Goal: Task Accomplishment & Management: Complete application form

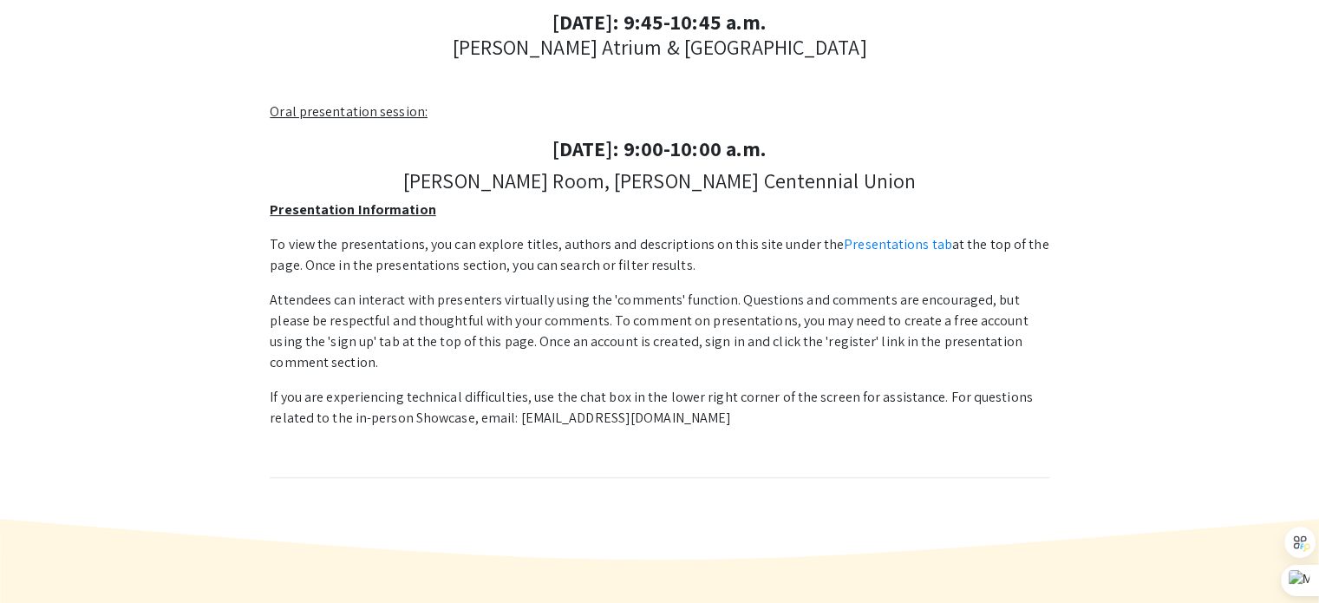
scroll to position [520, 0]
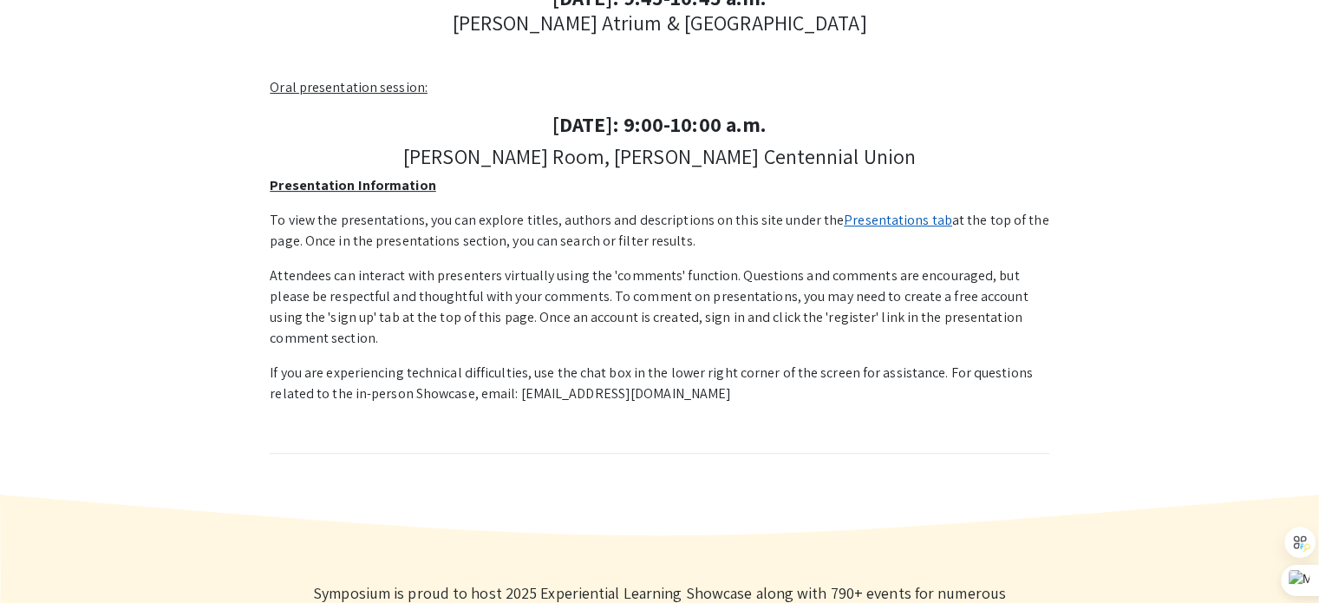
click at [875, 222] on link "Presentations tab" at bounding box center [898, 220] width 108 height 18
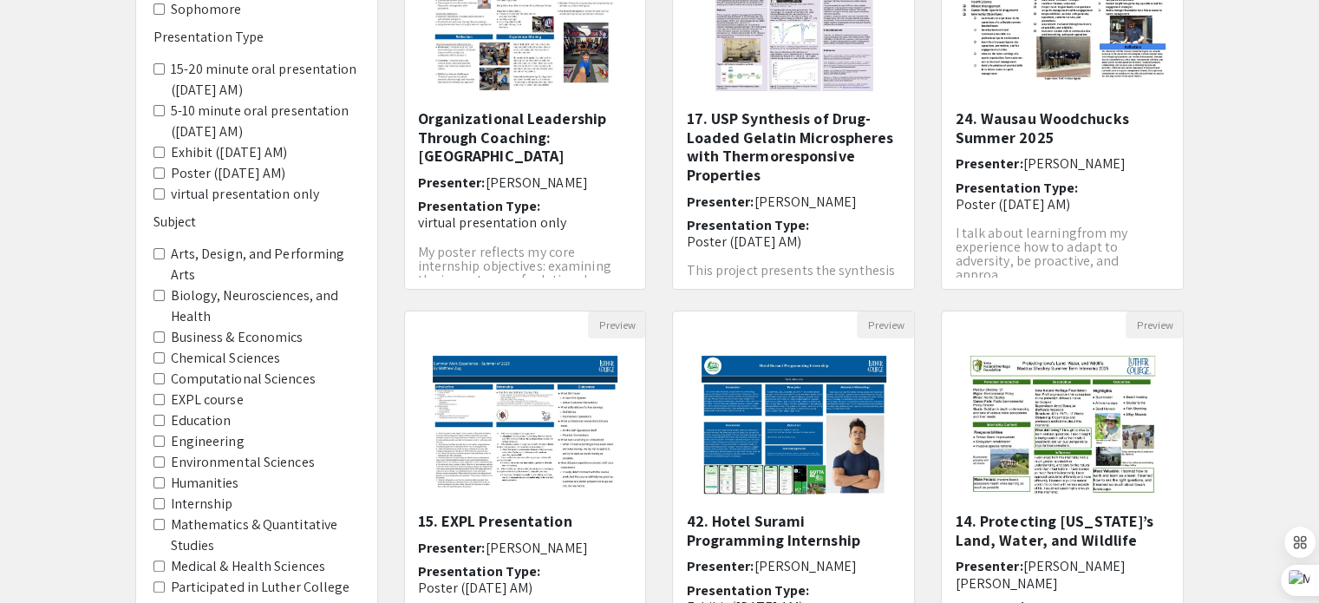
scroll to position [285, 0]
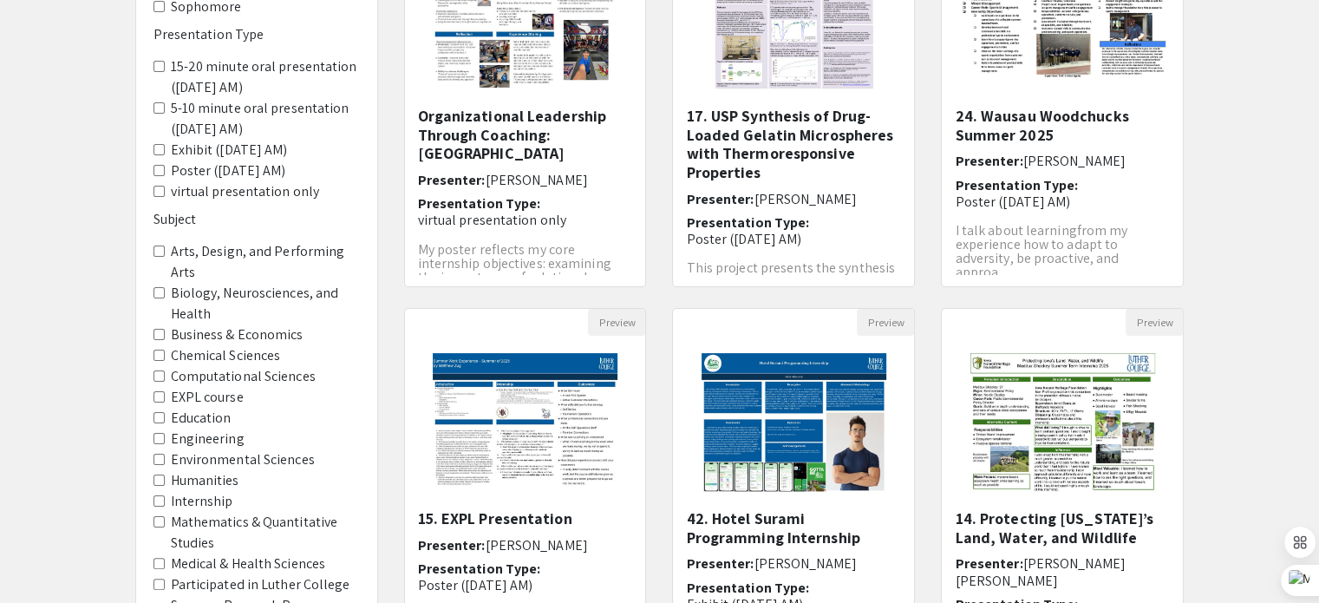
click at [156, 99] on span "5-10 minute oral presentation ([DATE] AM)" at bounding box center [256, 119] width 206 height 42
click at [160, 110] on AM\) "5-10 minute oral presentation ([DATE] AM)" at bounding box center [158, 107] width 11 height 11
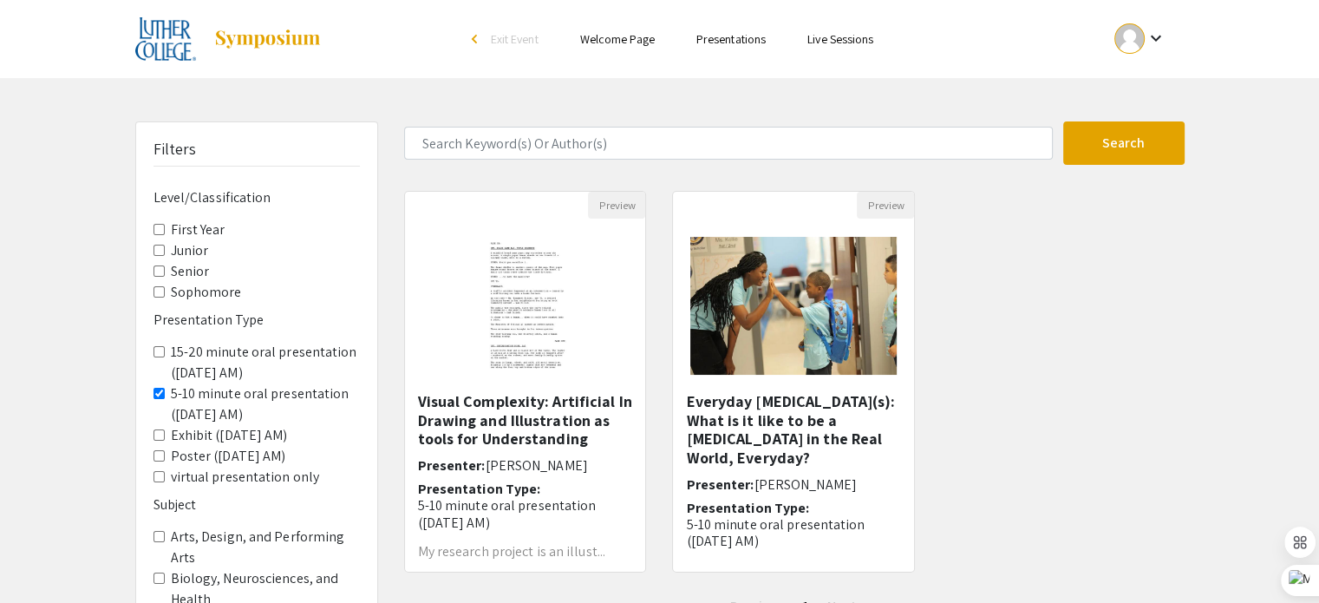
scroll to position [87, 0]
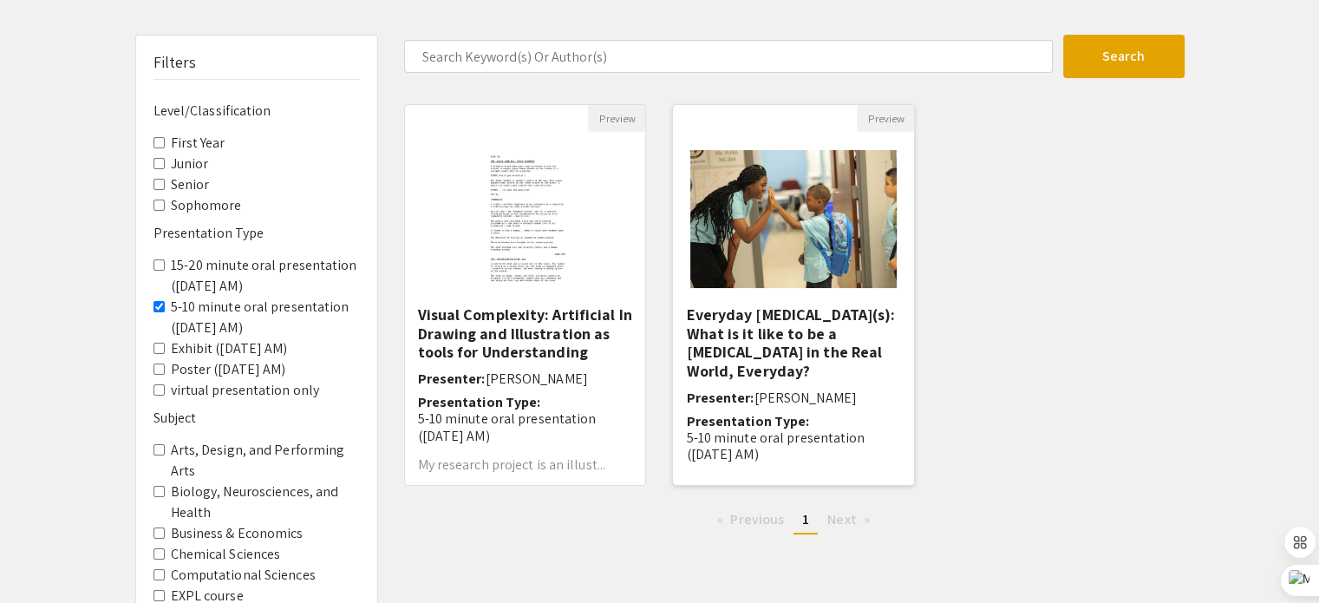
click at [758, 332] on h5 "Everyday [MEDICAL_DATA](s): What is it like to be a [MEDICAL_DATA] in the Real …" at bounding box center [793, 342] width 215 height 75
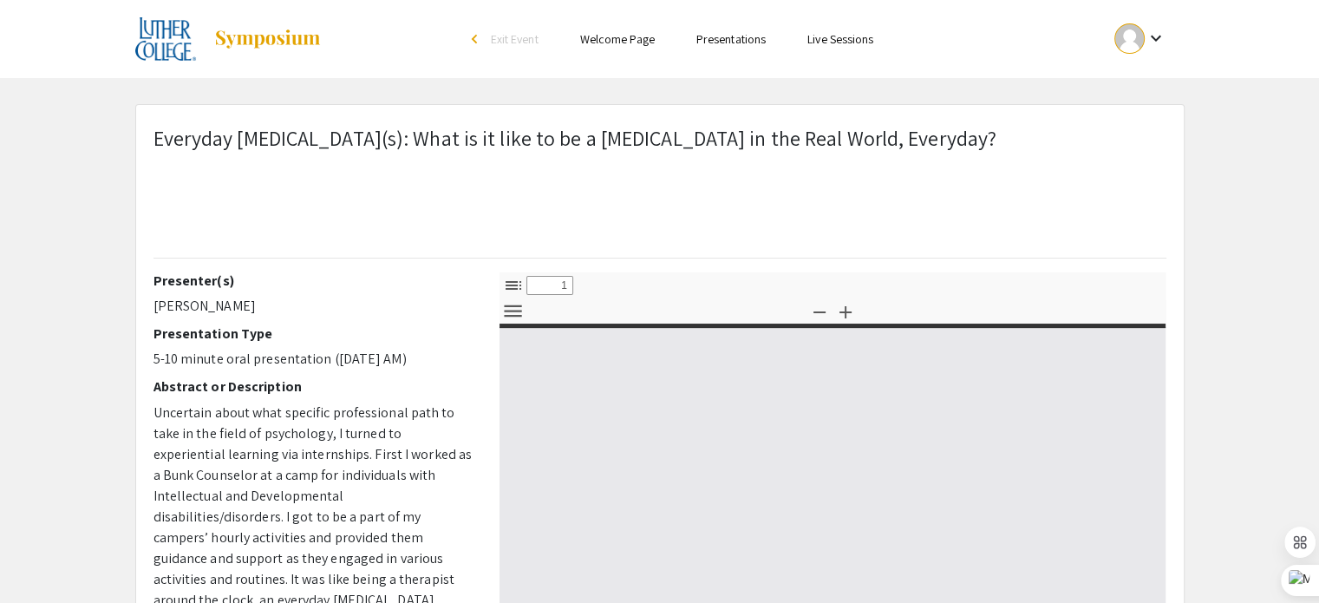
select select "custom"
type input "0"
select select "custom"
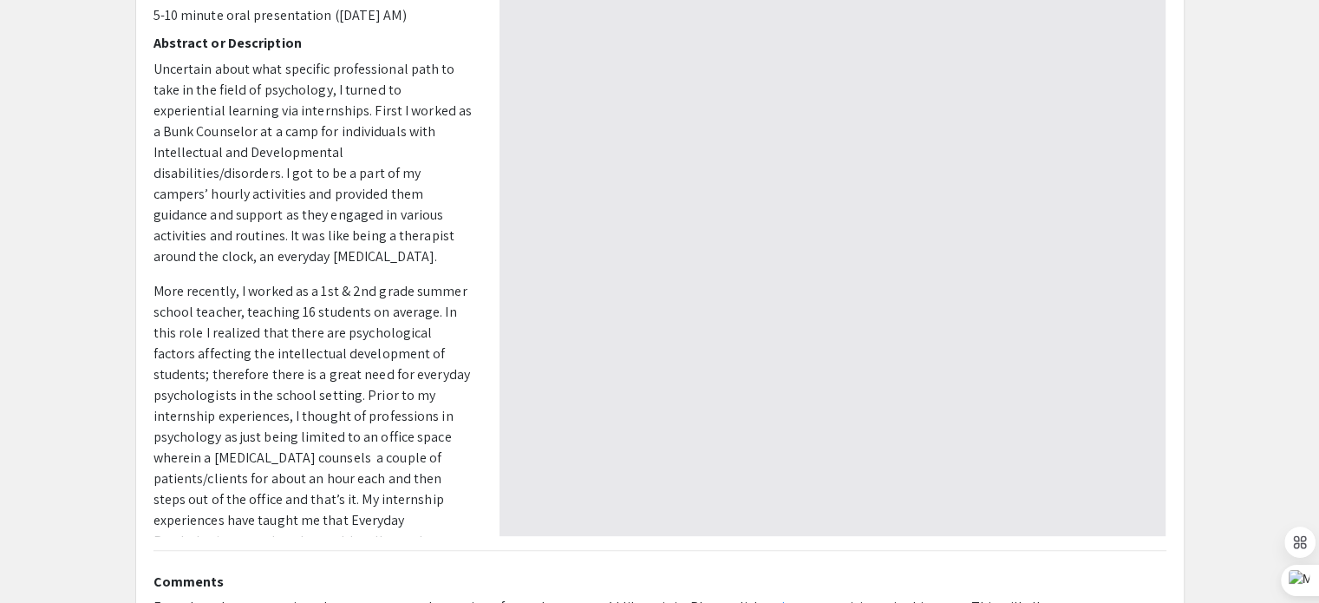
scroll to position [347, 0]
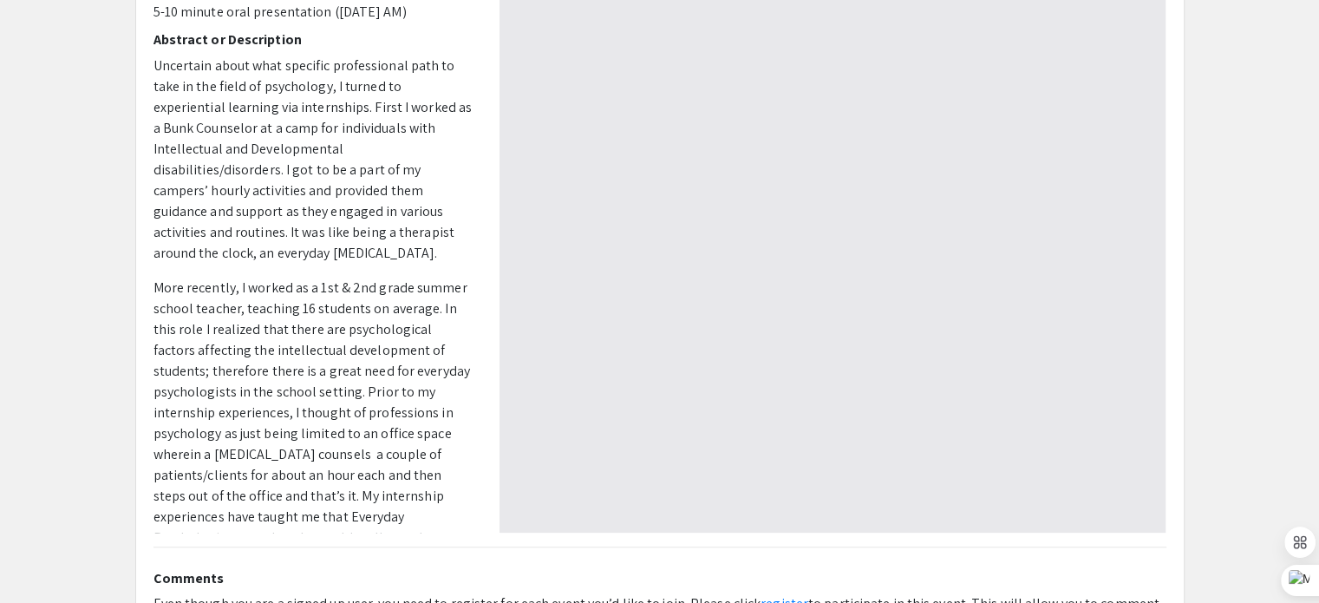
type input "1"
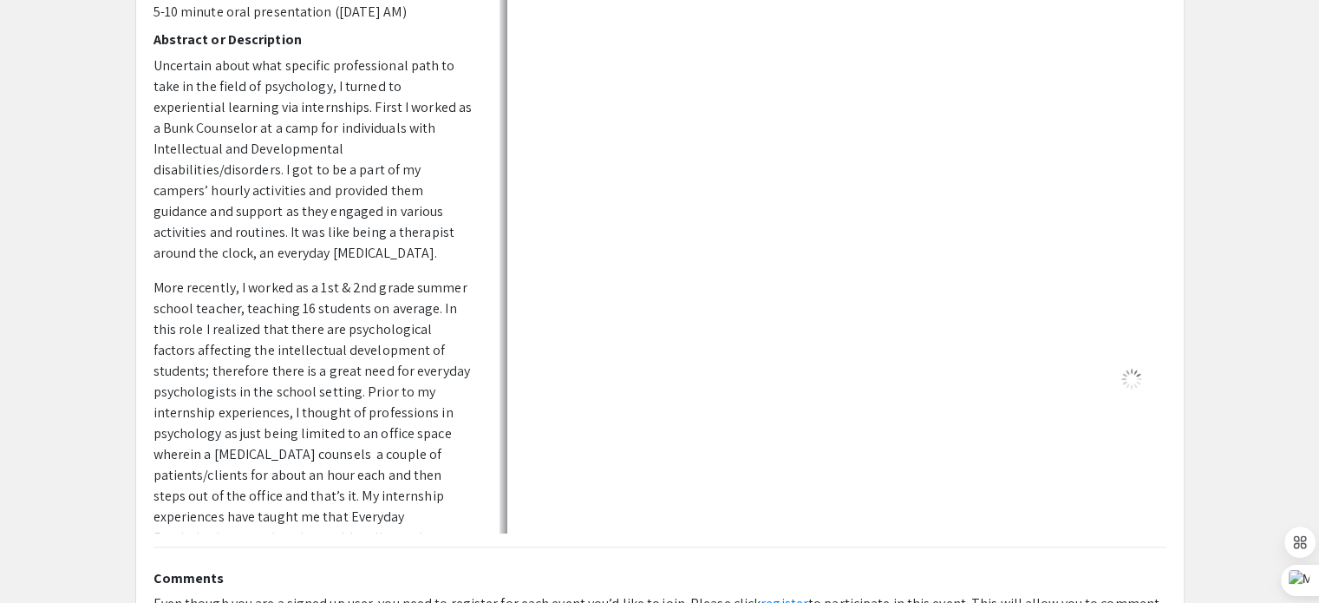
select select "auto"
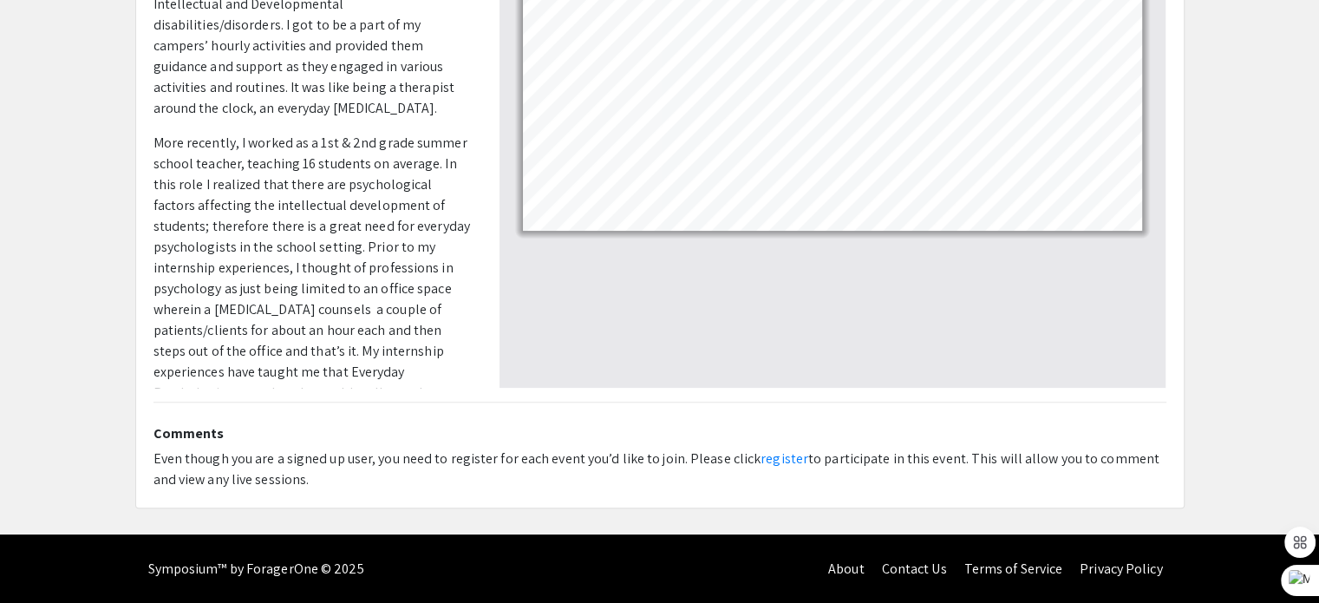
scroll to position [58, 0]
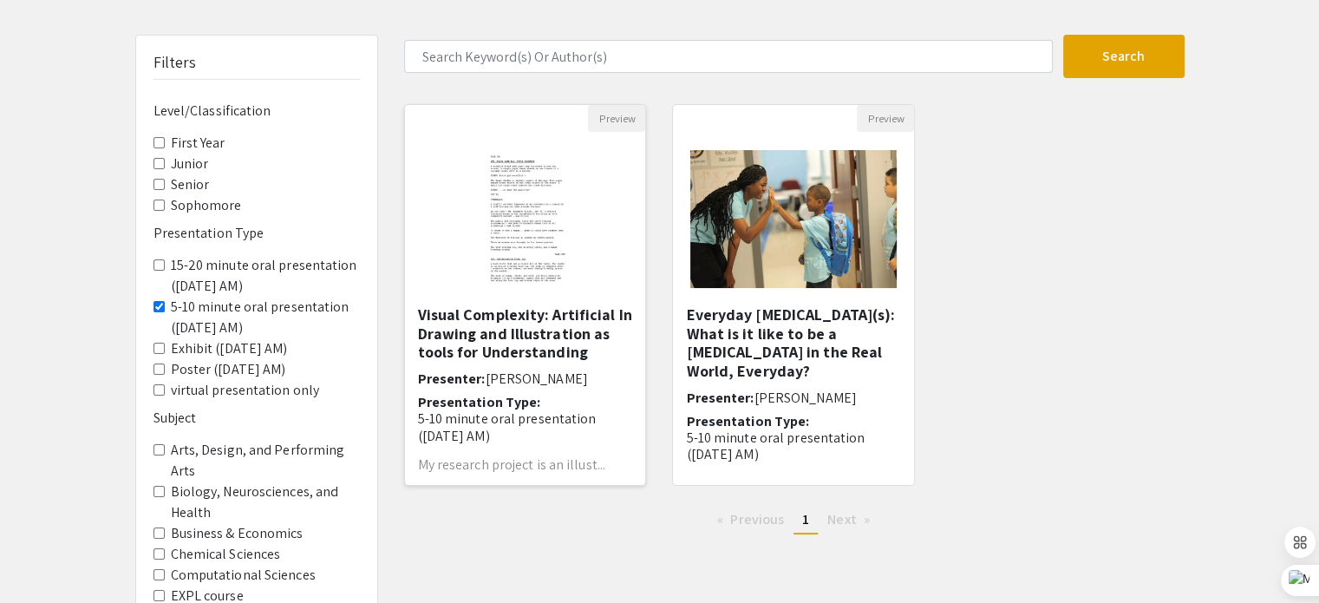
click at [490, 337] on h5 "Visual Complexity: Artificial Intelligence, Drawing and Illustration as tools f…" at bounding box center [525, 333] width 215 height 56
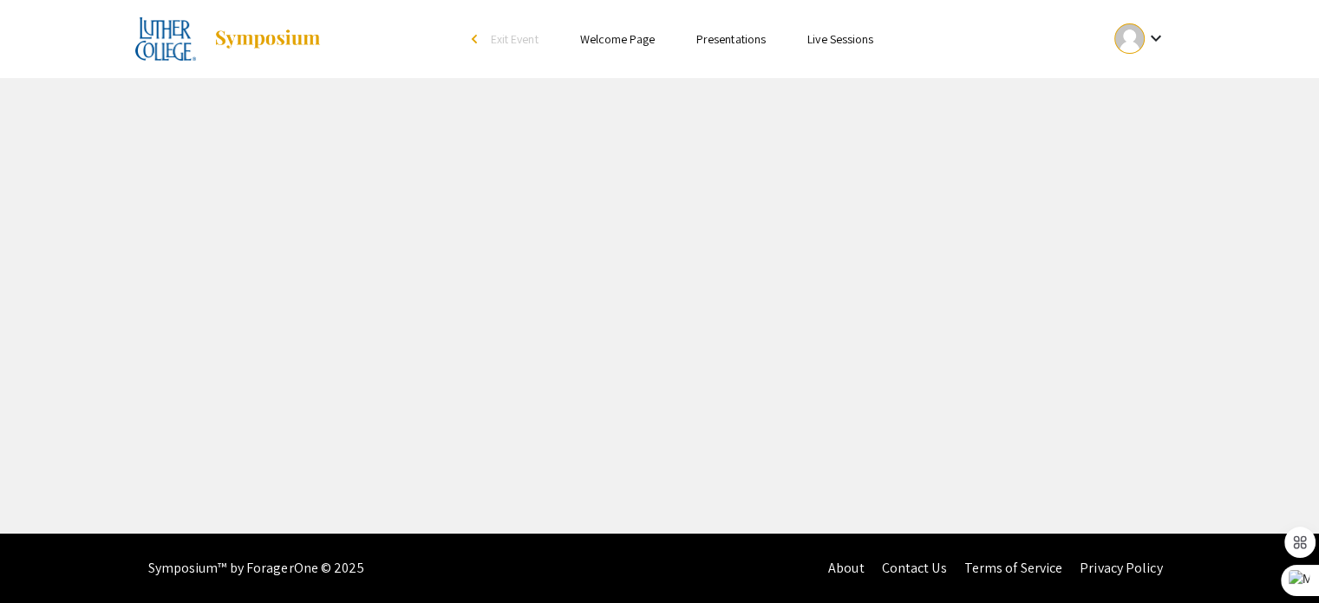
select select "custom"
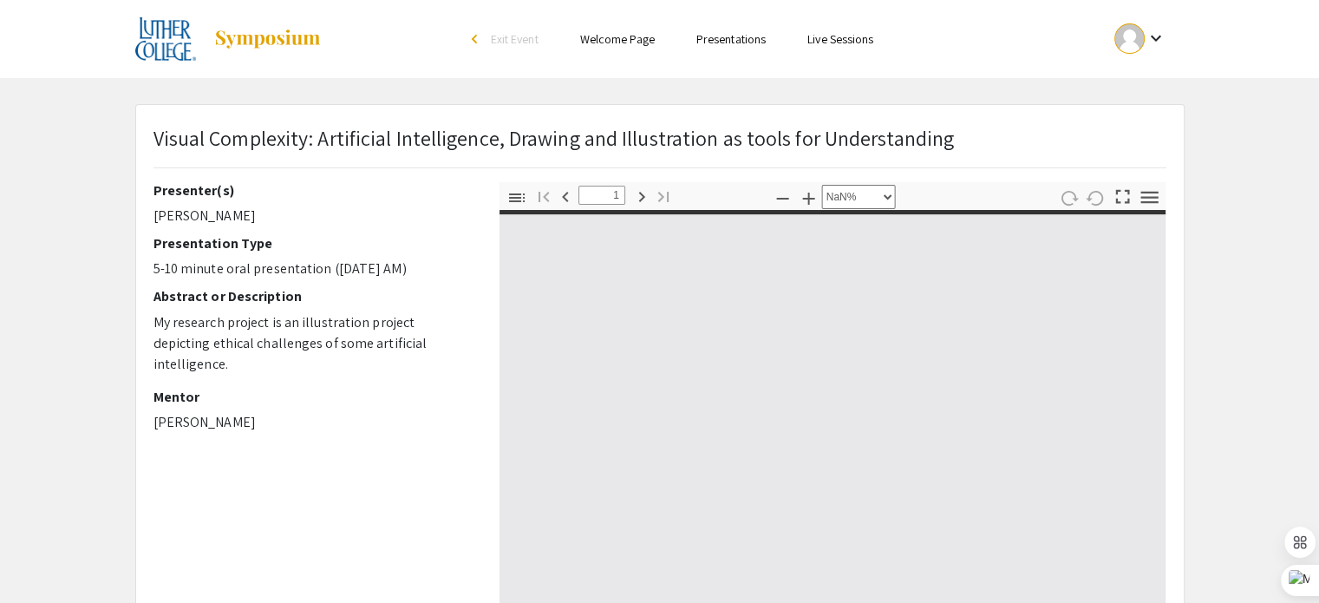
type input "0"
select select "auto"
type input "1"
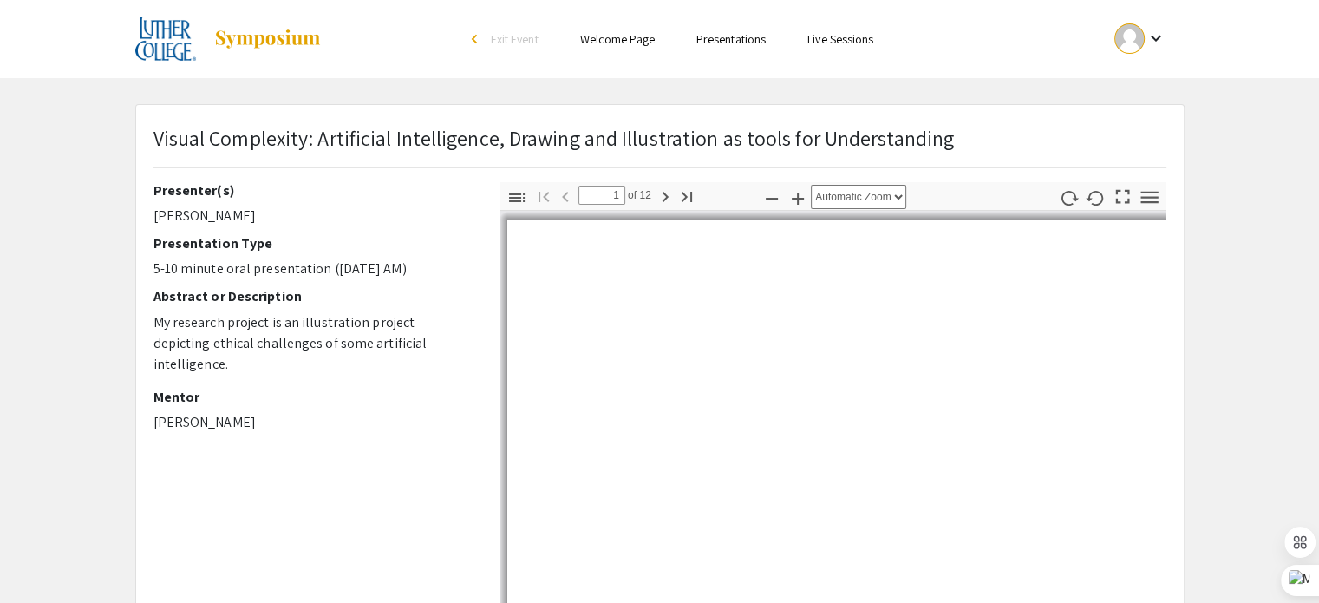
select select "auto"
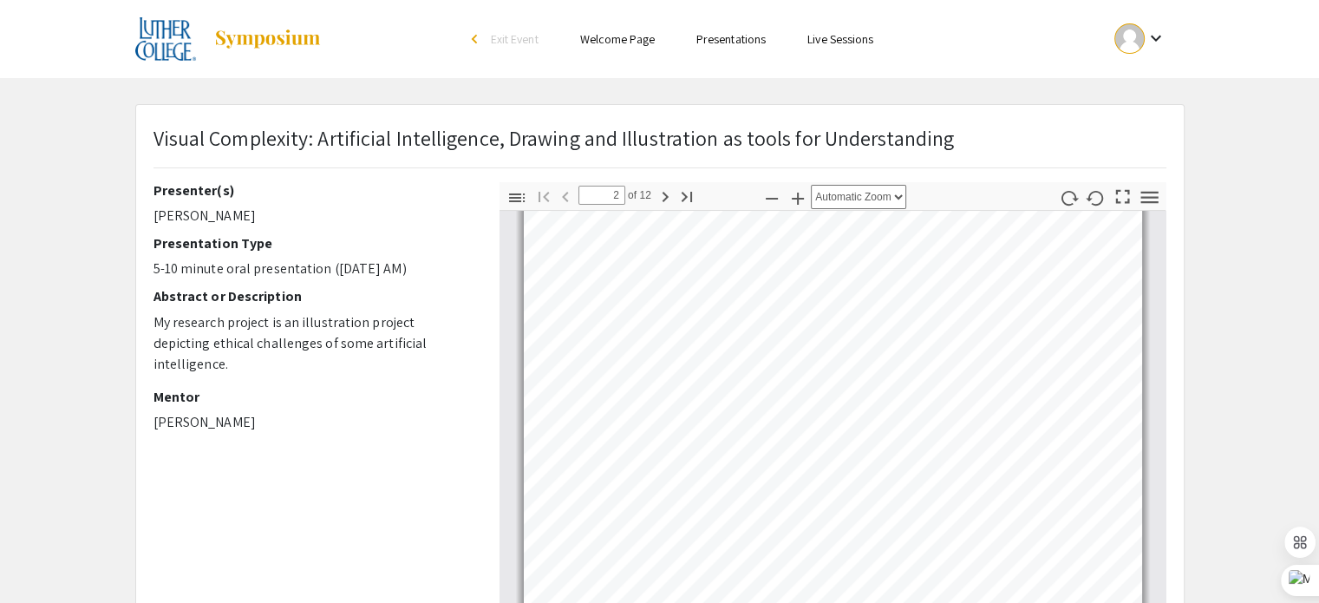
type input "1"
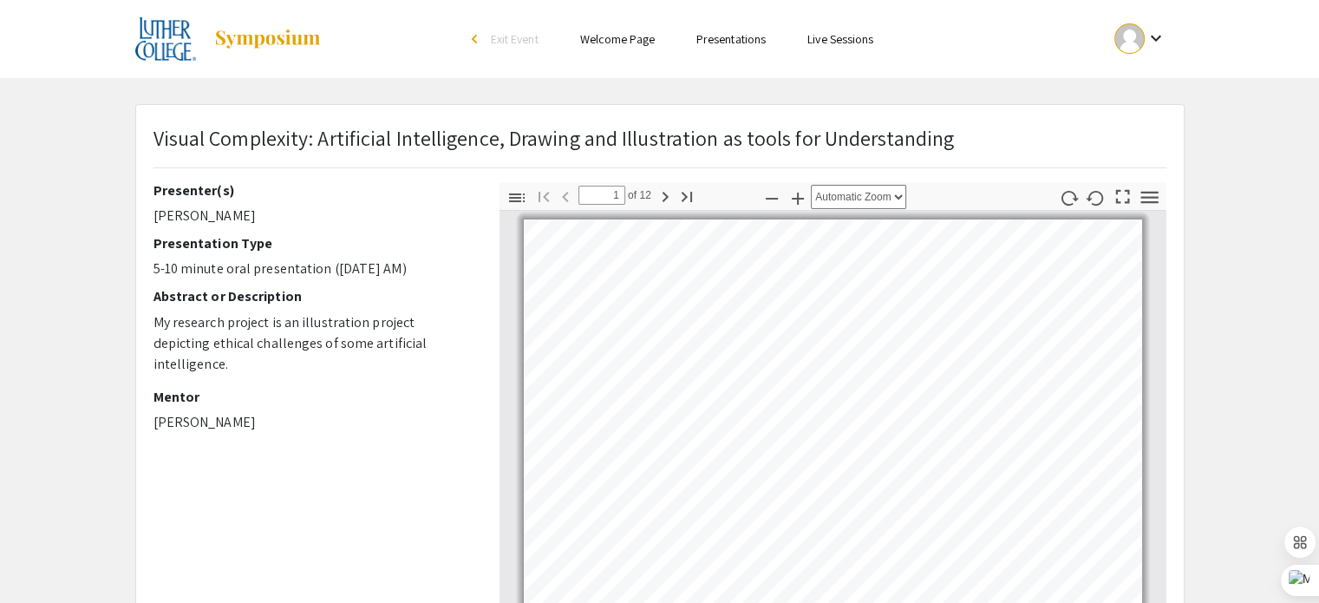
click at [225, 328] on p "My research project is an illustration project depicting ethical challenges of …" at bounding box center [313, 343] width 320 height 62
click at [1131, 191] on icon "button" at bounding box center [1122, 196] width 23 height 23
select select "page-fit"
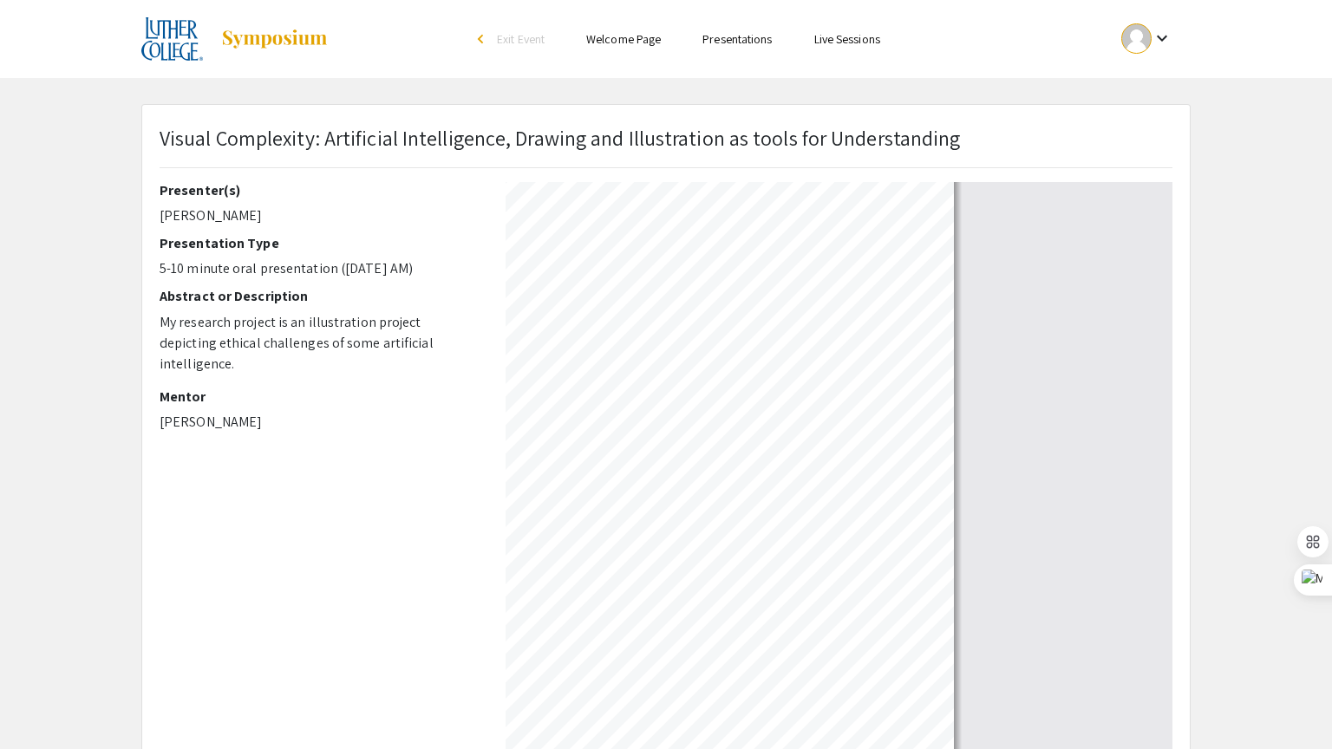
type input "1"
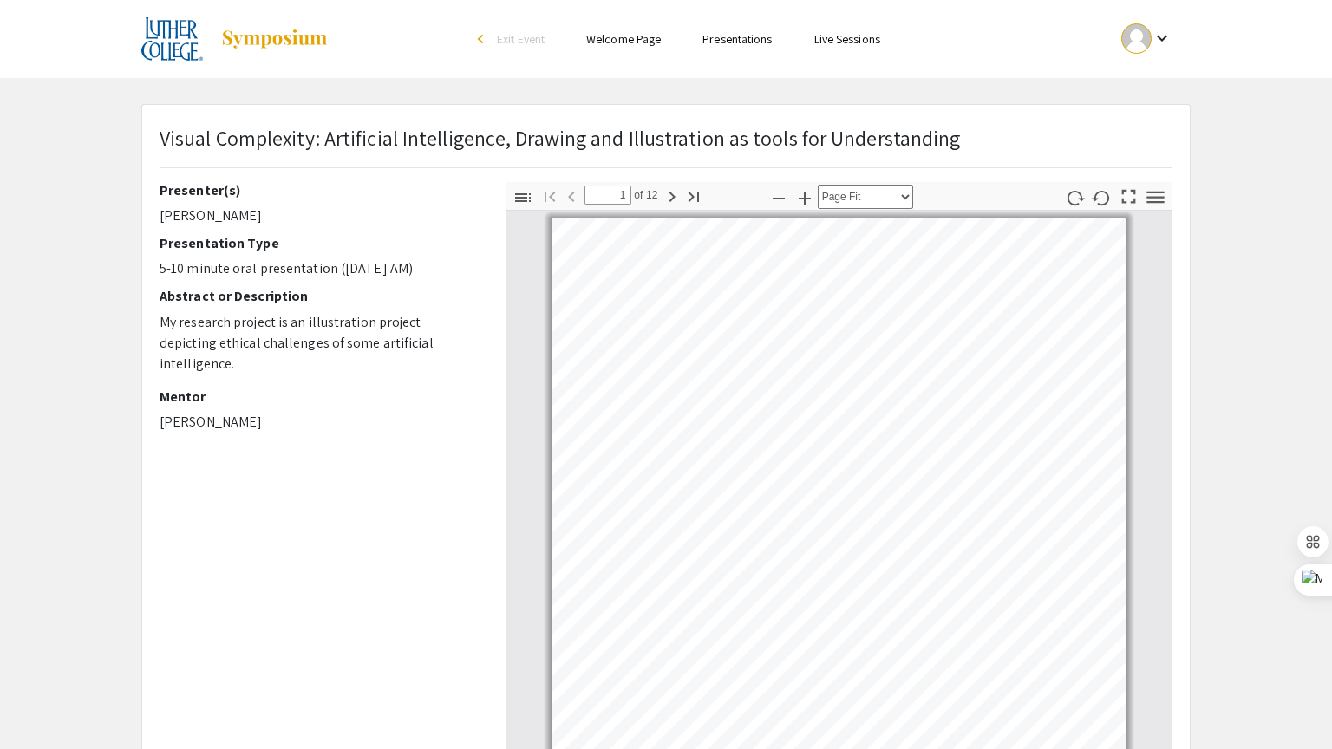
select select "auto"
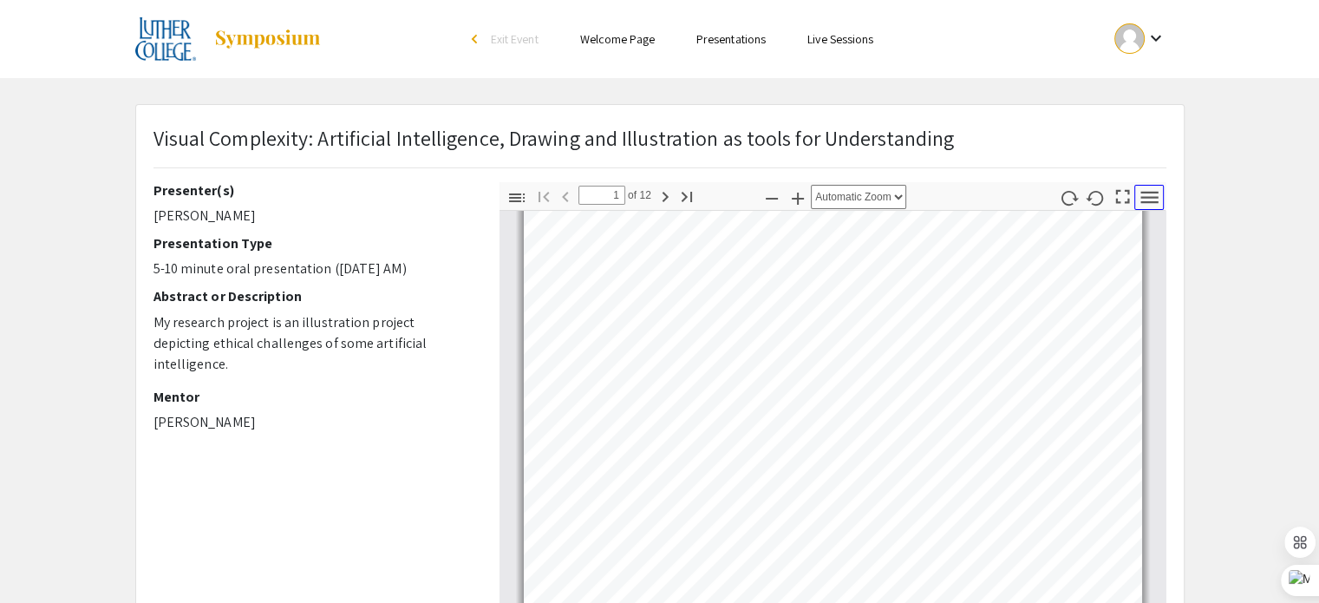
click at [1156, 199] on icon "button" at bounding box center [1149, 197] width 23 height 23
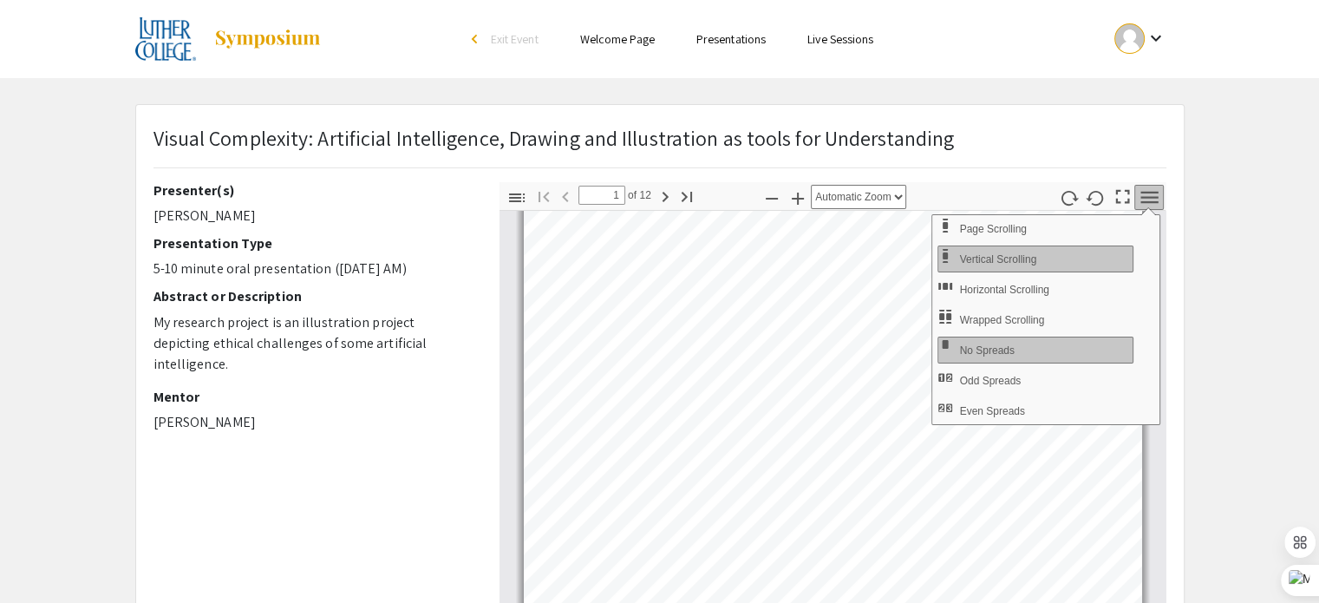
click at [992, 148] on div "Visual Complexity: Artificial Intelligence, Drawing and Illustration as tools f…" at bounding box center [659, 152] width 1039 height 60
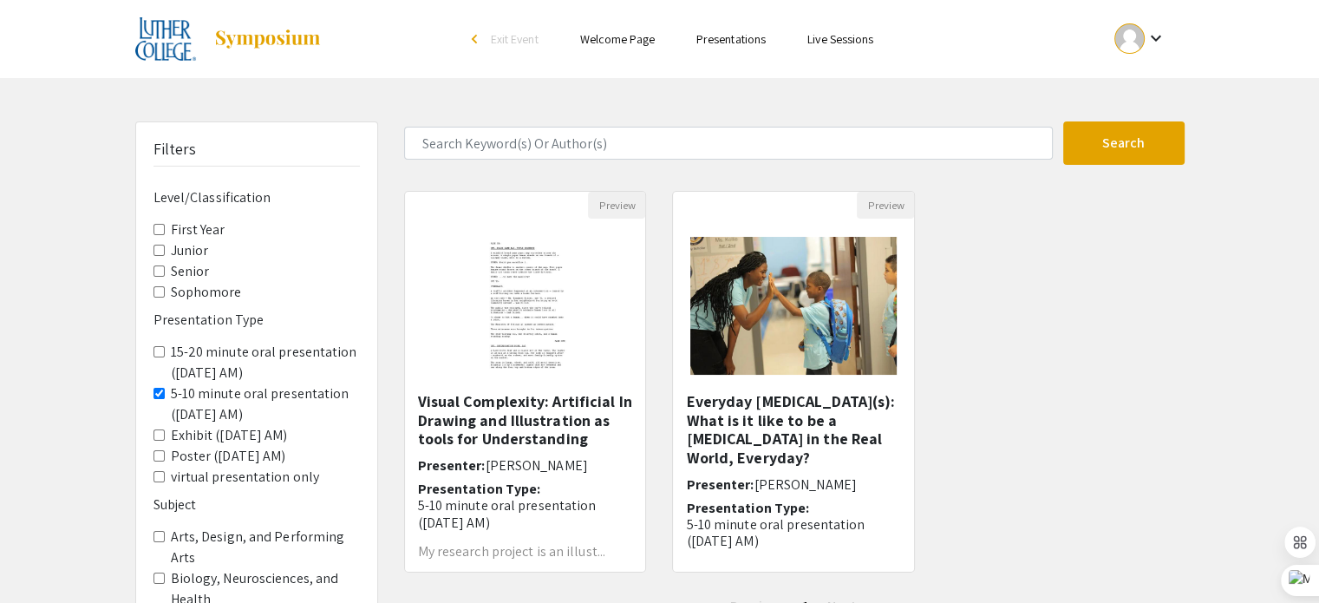
click at [699, 37] on link "Presentations" at bounding box center [730, 39] width 69 height 16
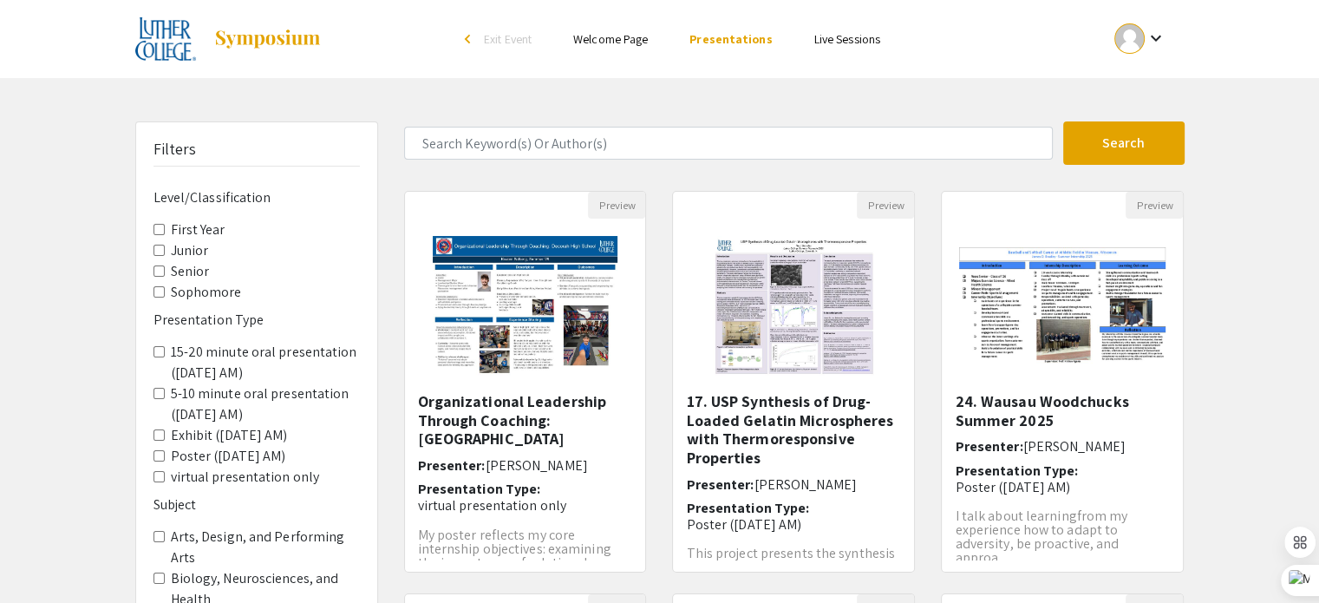
click at [1129, 38] on div at bounding box center [1129, 38] width 30 height 30
click at [1132, 134] on button "My Submissions" at bounding box center [1149, 128] width 107 height 42
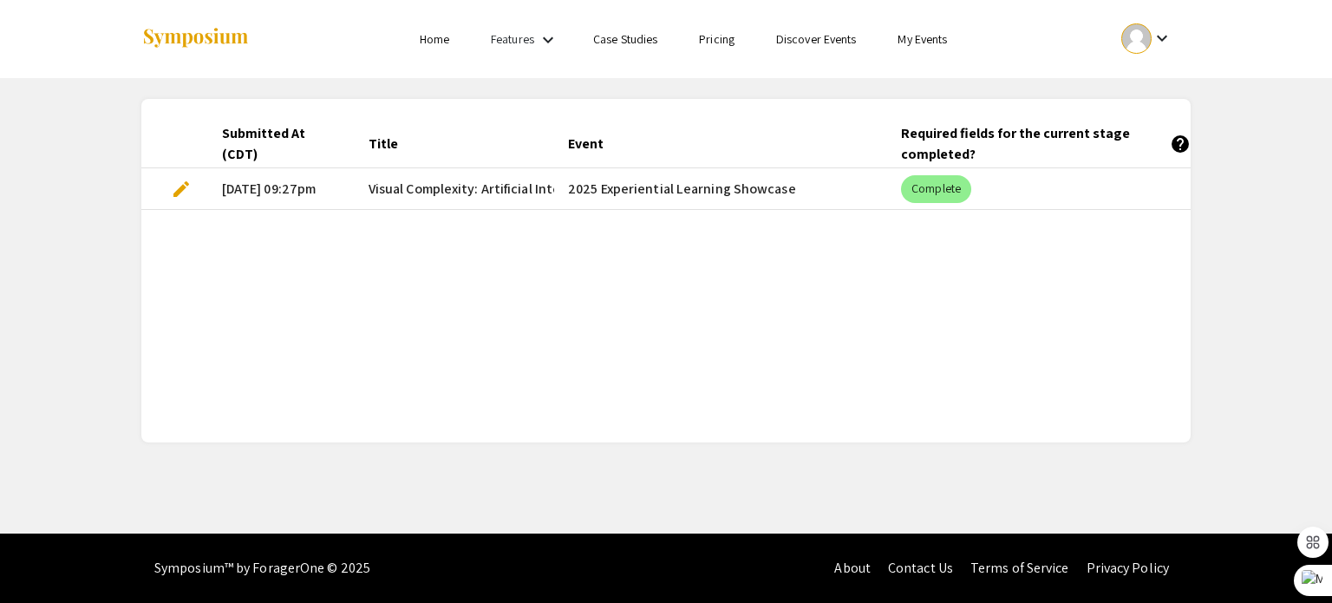
click at [181, 191] on span "edit" at bounding box center [181, 189] width 21 height 21
click at [181, 191] on div "Skip navigation Home Features keyboard_arrow_down Case Studies Pricing Discover…" at bounding box center [666, 266] width 1332 height 533
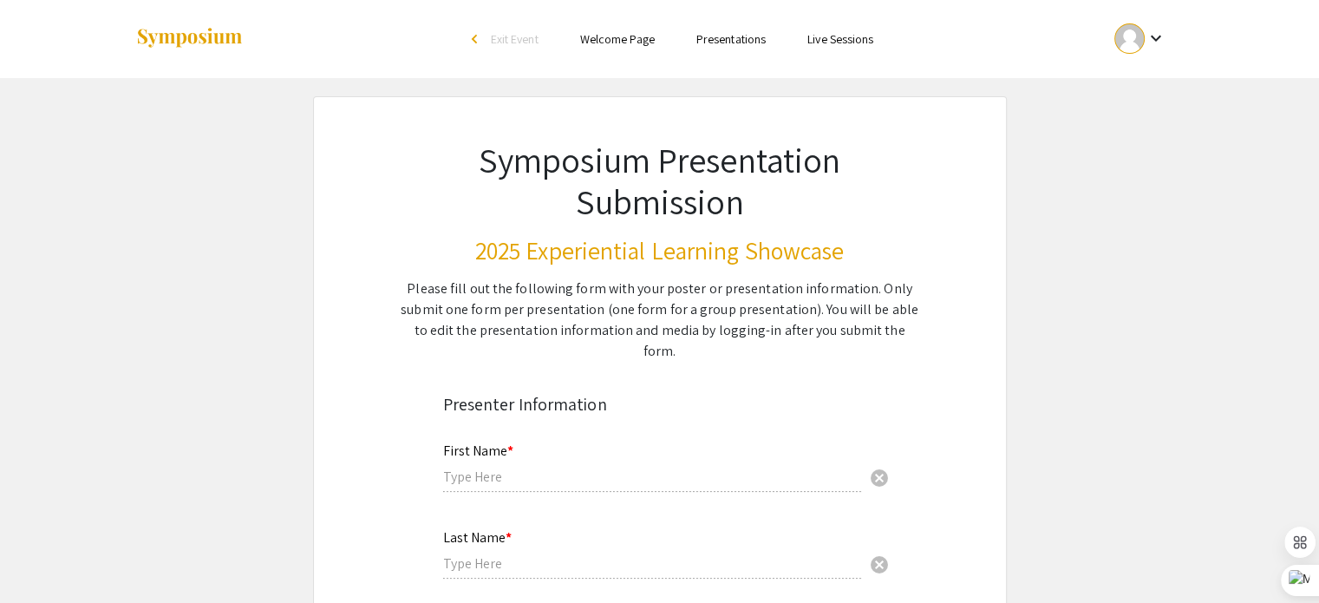
type input "[PERSON_NAME]"
type input "[EMAIL_ADDRESS][DOMAIN_NAME]"
radio input "true"
type input "Art"
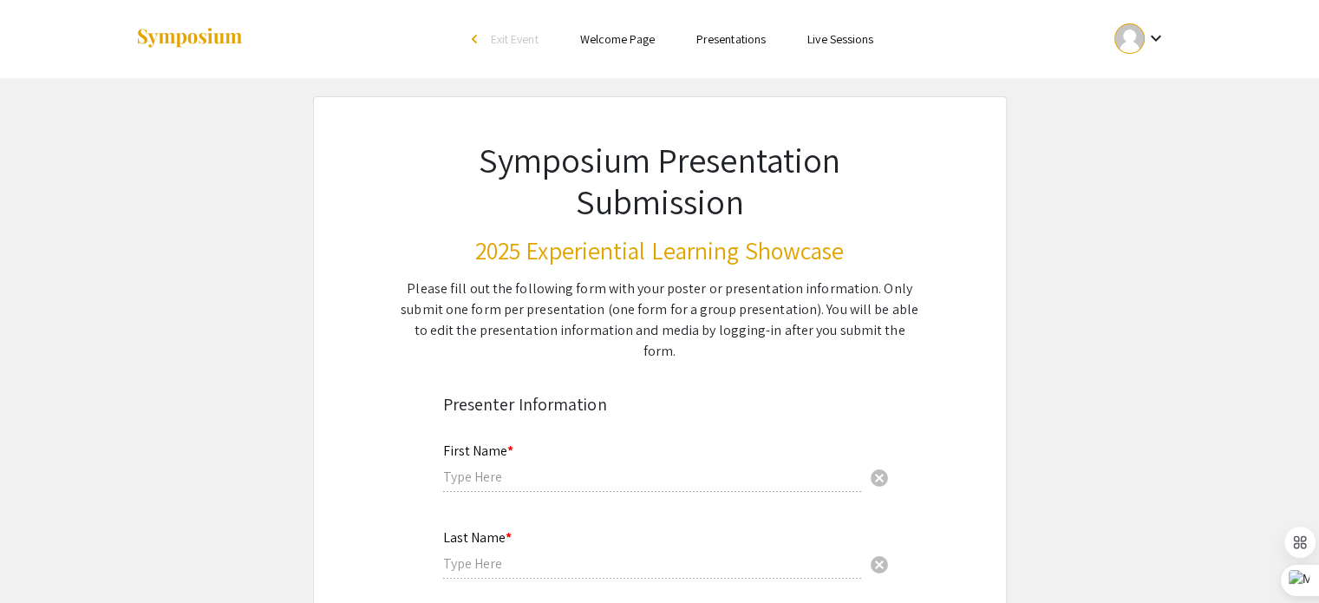
radio input "true"
type input "[PERSON_NAME]"
radio input "true"
select select "custom"
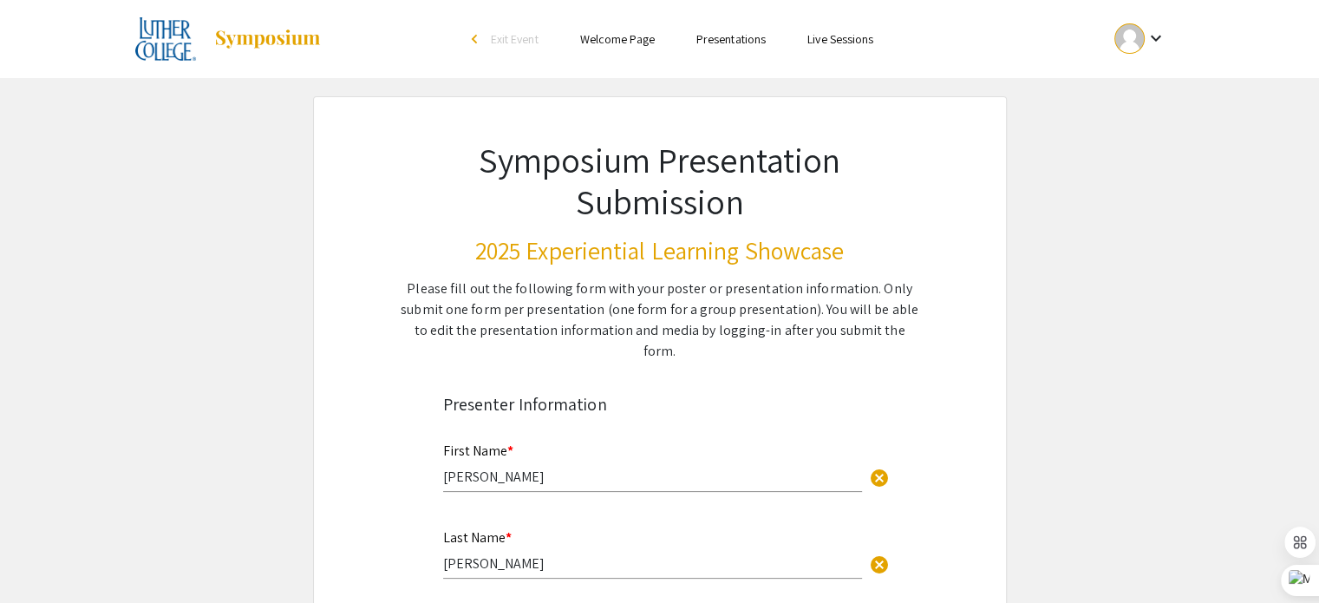
type input "0"
select select "custom"
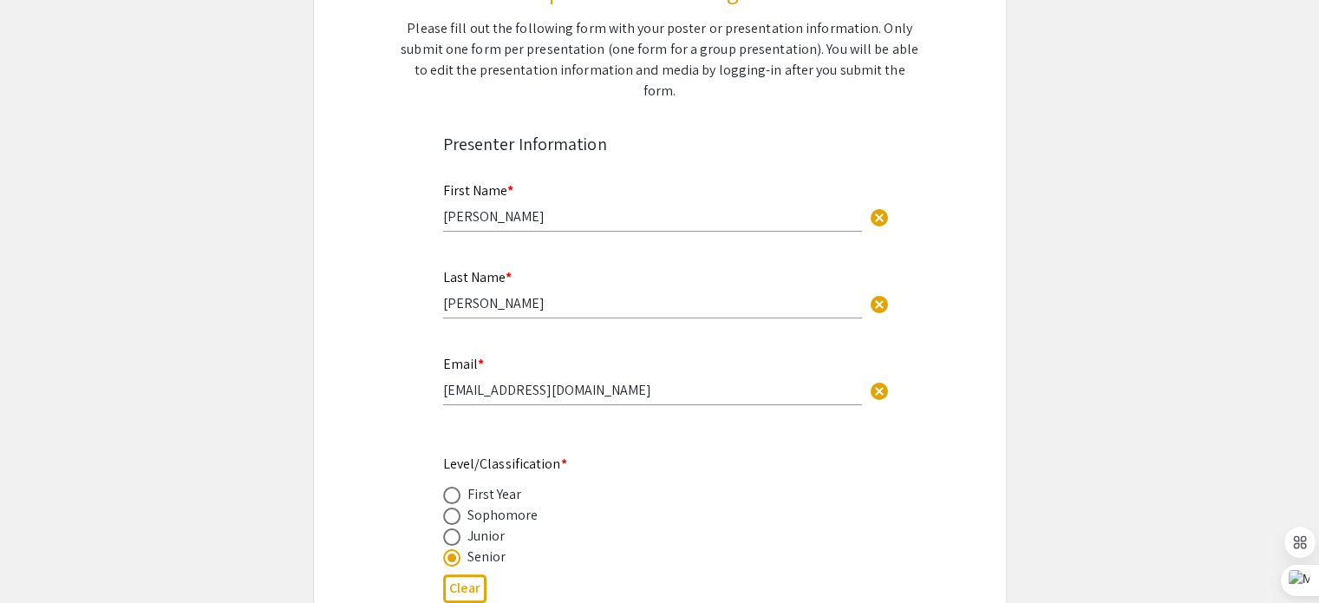
type input "1"
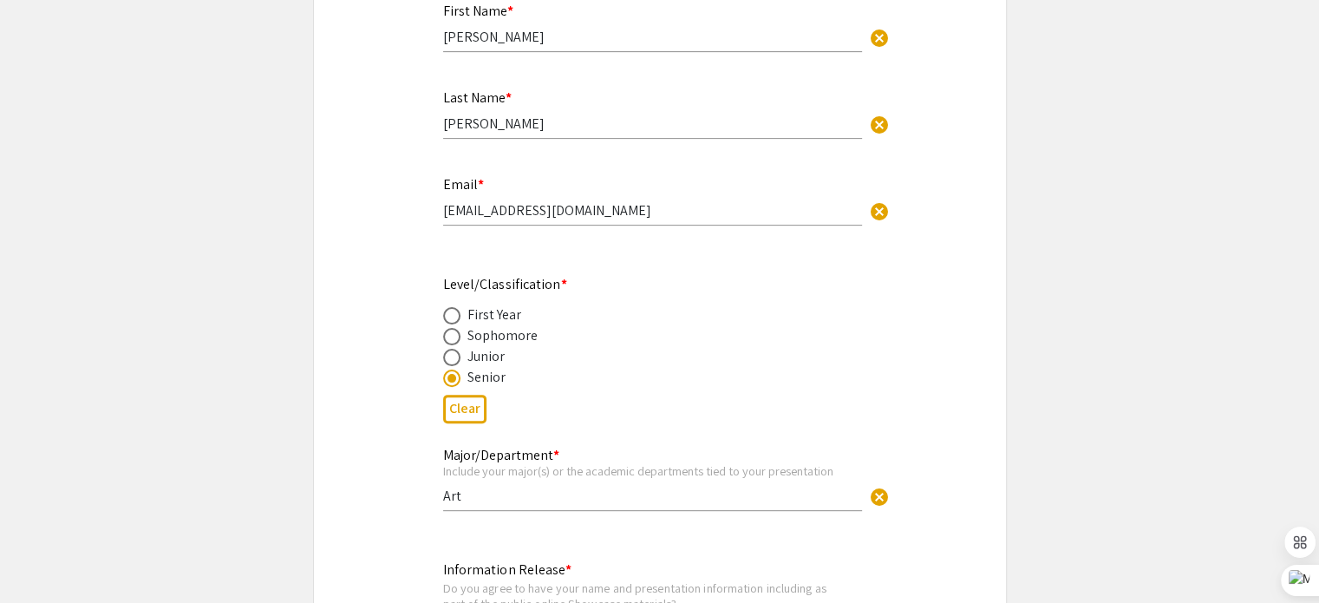
select select "auto"
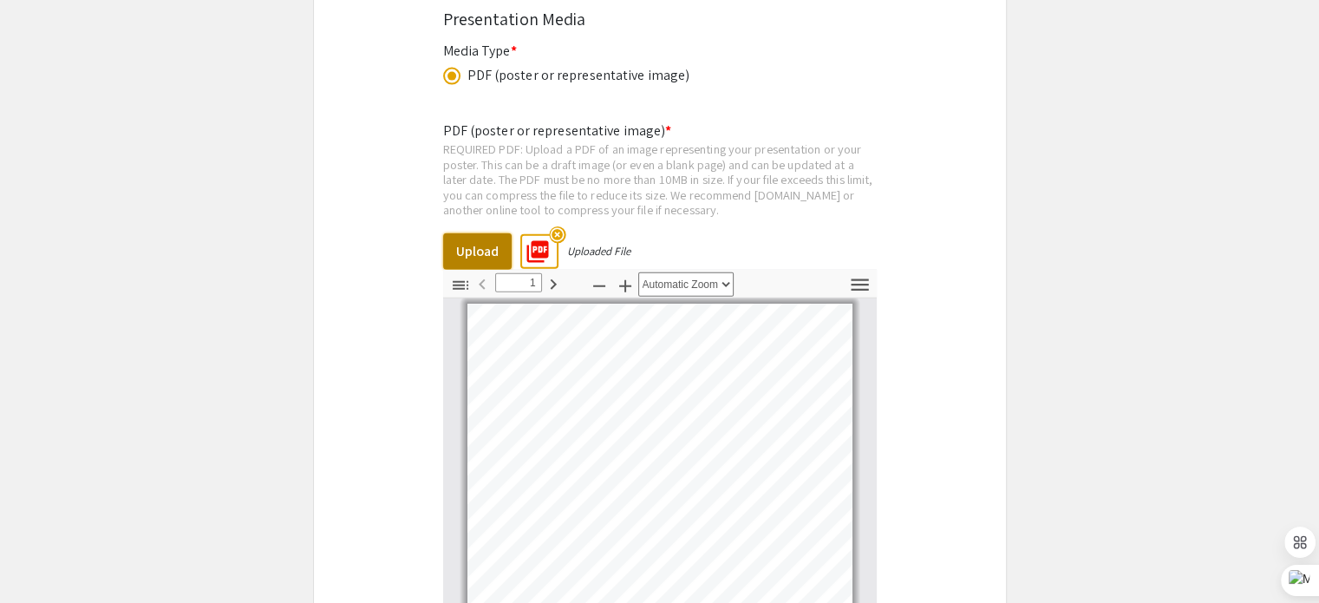
click at [472, 233] on button "Upload" at bounding box center [477, 251] width 69 height 36
click at [484, 233] on button "Upload" at bounding box center [477, 251] width 69 height 36
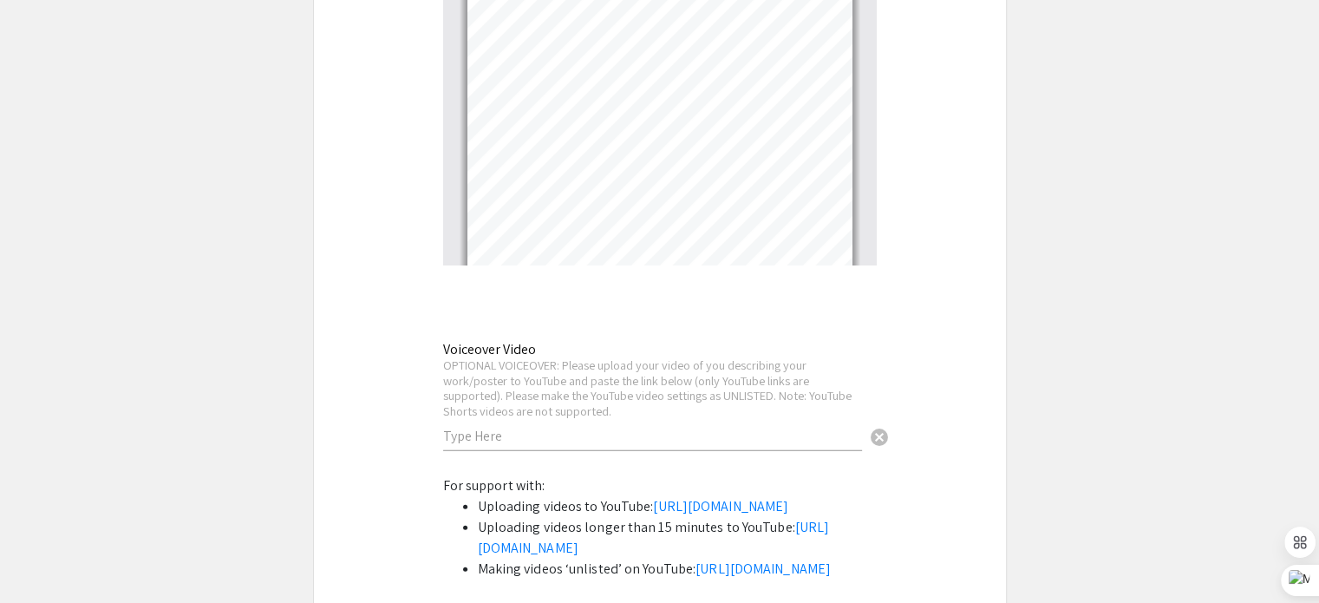
scroll to position [4076, 0]
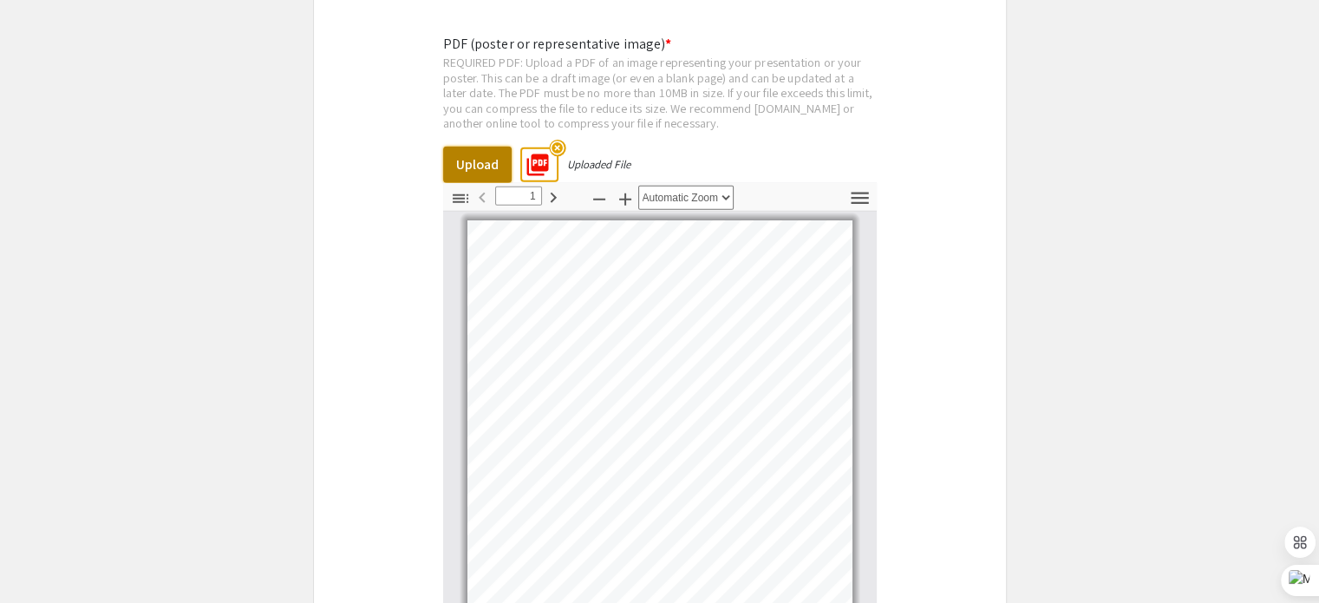
click at [472, 147] on button "Upload" at bounding box center [477, 165] width 69 height 36
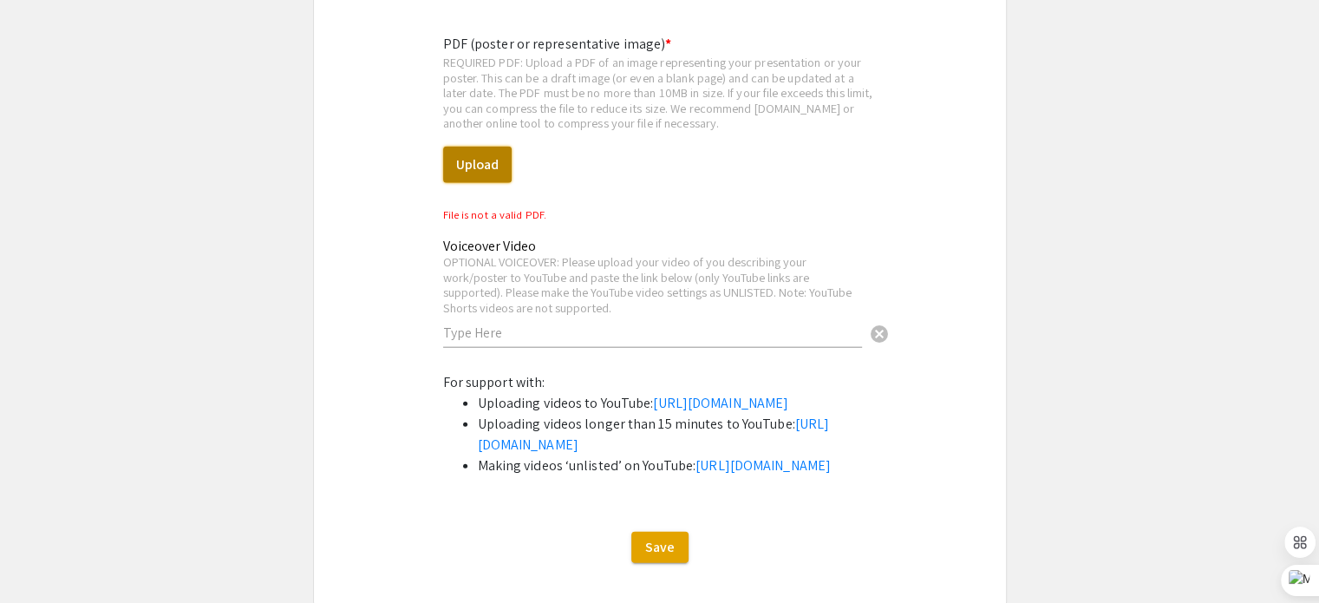
click at [486, 147] on button "Upload" at bounding box center [477, 165] width 69 height 36
select select "custom"
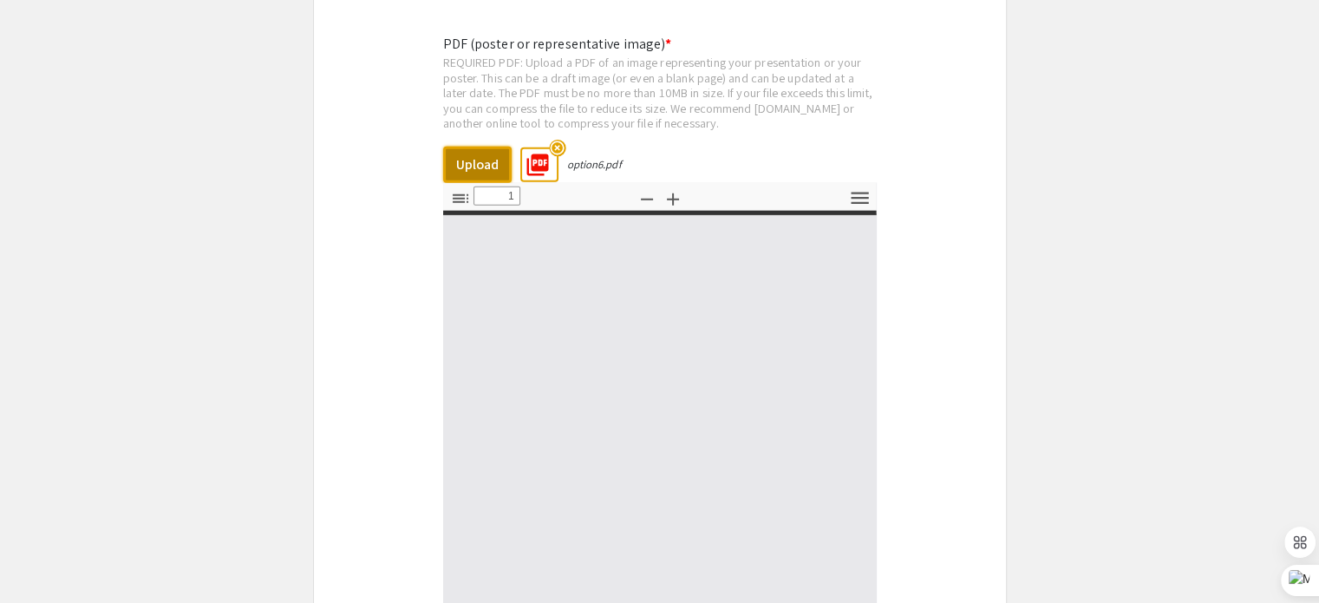
type input "0"
select select "auto"
type input "1"
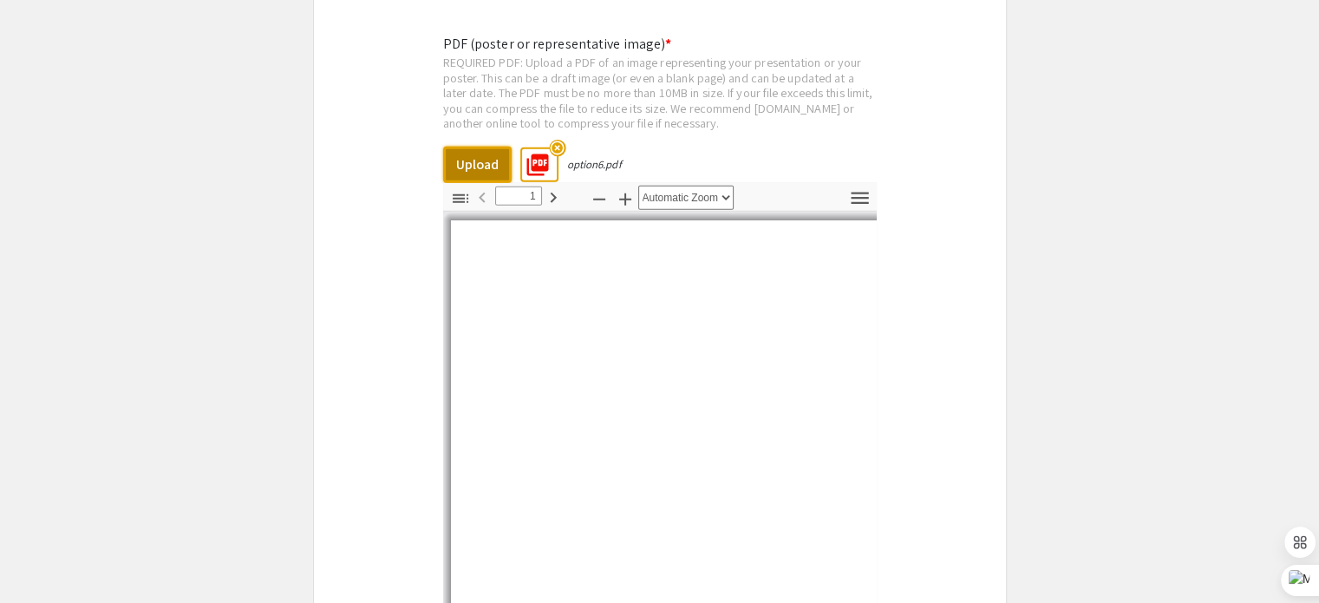
select select "auto"
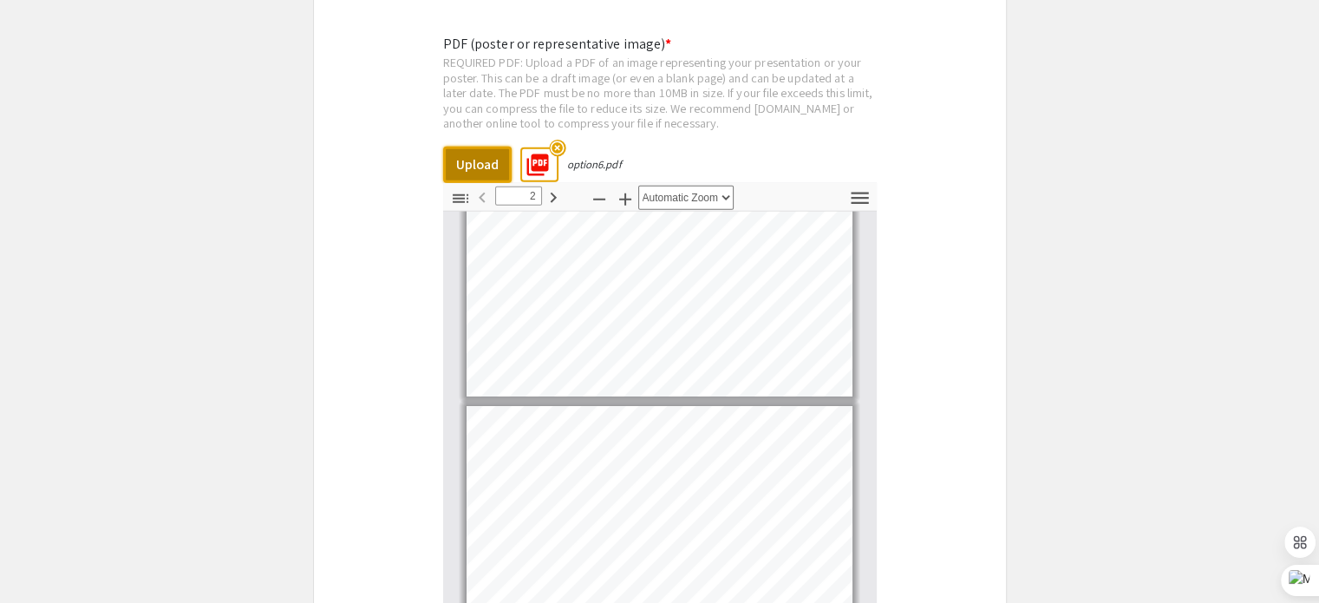
type input "3"
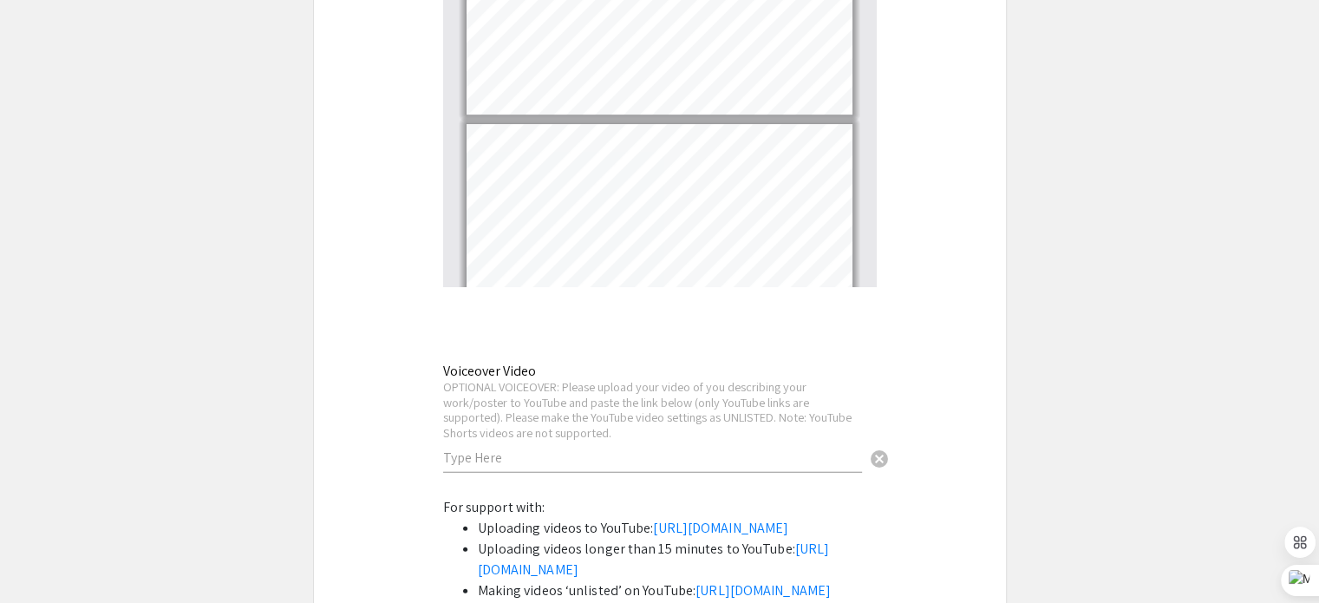
scroll to position [4596, 0]
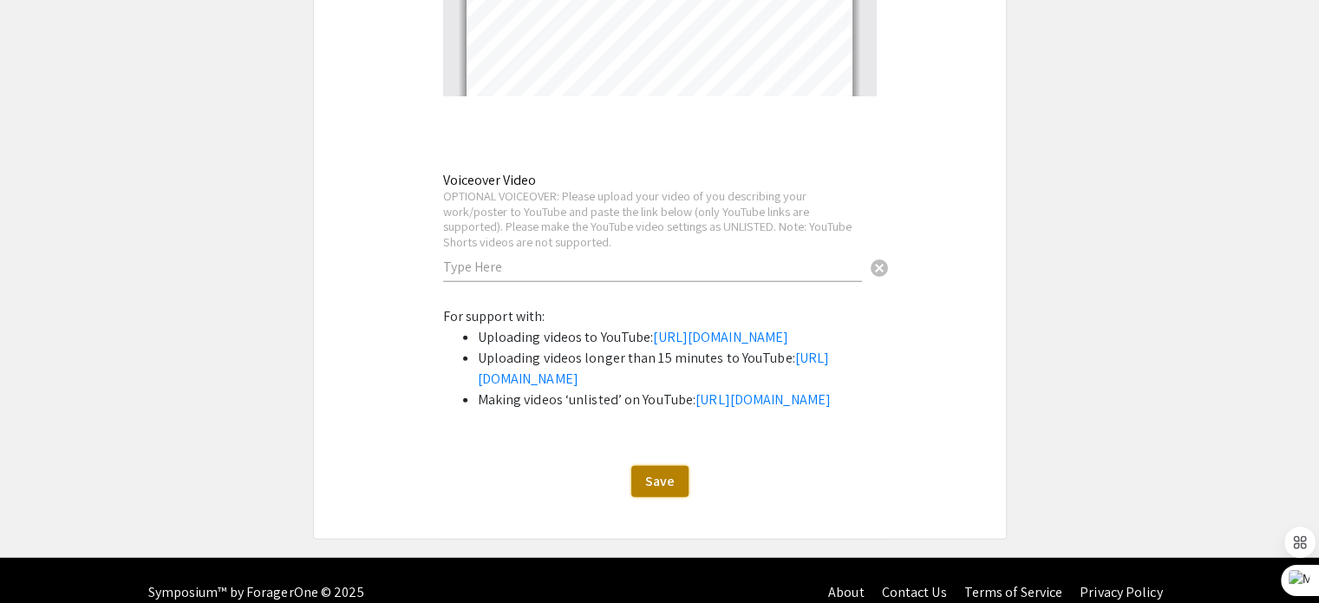
click at [650, 490] on span "Save" at bounding box center [659, 481] width 29 height 18
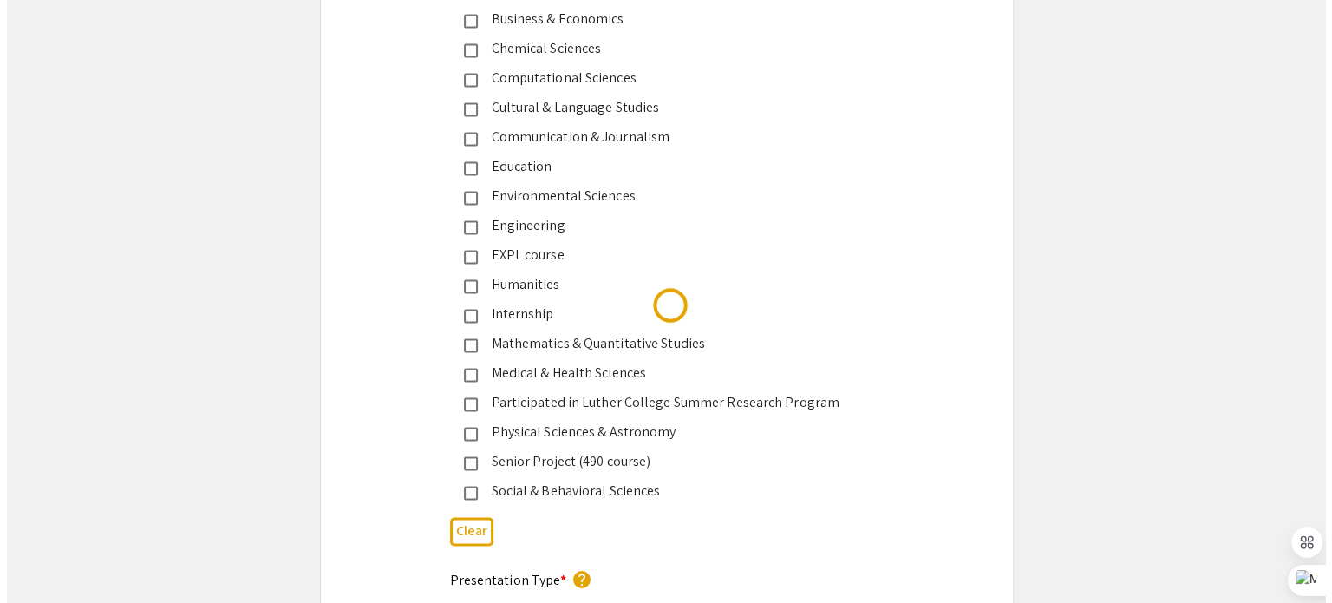
scroll to position [0, 0]
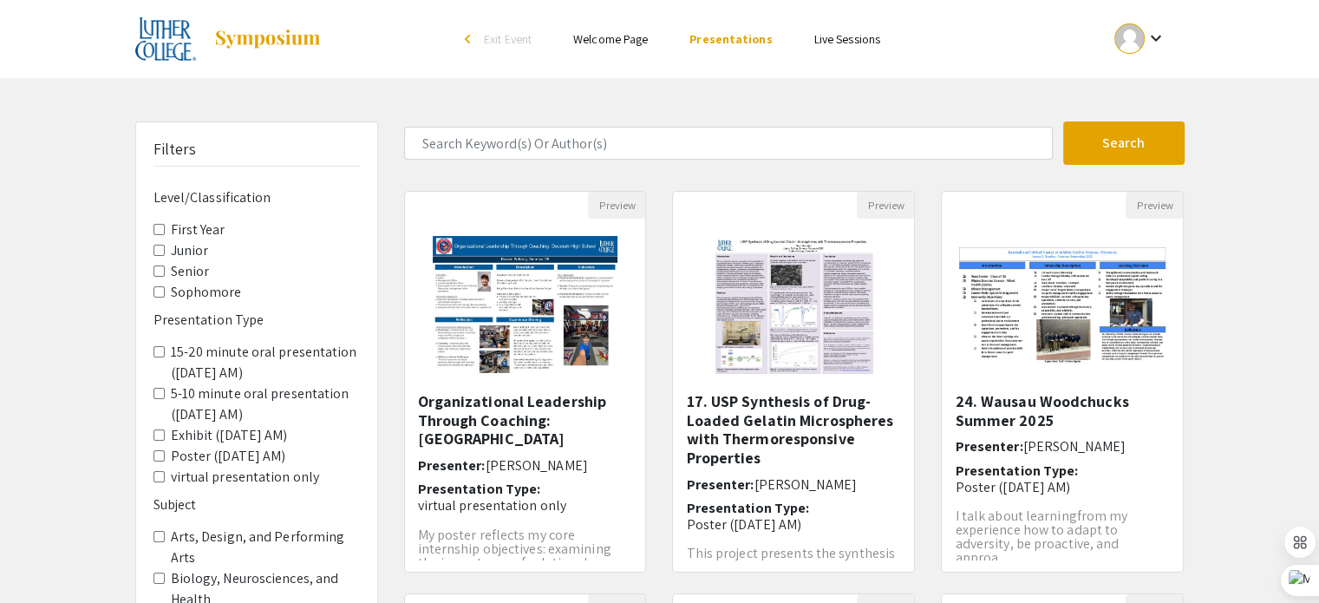
click at [158, 390] on AM\) "5-10 minute oral presentation ([DATE] AM)" at bounding box center [158, 393] width 11 height 11
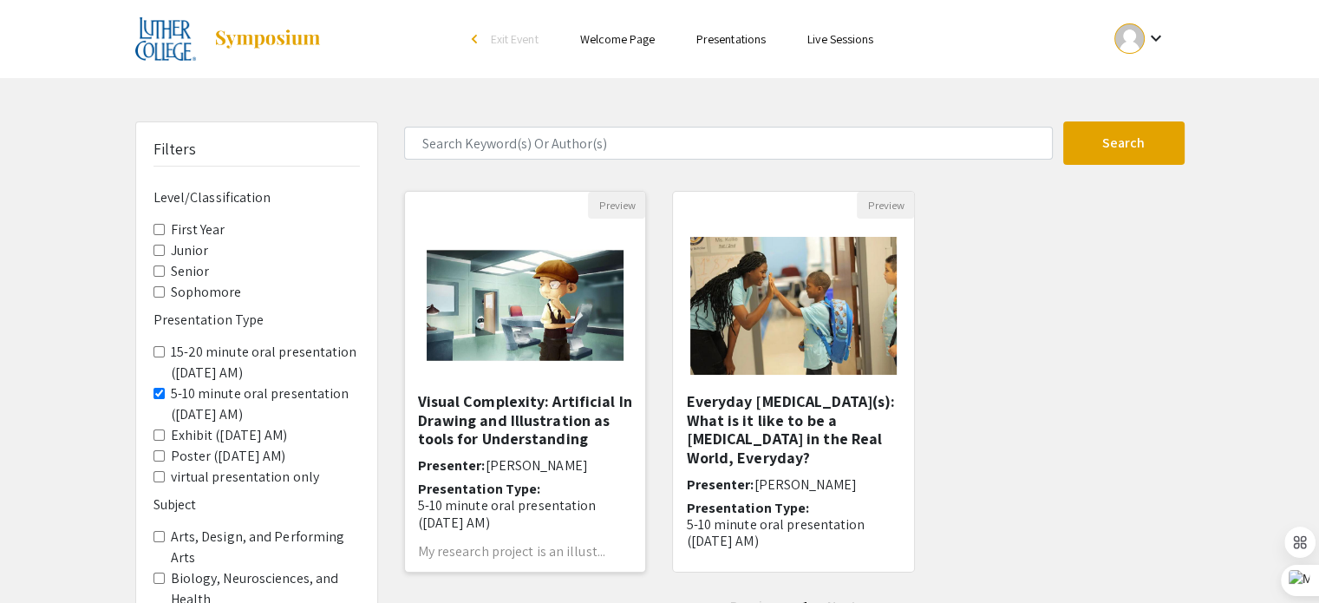
click at [445, 384] on img at bounding box center [525, 305] width 232 height 173
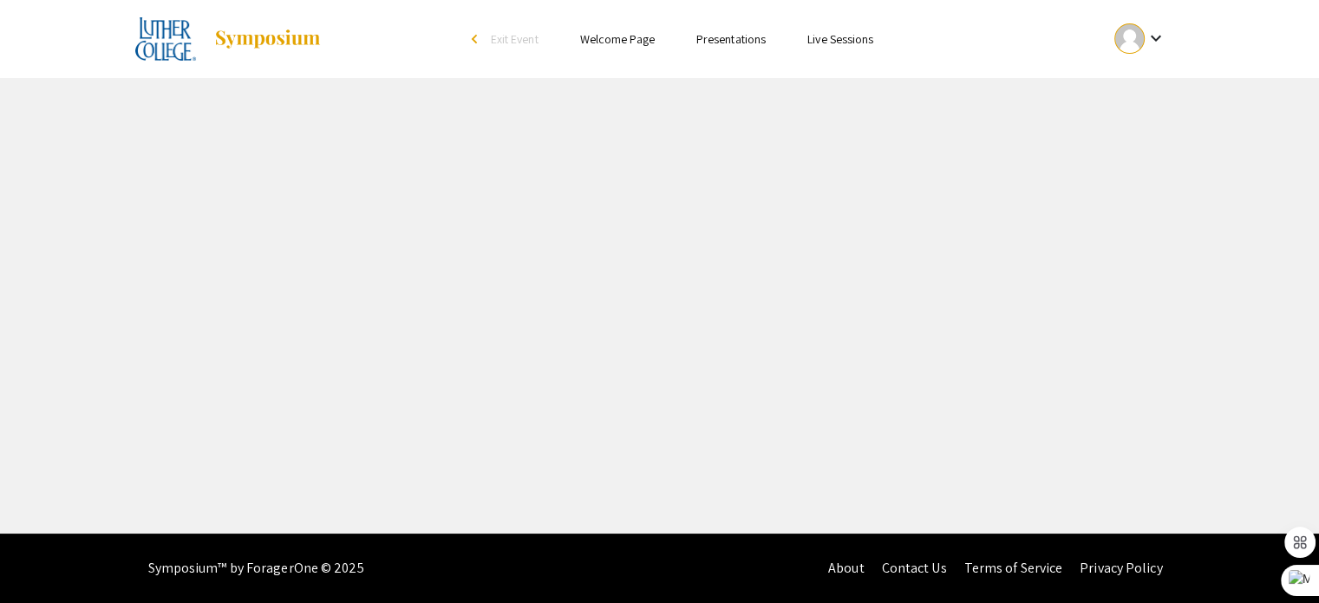
select select "custom"
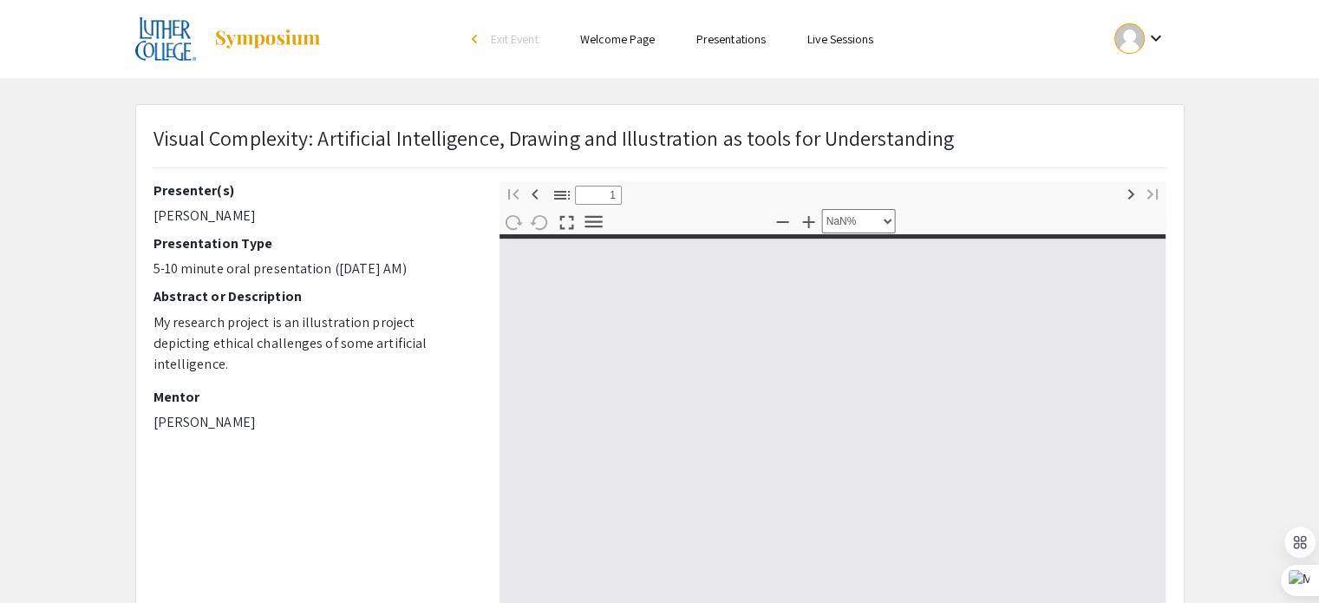
type input "0"
select select "custom"
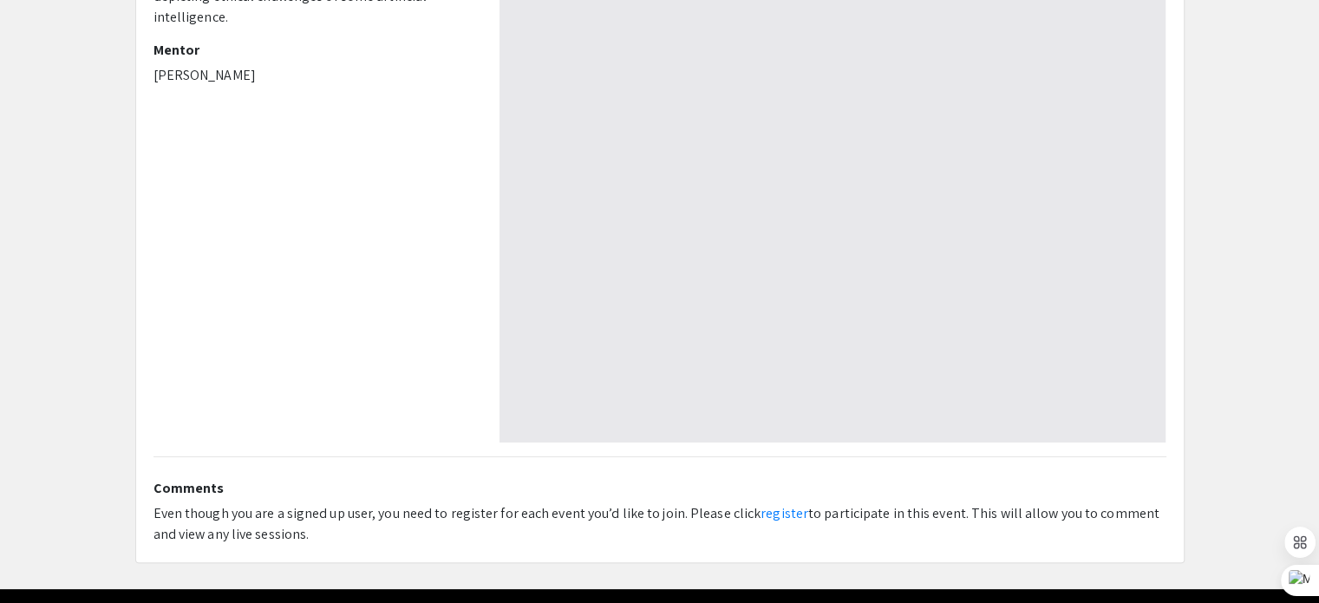
type input "1"
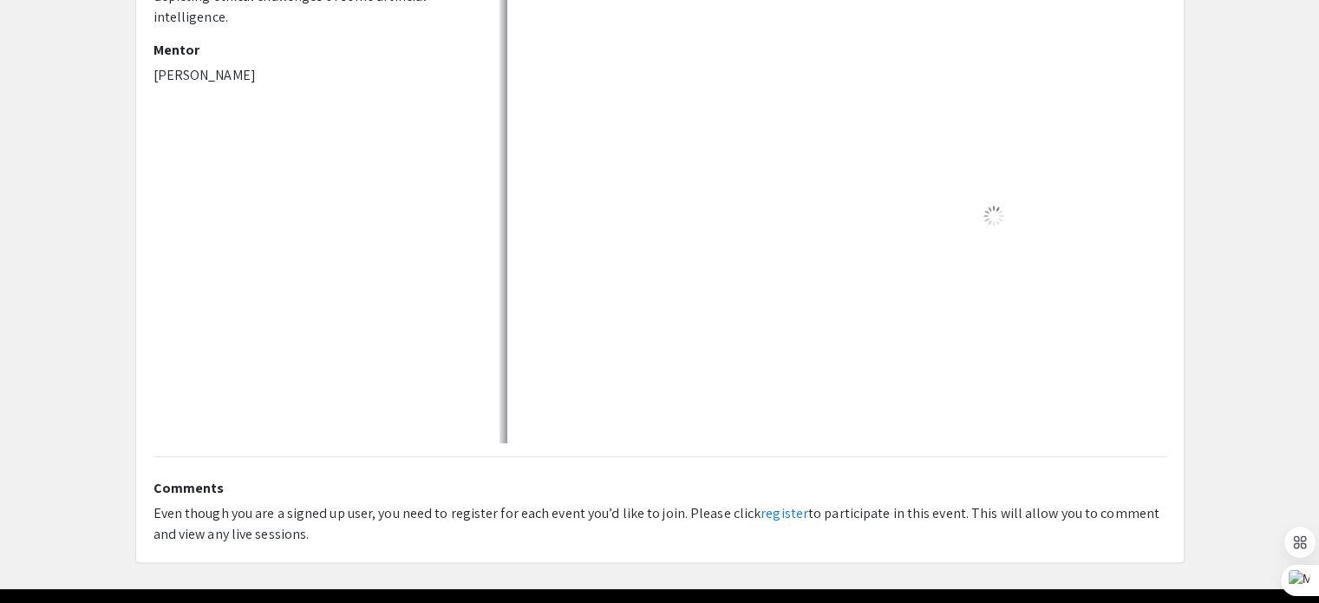
select select "auto"
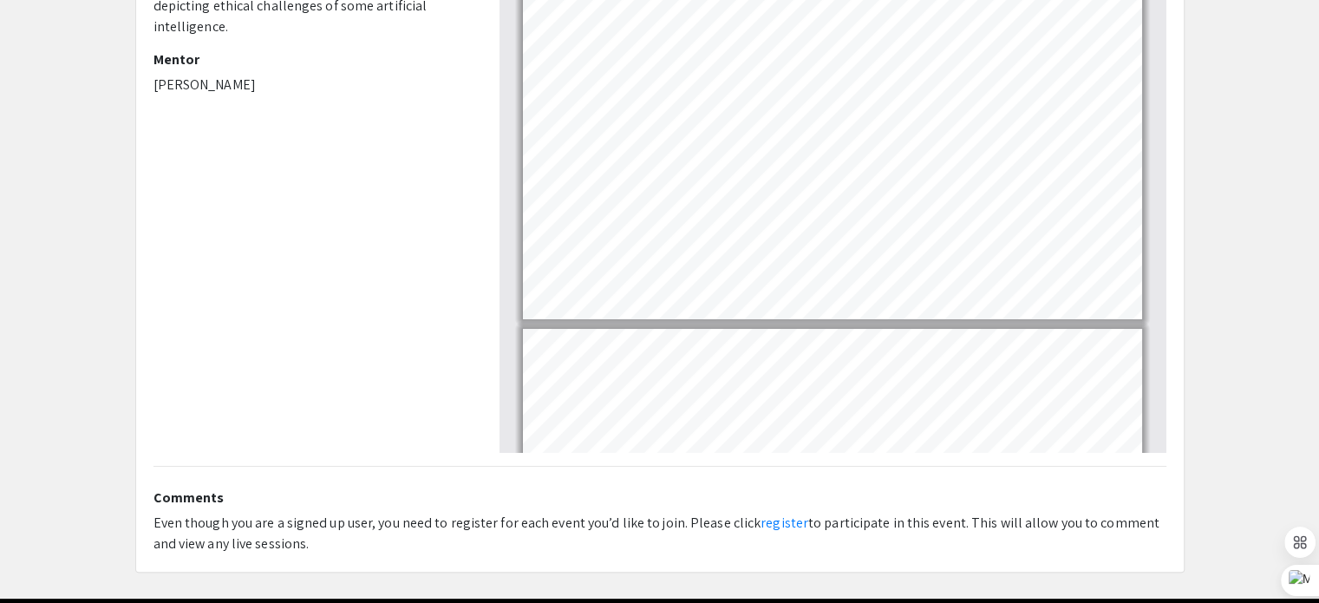
scroll to position [401, 0]
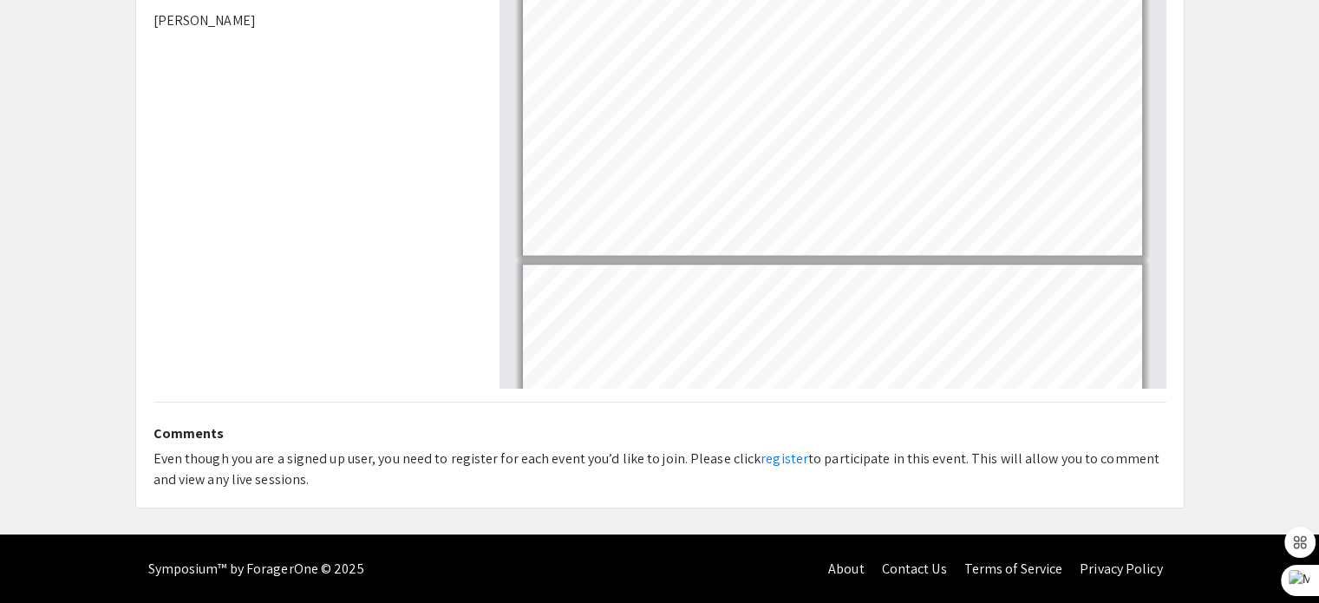
type input "5"
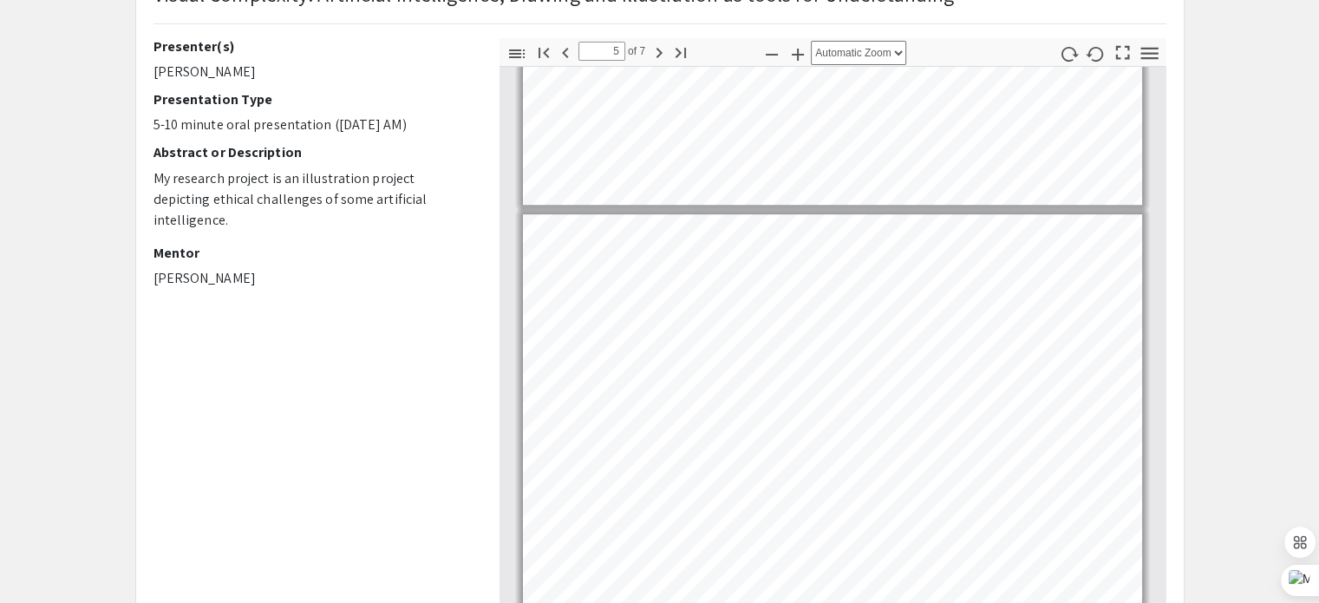
scroll to position [0, 0]
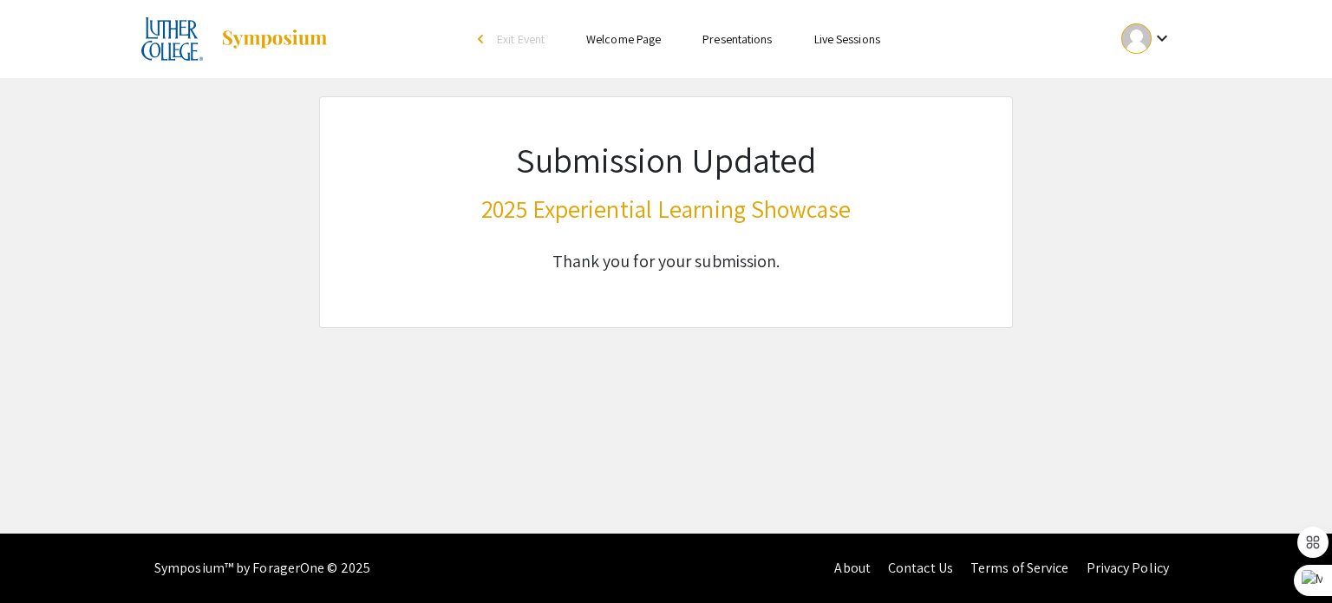
click at [759, 44] on link "Presentations" at bounding box center [736, 39] width 69 height 16
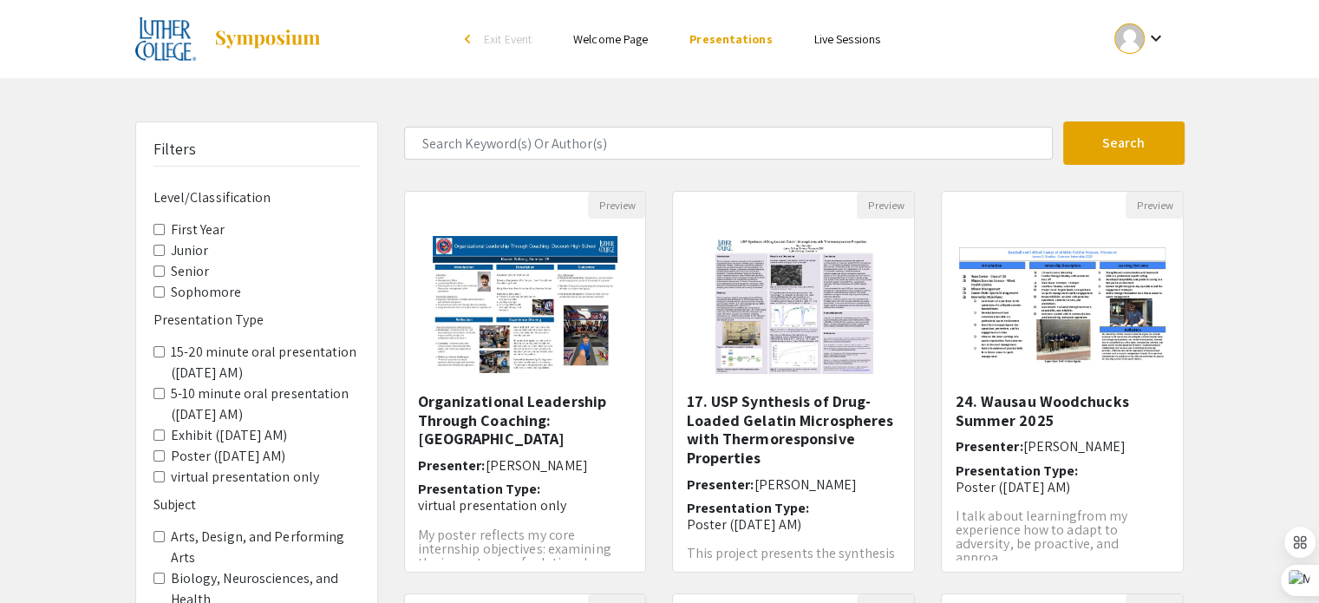
click at [265, 412] on label "5-10 minute oral presentation ([DATE] AM)" at bounding box center [265, 404] width 189 height 42
click at [165, 399] on AM\) "5-10 minute oral presentation ([DATE] AM)" at bounding box center [158, 393] width 11 height 11
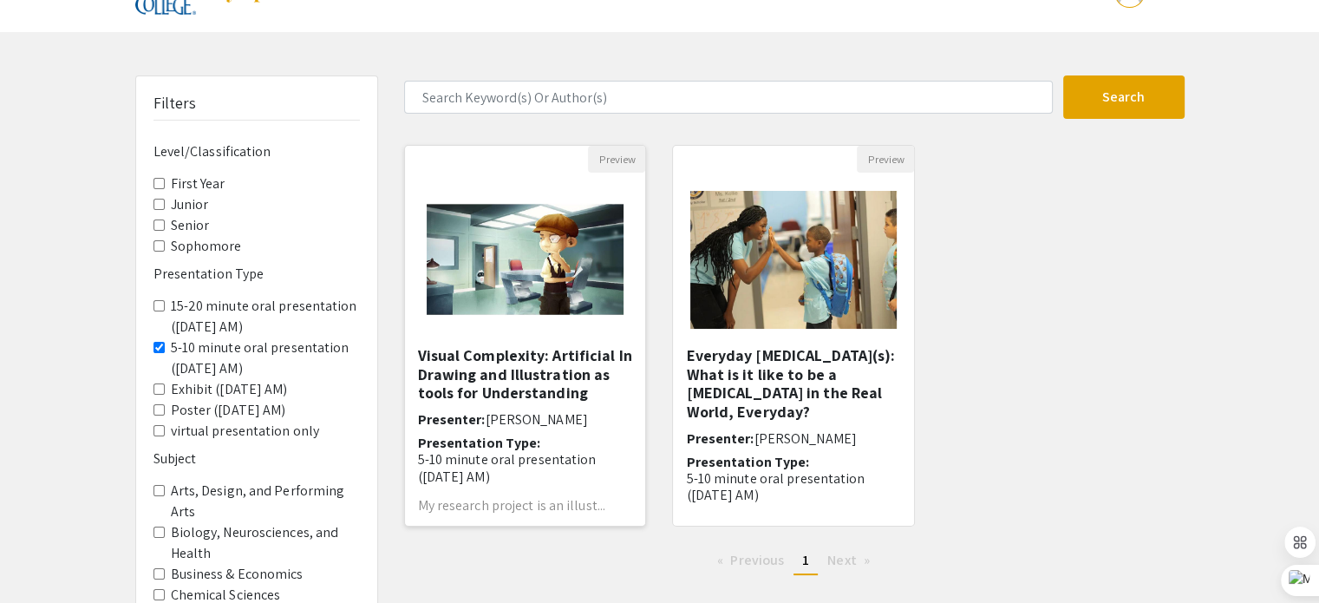
scroll to position [87, 0]
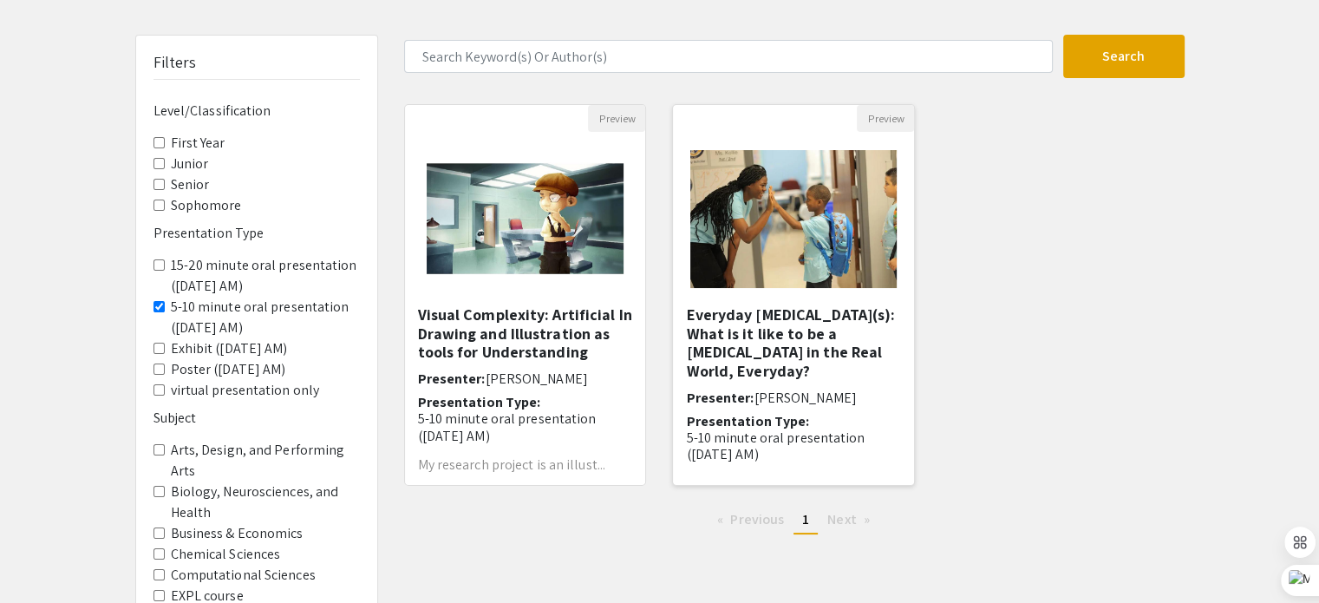
click at [793, 329] on h5 "Everyday [MEDICAL_DATA](s): What is it like to be a [MEDICAL_DATA] in the Real …" at bounding box center [793, 342] width 215 height 75
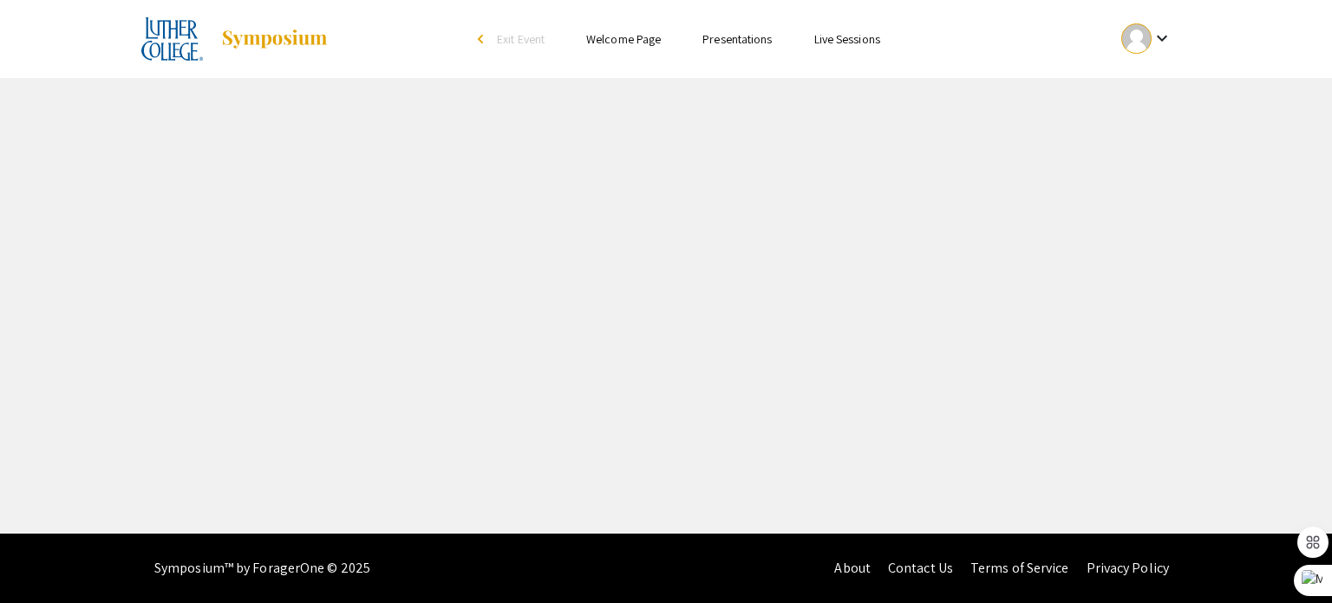
select select "custom"
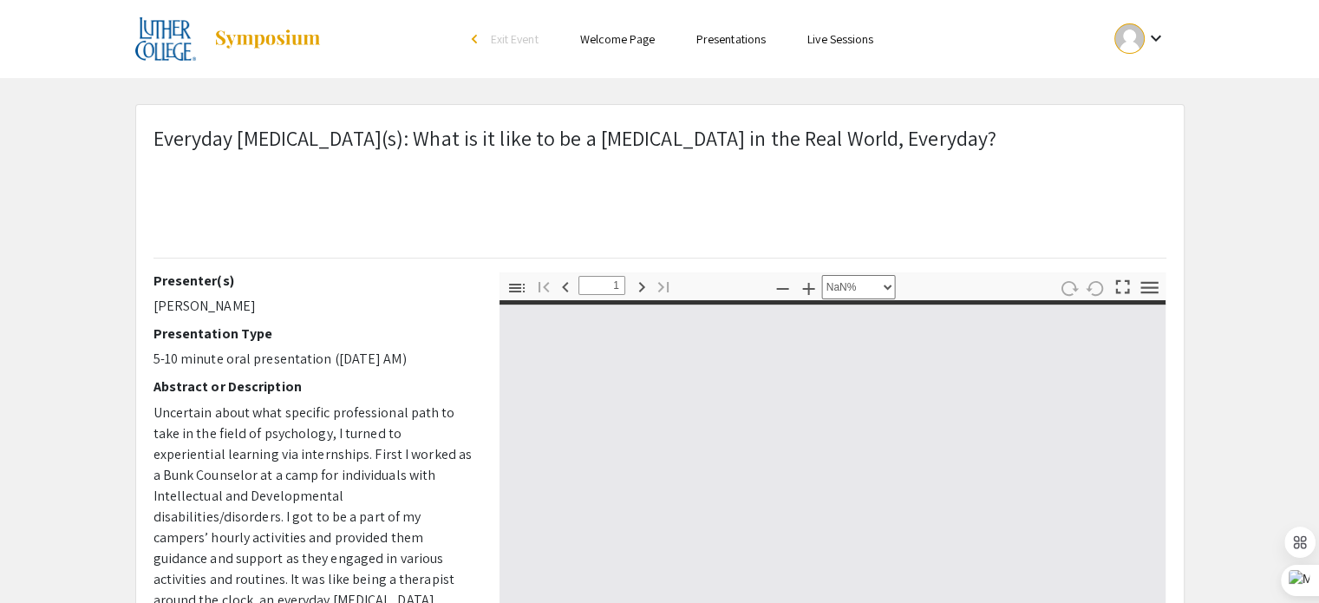
type input "0"
select select "custom"
type input "1"
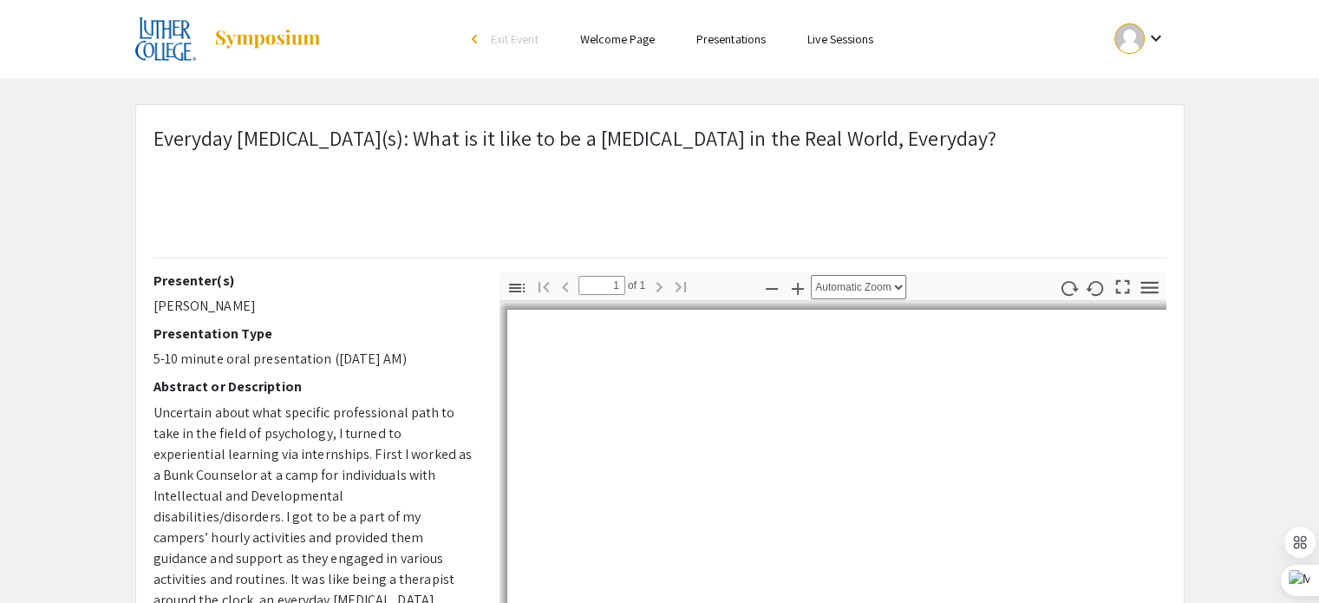
select select "auto"
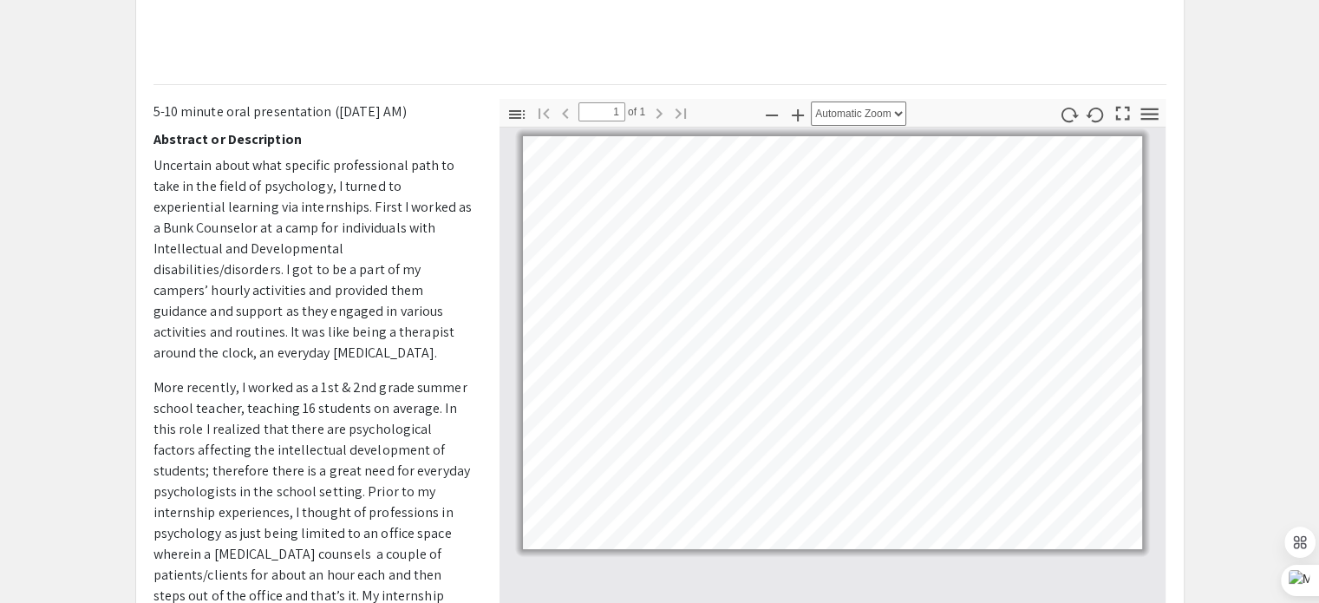
scroll to position [193, 0]
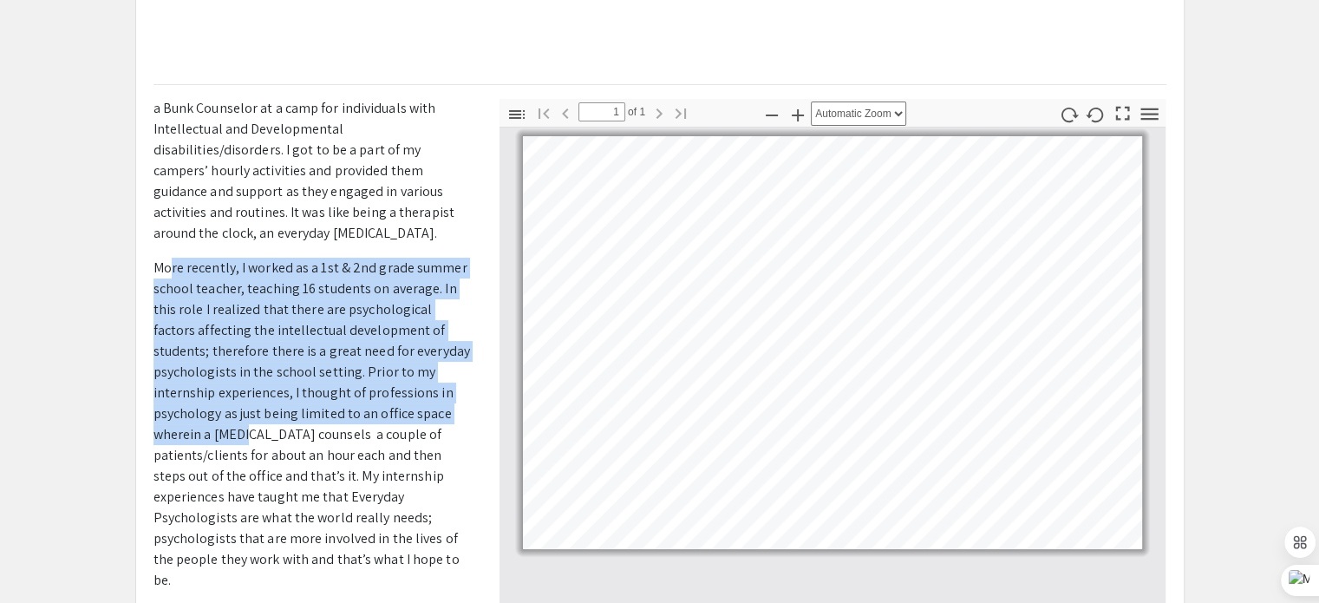
drag, startPoint x: 169, startPoint y: 249, endPoint x: 246, endPoint y: 410, distance: 178.8
click at [246, 410] on span "More recently, I worked as a 1st & 2nd grade summer school teacher, teaching 16…" at bounding box center [311, 423] width 317 height 330
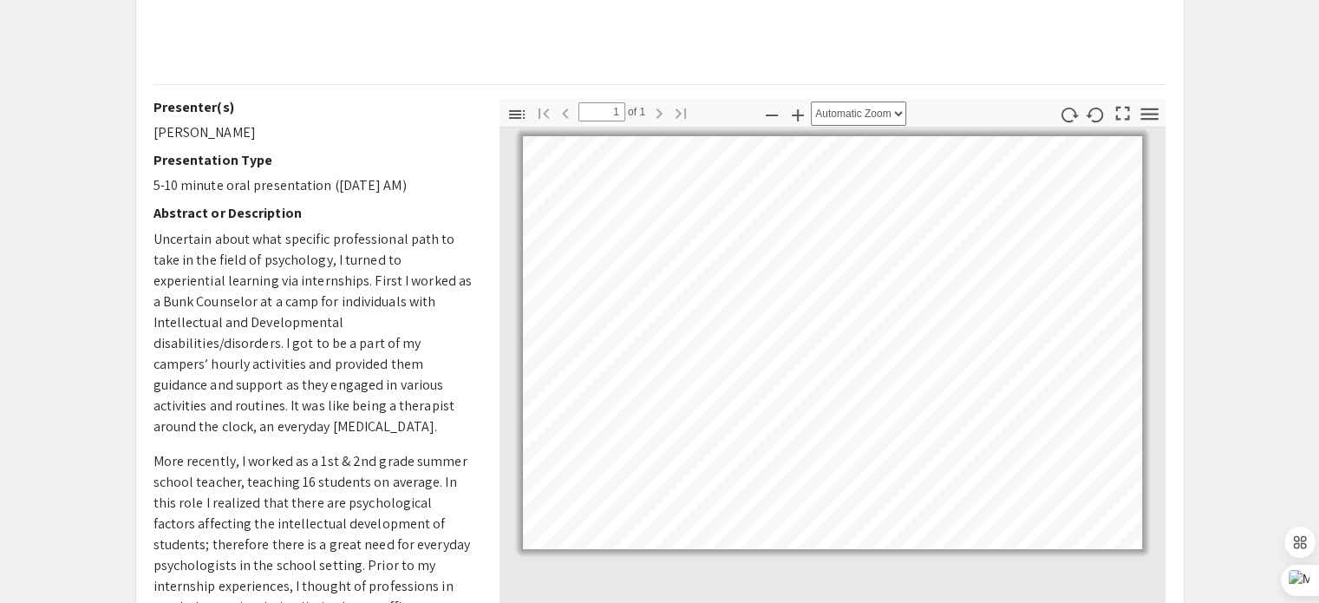
scroll to position [0, 0]
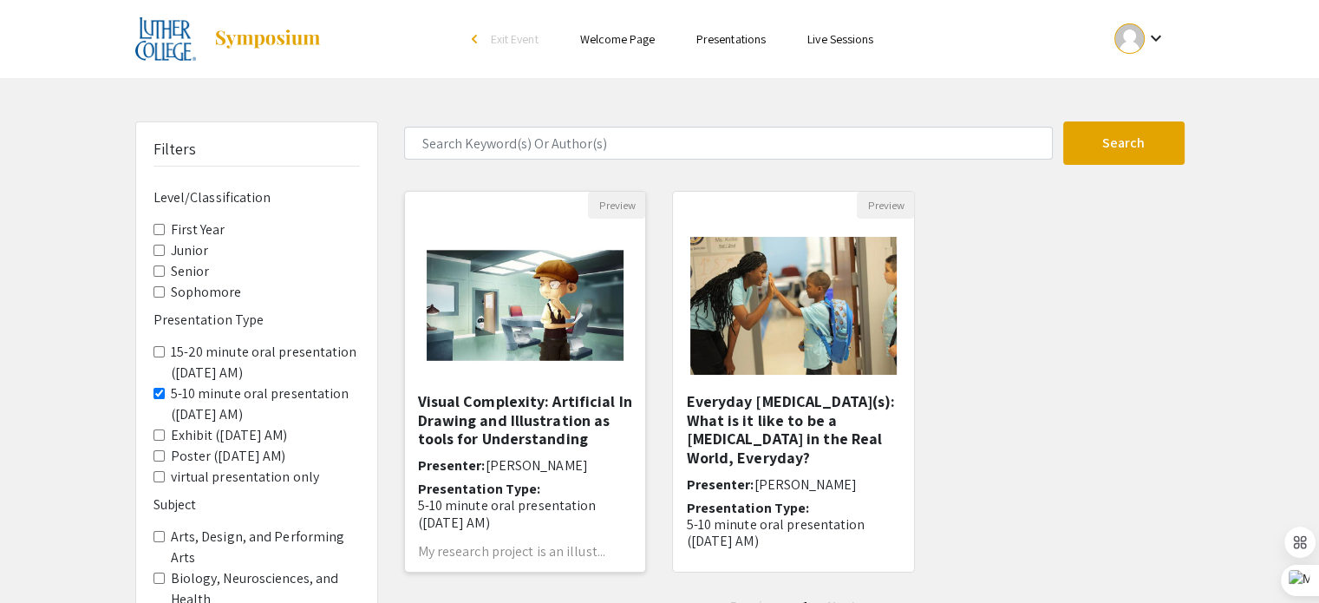
click at [601, 297] on img at bounding box center [525, 305] width 232 height 173
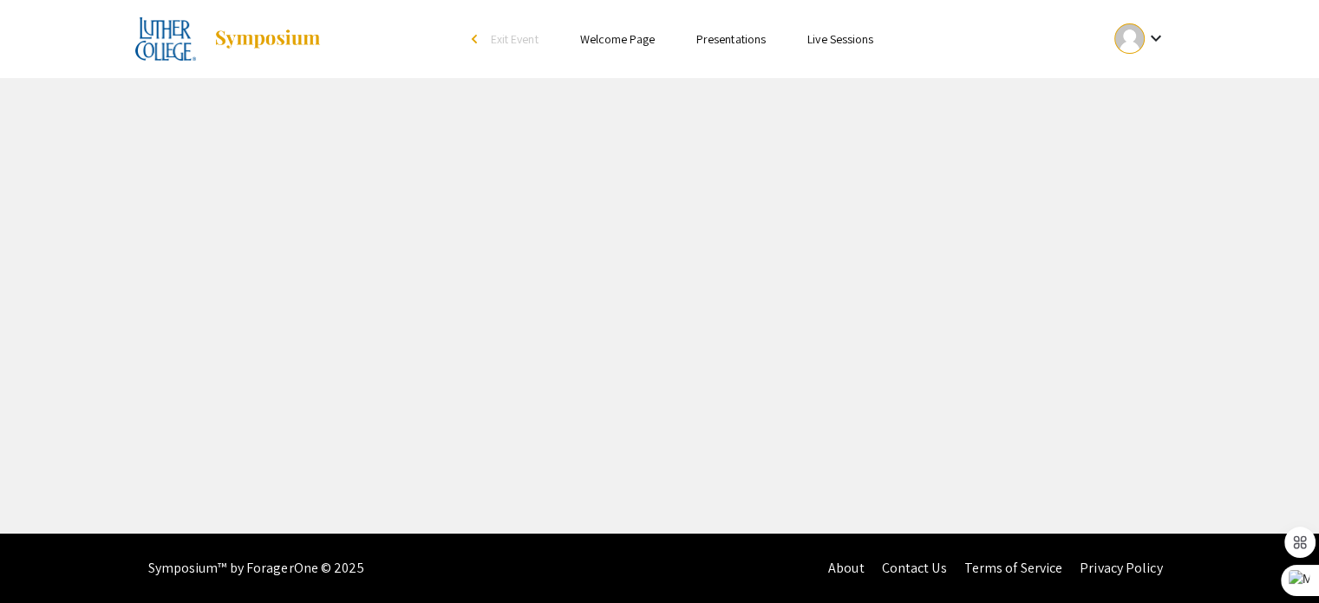
select select "custom"
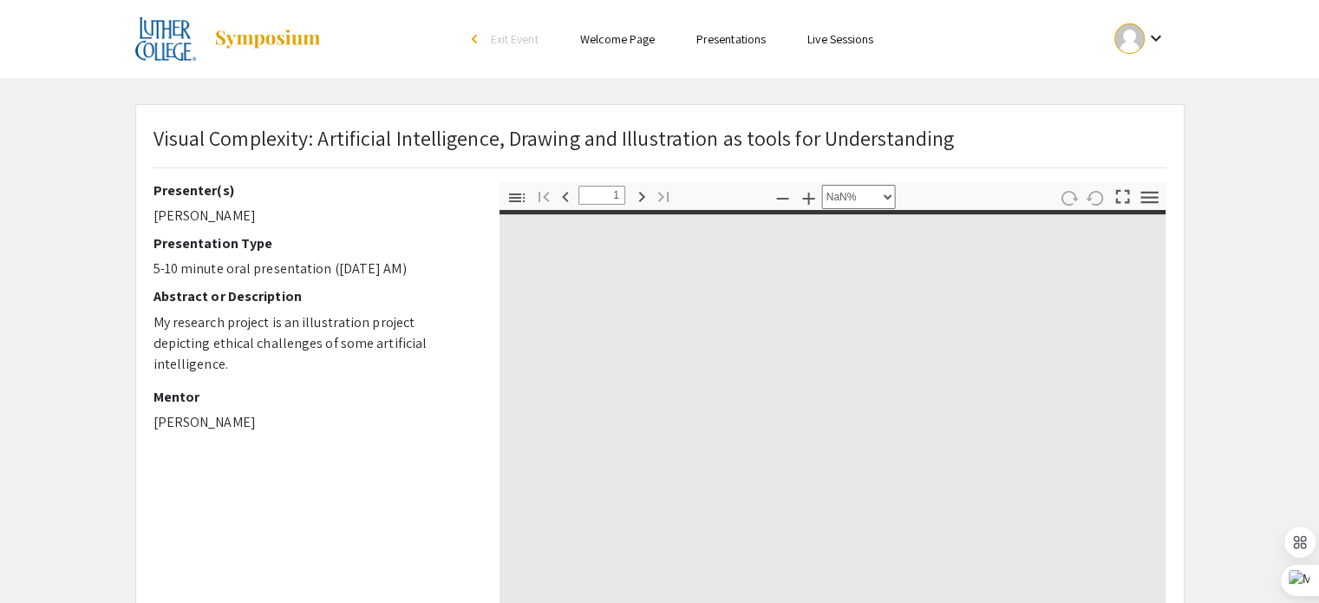
type input "0"
select select "custom"
type input "1"
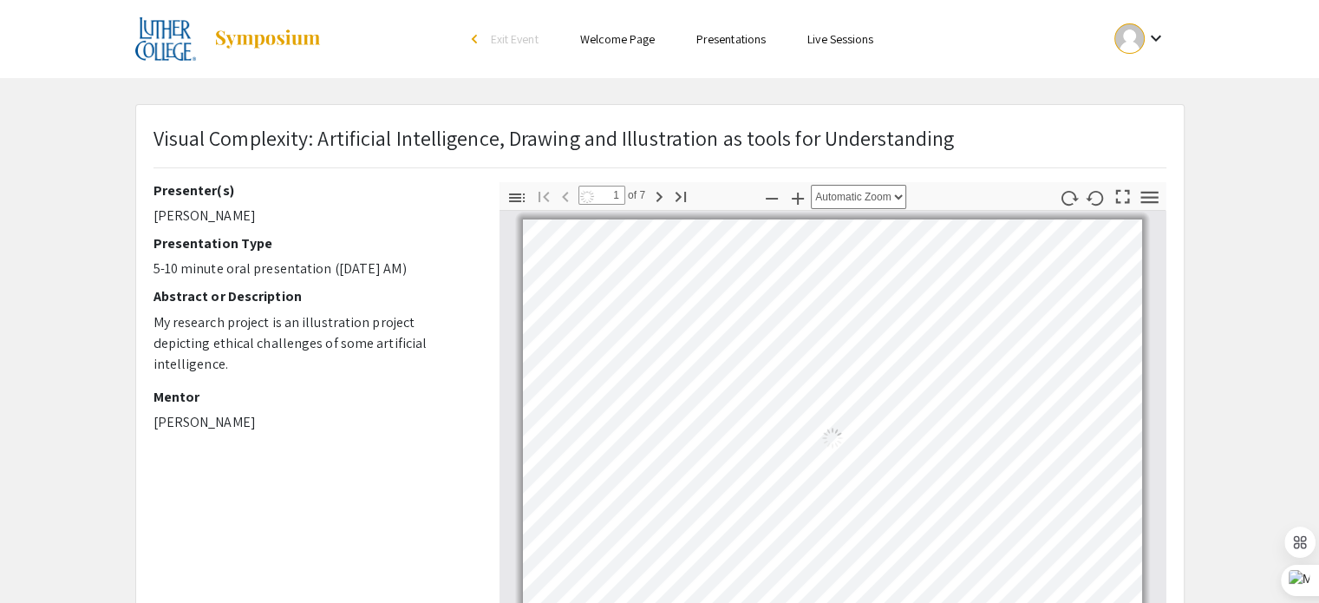
select select "auto"
click at [1149, 194] on icon "button" at bounding box center [1149, 197] width 23 height 23
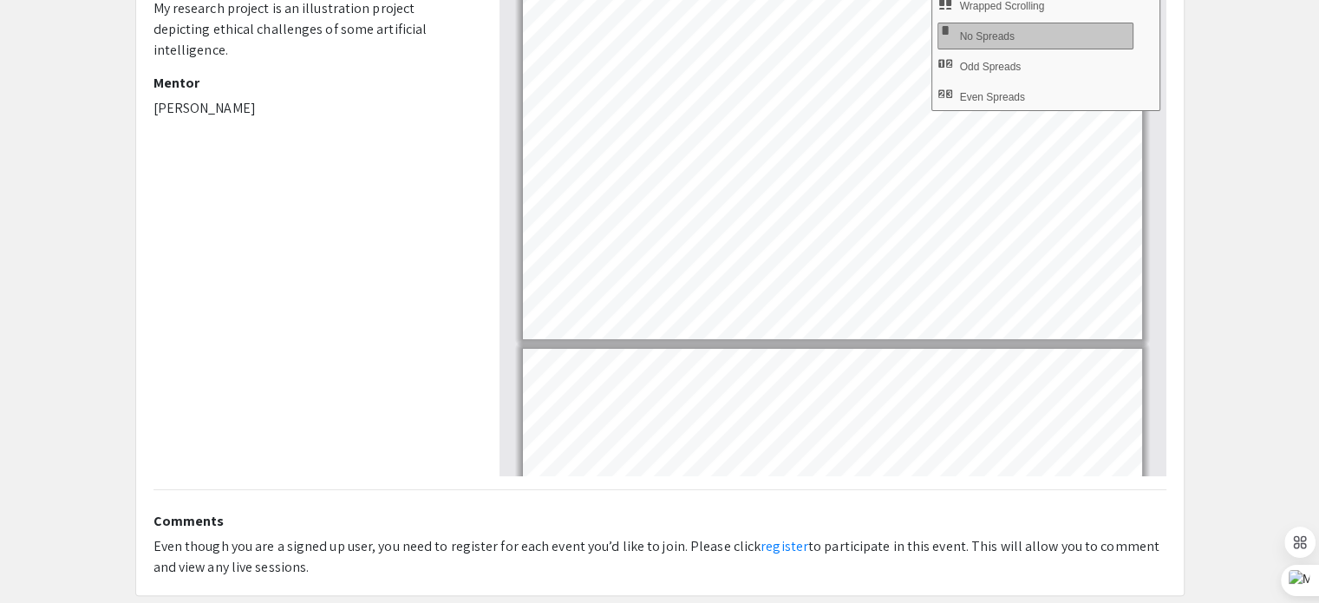
scroll to position [401, 0]
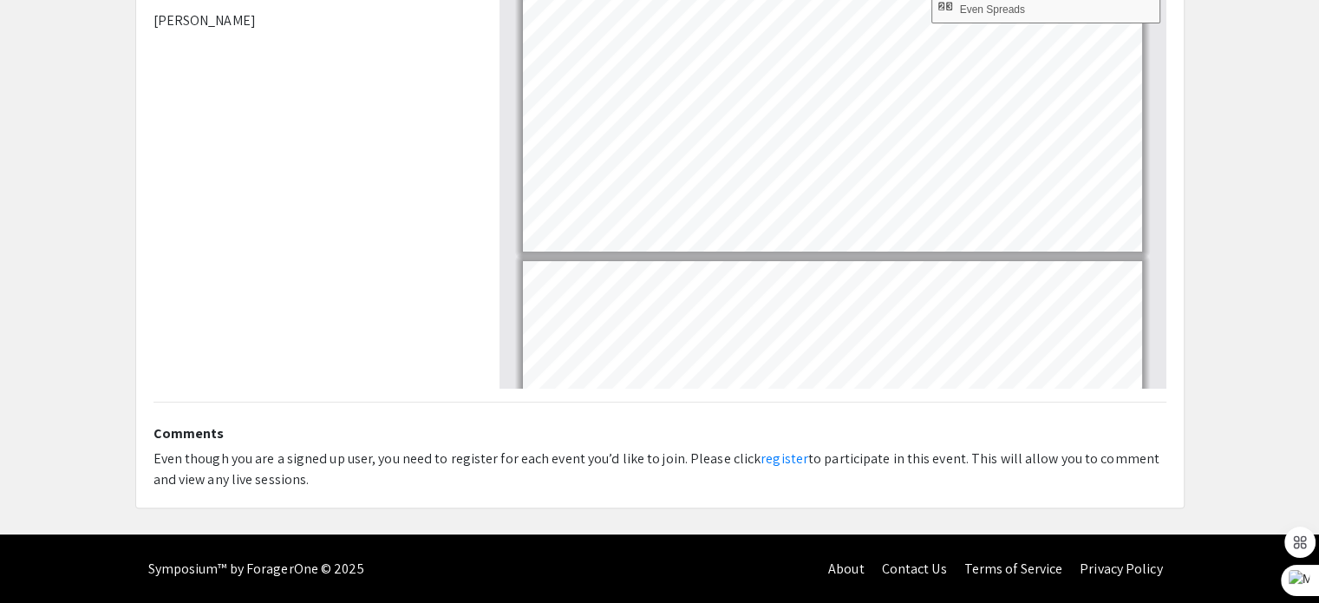
click at [396, 369] on div "Presenter(s) Anh Nguyen Presentation Type 5-10 minute oral presentation (Saturd…" at bounding box center [313, 84] width 346 height 607
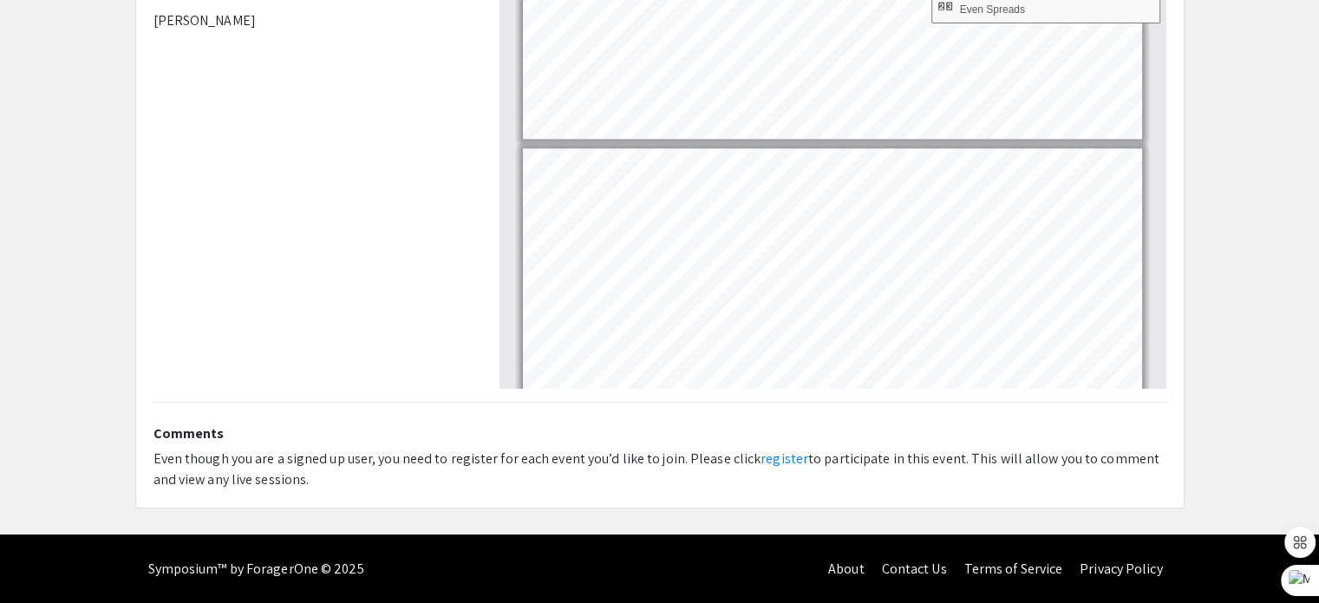
type input "6"
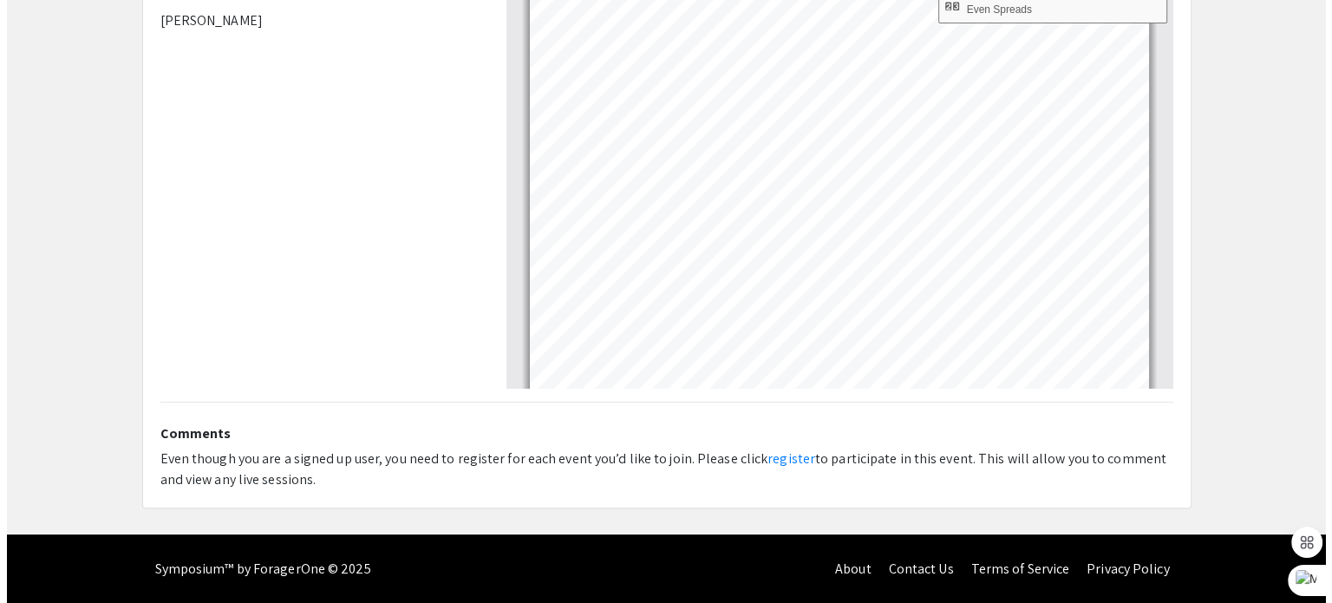
scroll to position [0, 0]
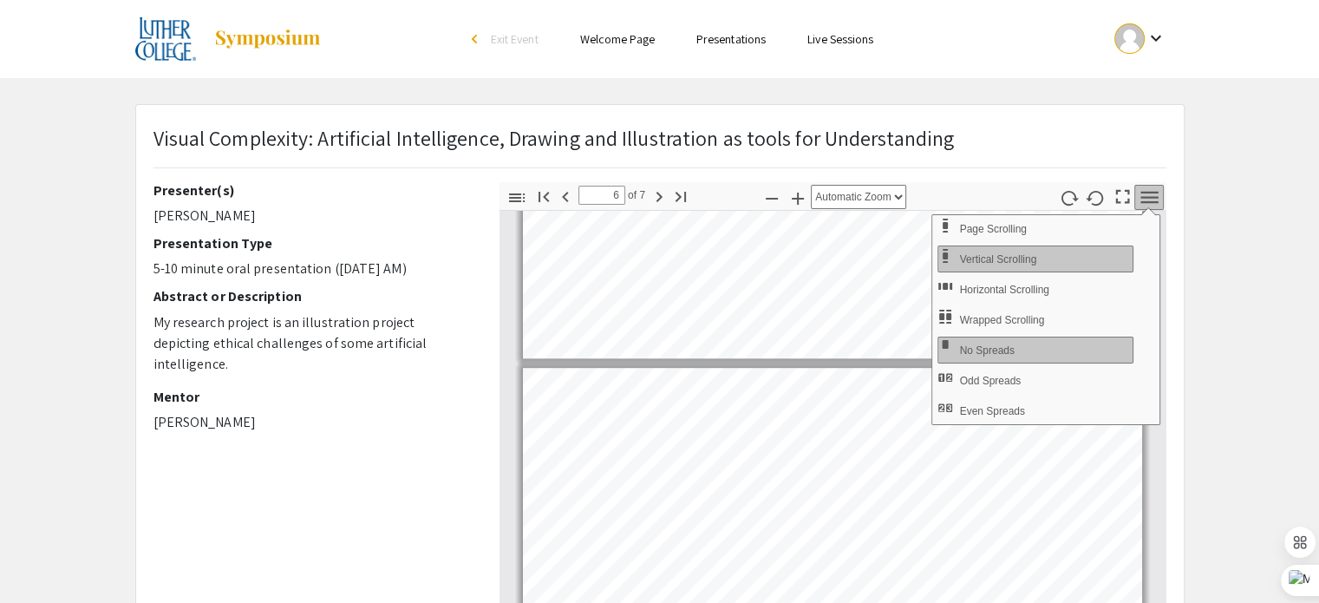
click at [1154, 34] on mat-icon "keyboard_arrow_down" at bounding box center [1155, 38] width 21 height 21
click at [1148, 97] on button "My Account" at bounding box center [1149, 86] width 107 height 42
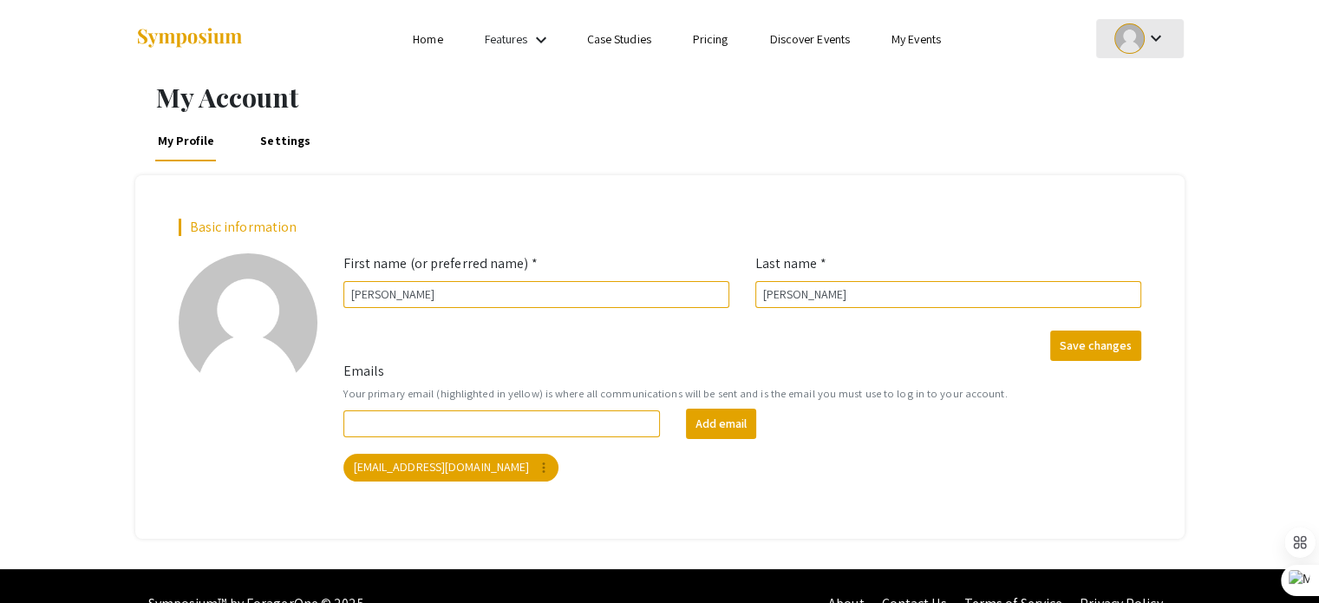
click at [1165, 38] on div "keyboard_arrow_down" at bounding box center [1140, 38] width 60 height 39
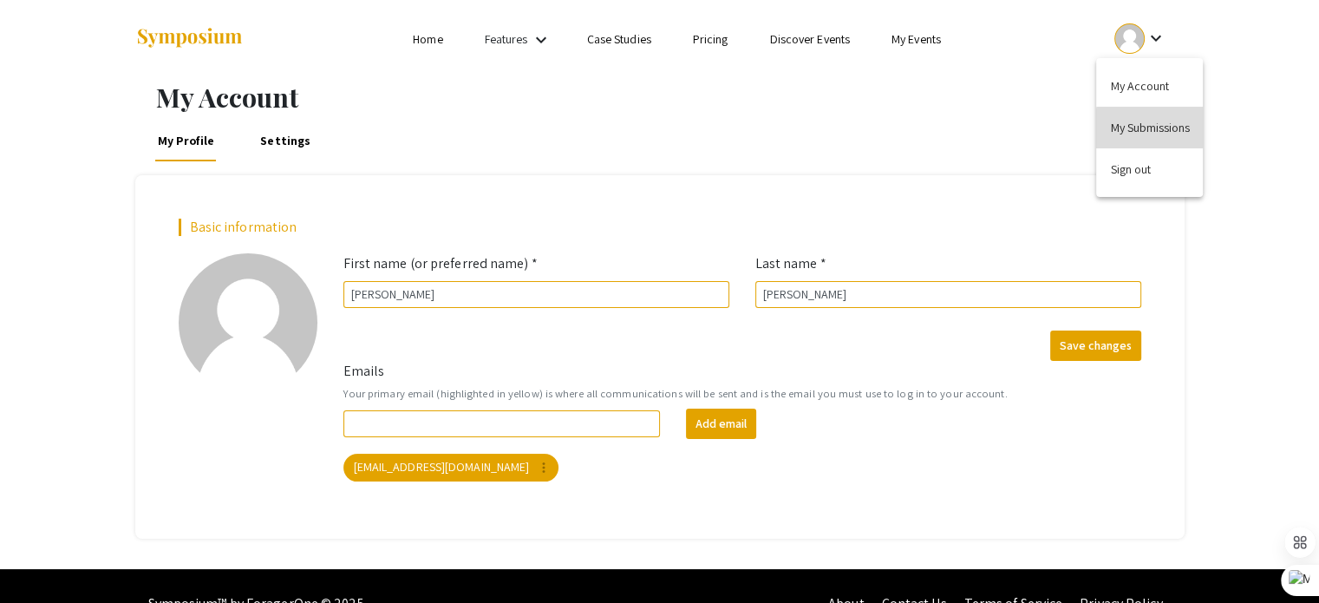
click at [1157, 134] on button "My Submissions" at bounding box center [1149, 128] width 107 height 42
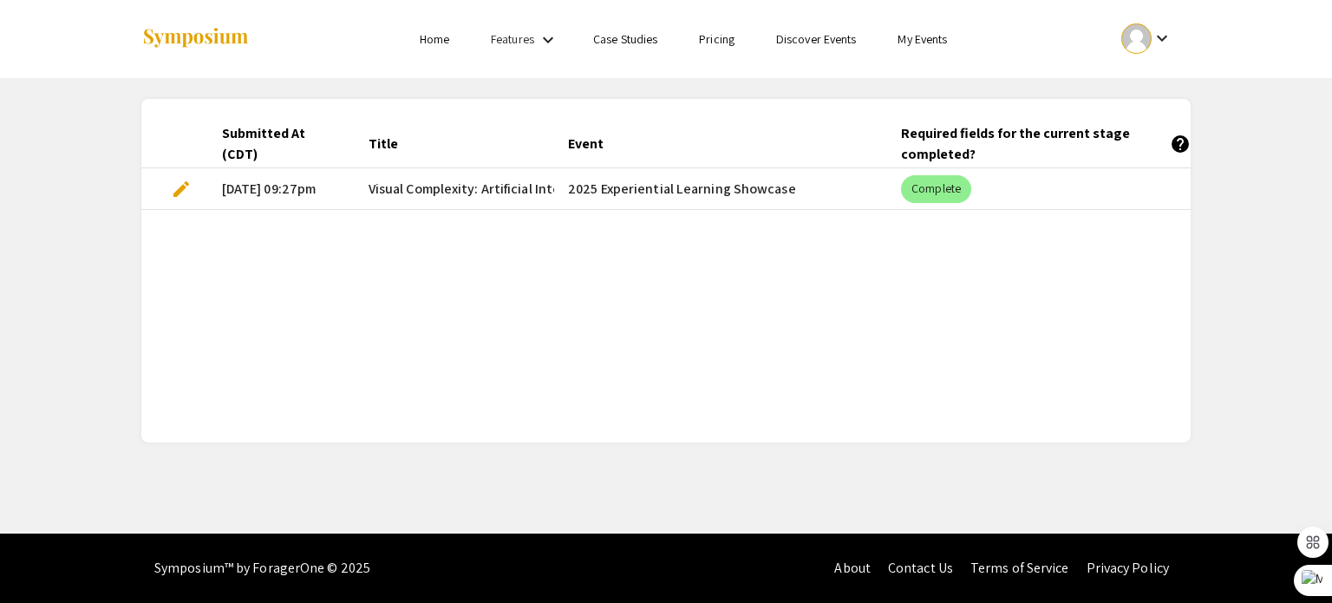
click at [166, 190] on mat-cell "edit" at bounding box center [174, 189] width 67 height 42
click at [178, 185] on span "edit" at bounding box center [181, 189] width 21 height 21
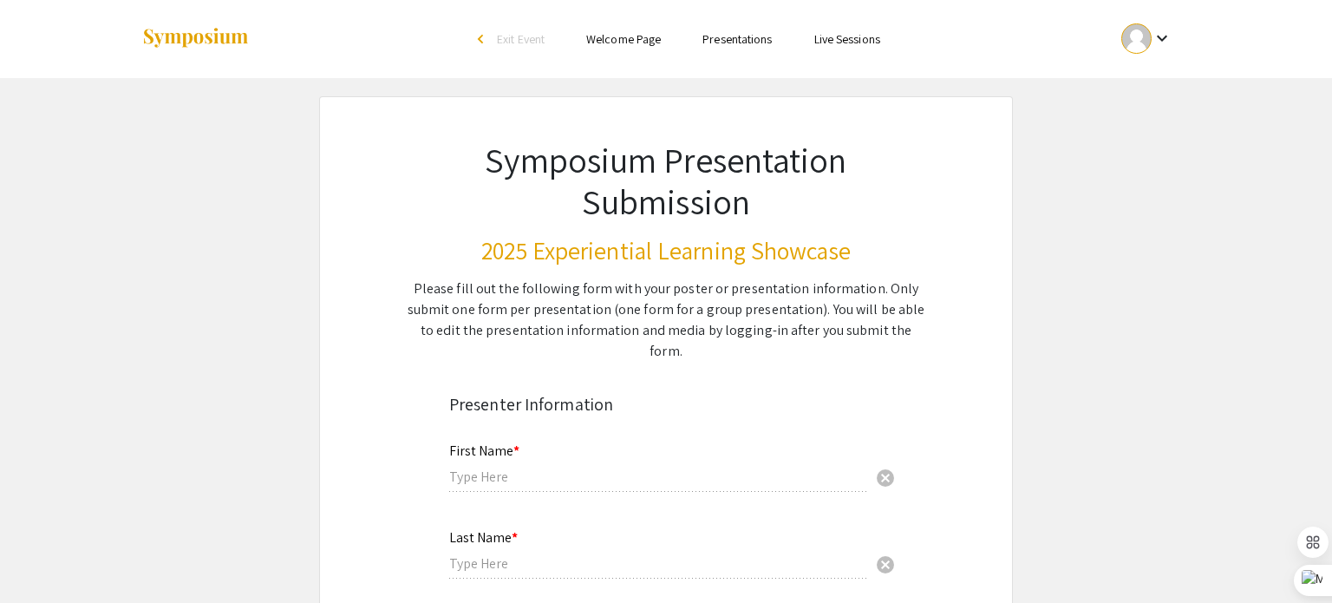
type input "[PERSON_NAME]"
type input "[EMAIL_ADDRESS][DOMAIN_NAME]"
radio input "true"
type input "Art"
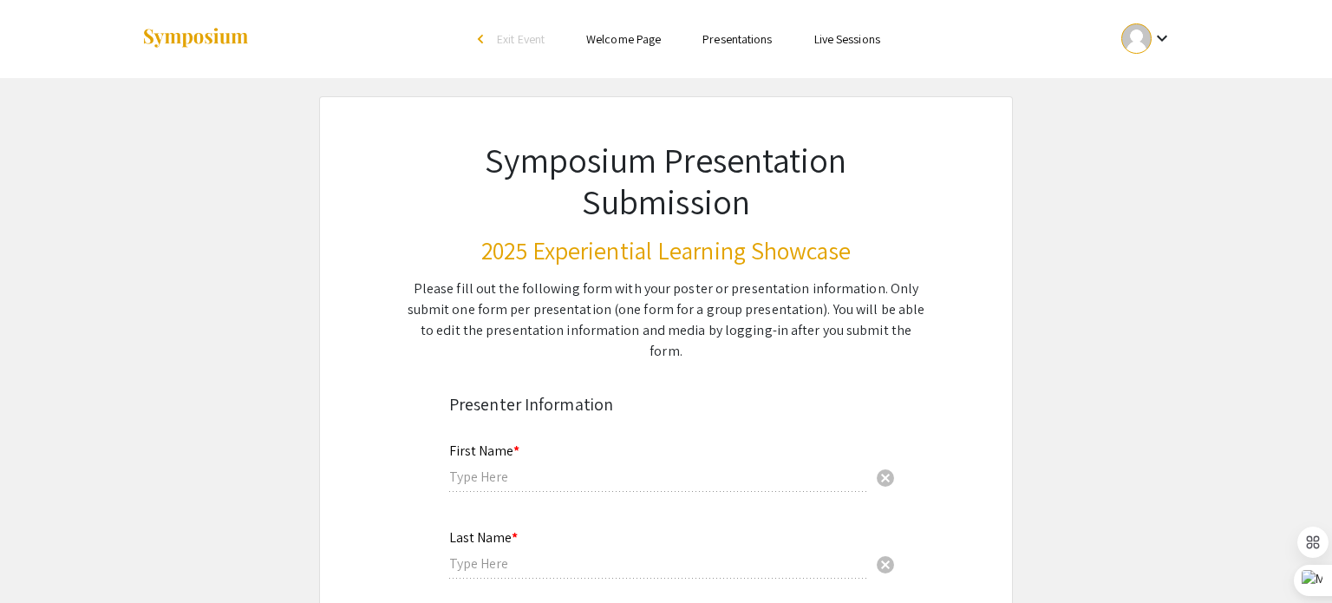
radio input "true"
type input "[PERSON_NAME]"
radio input "true"
select select "custom"
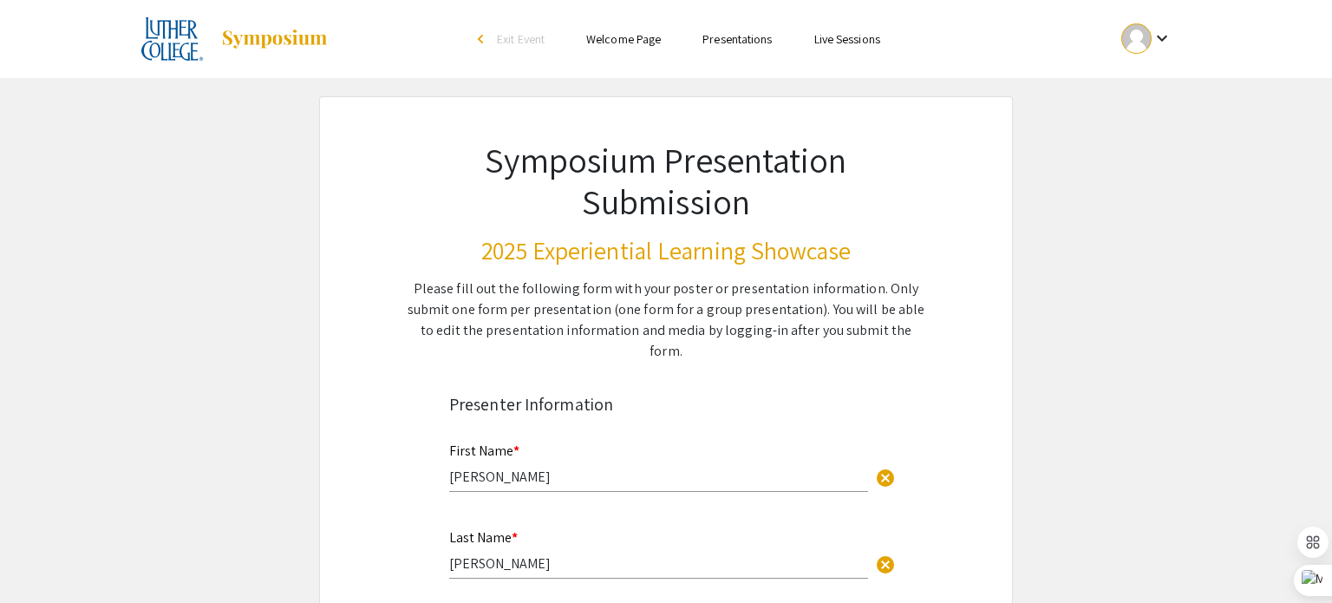
type input "1"
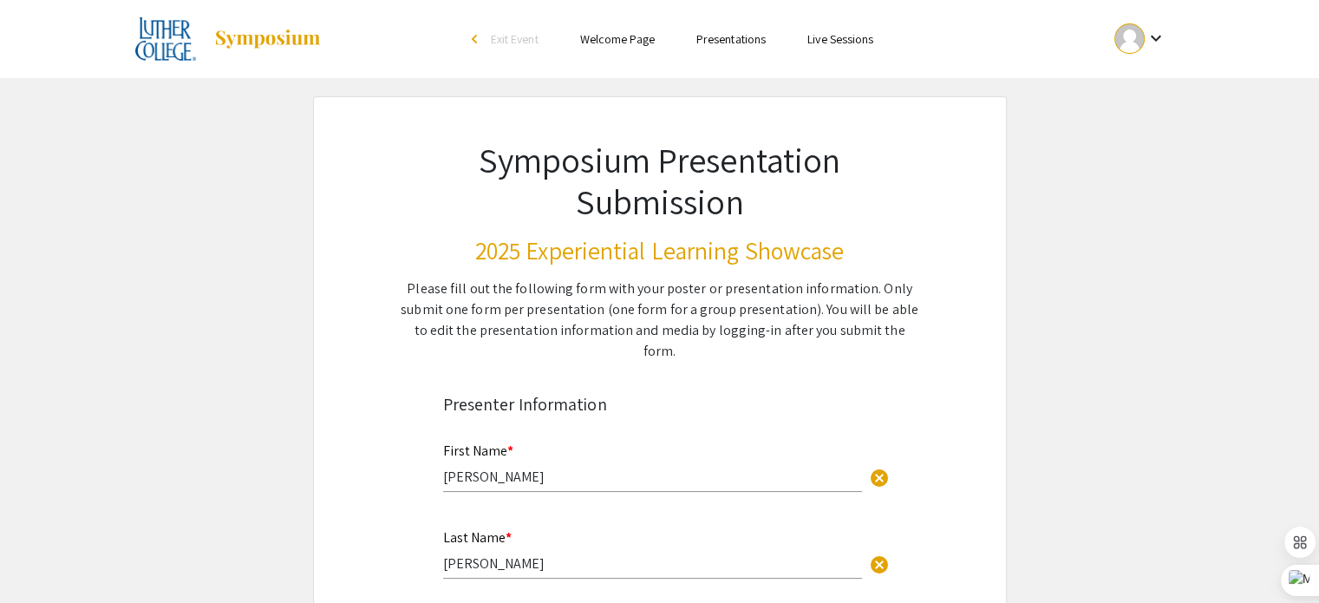
select select "auto"
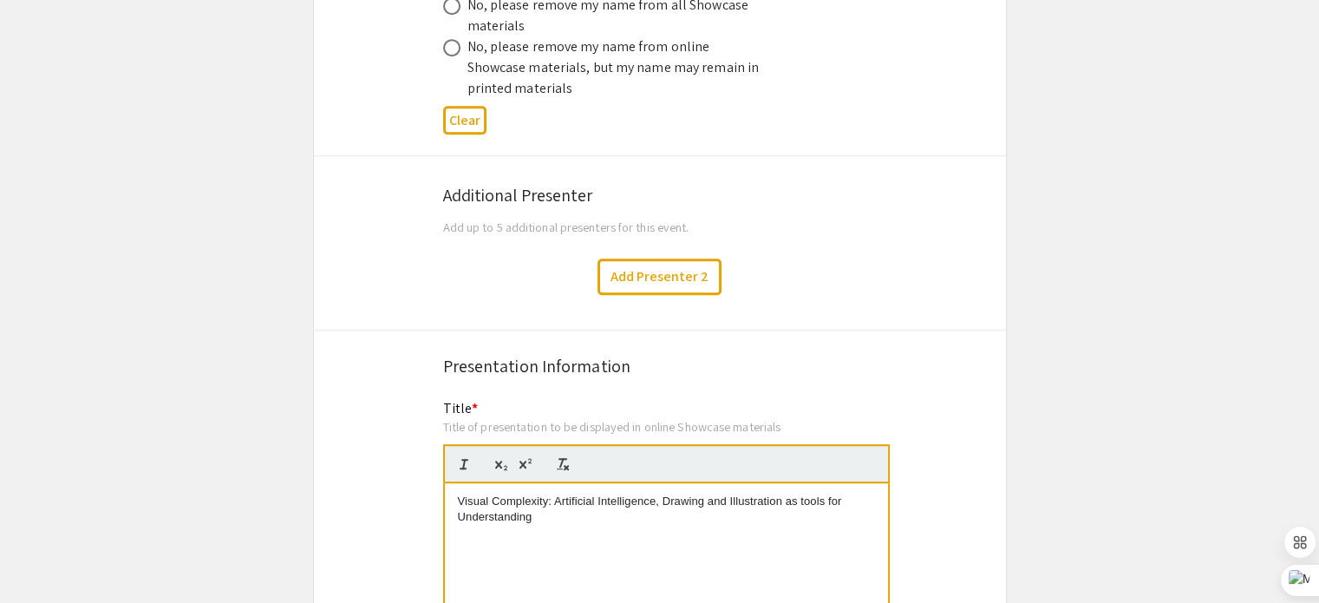
scroll to position [1301, 0]
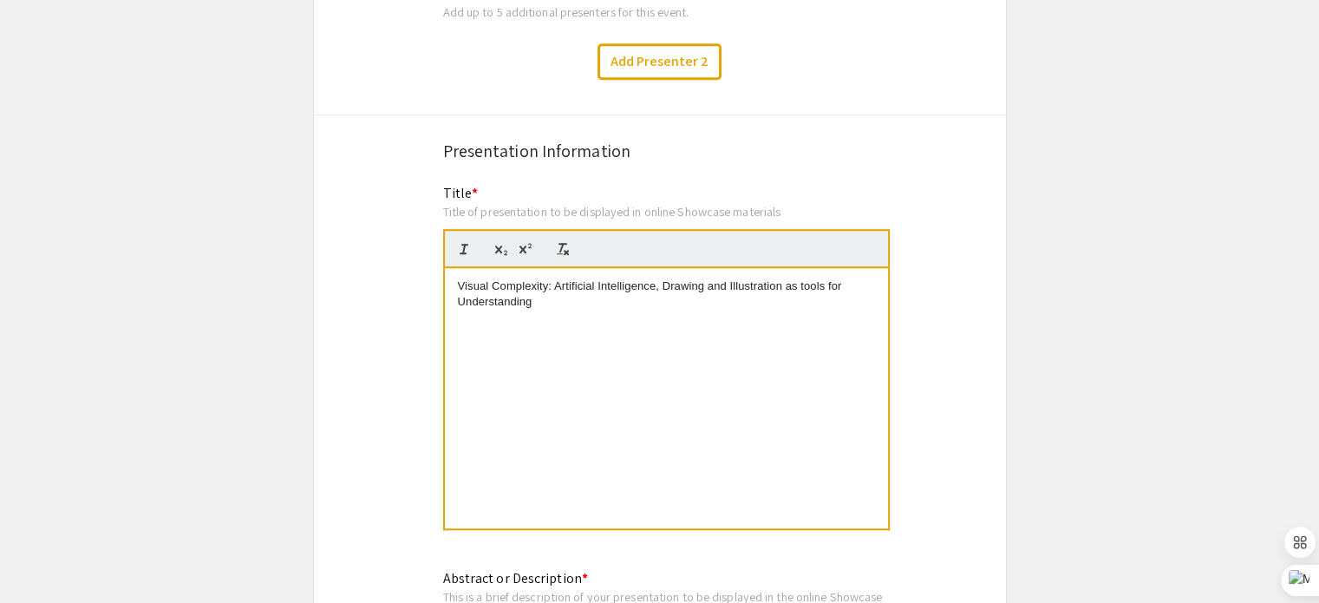
click at [617, 316] on div "Visual Complexity: Artificial Intelligence, Drawing and Illustration as tools f…" at bounding box center [666, 398] width 443 height 260
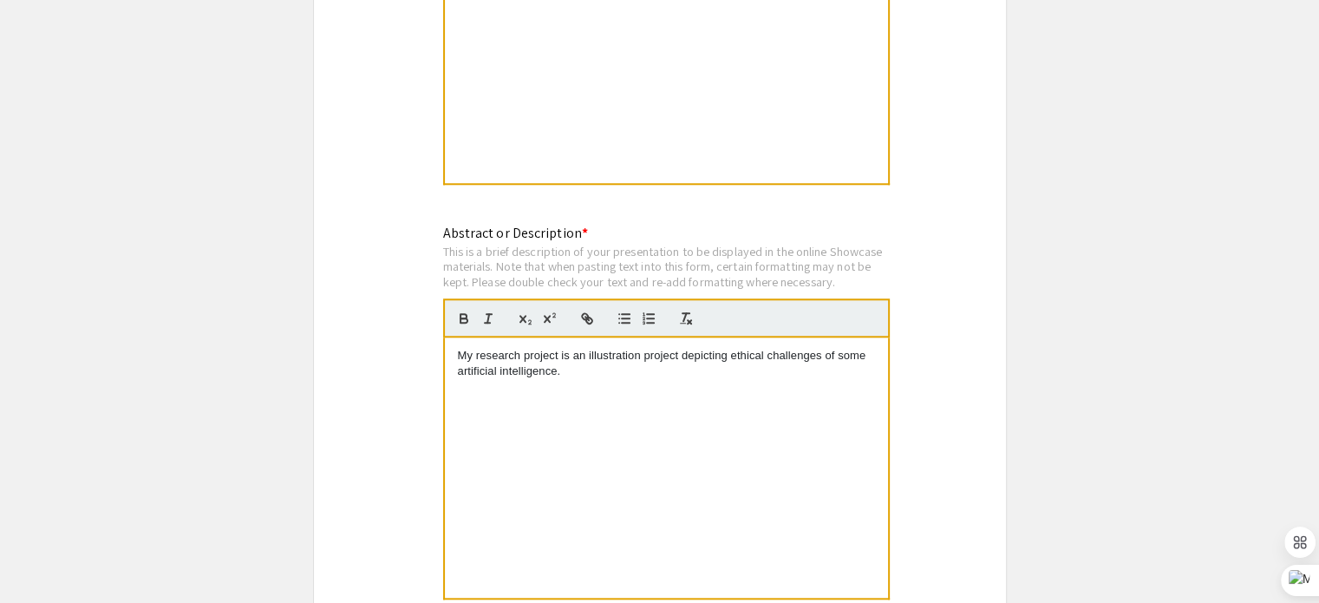
scroll to position [1648, 0]
click at [635, 375] on div "My research project is an illustration project depicting ethical challenges of …" at bounding box center [666, 466] width 443 height 260
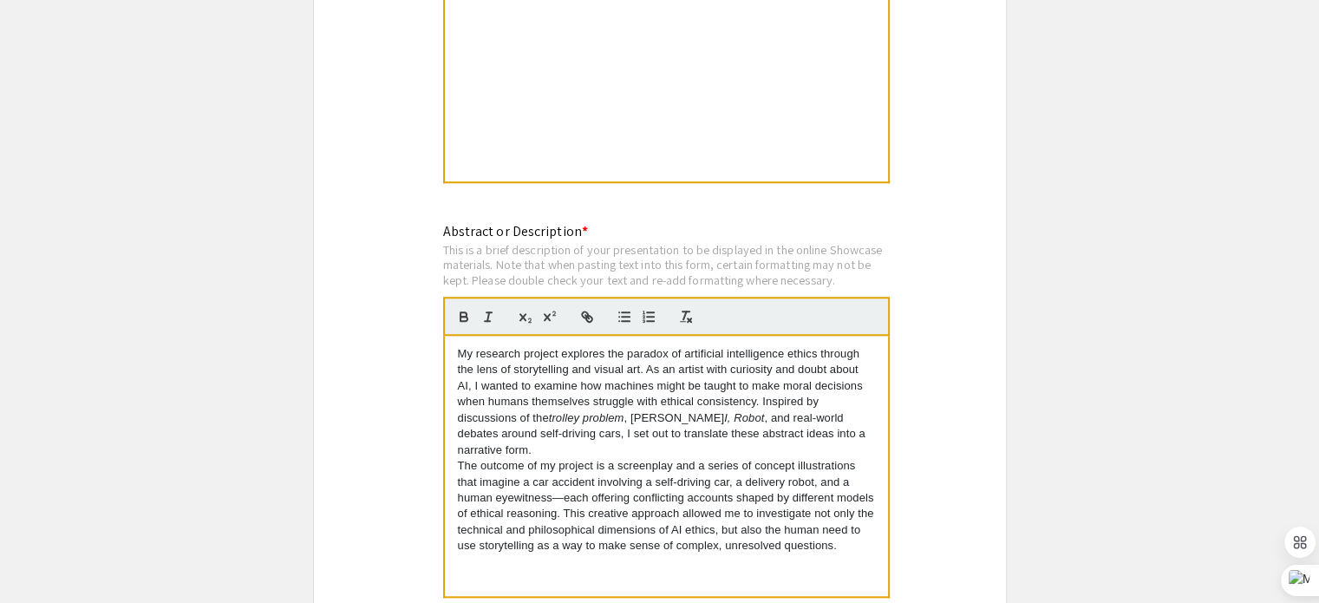
click at [612, 421] on p "My research project explores the paradox of artificial intelligence ethics thro…" at bounding box center [666, 402] width 417 height 112
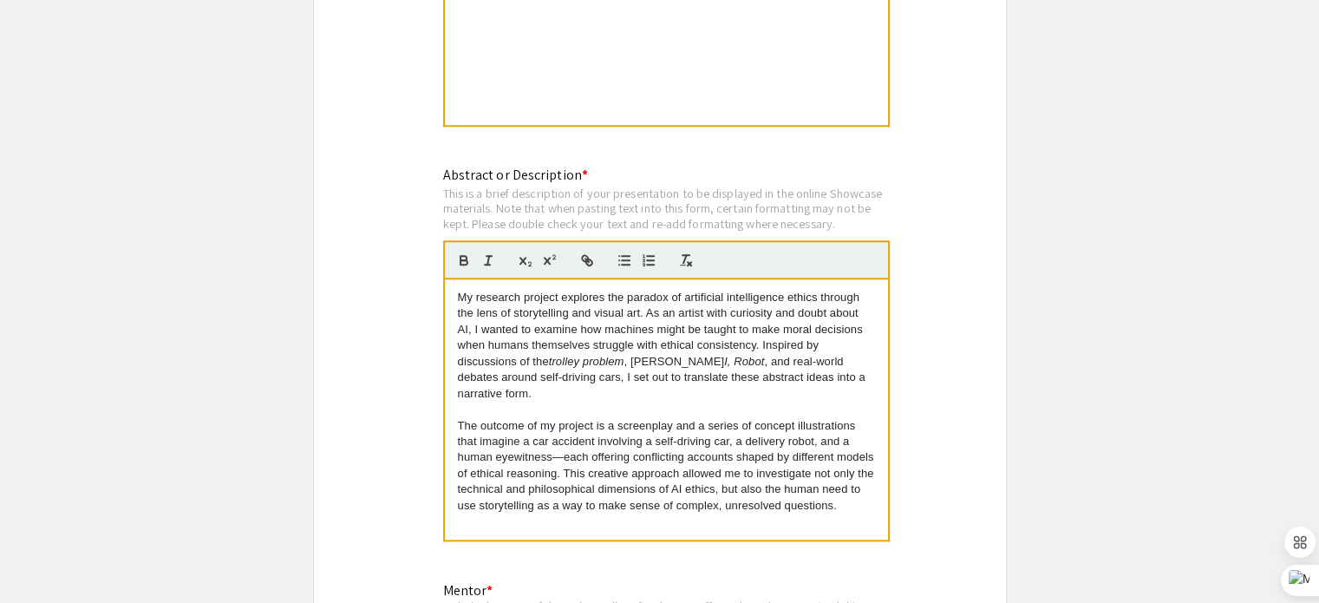
scroll to position [1734, 0]
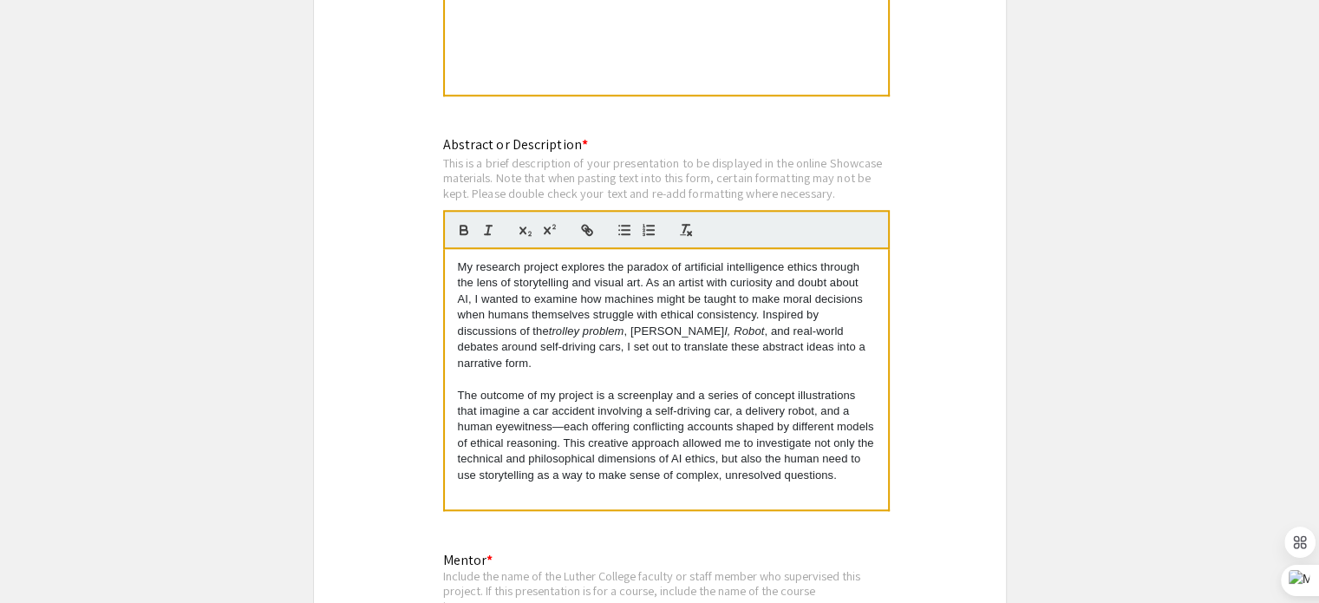
click at [634, 343] on p "My research project explores the paradox of artificial intelligence ethics thro…" at bounding box center [666, 315] width 417 height 112
drag, startPoint x: 634, startPoint y: 343, endPoint x: 581, endPoint y: 343, distance: 52.9
click at [581, 343] on p "My research project explores the paradox of artificial intelligence ethics thro…" at bounding box center [666, 315] width 417 height 112
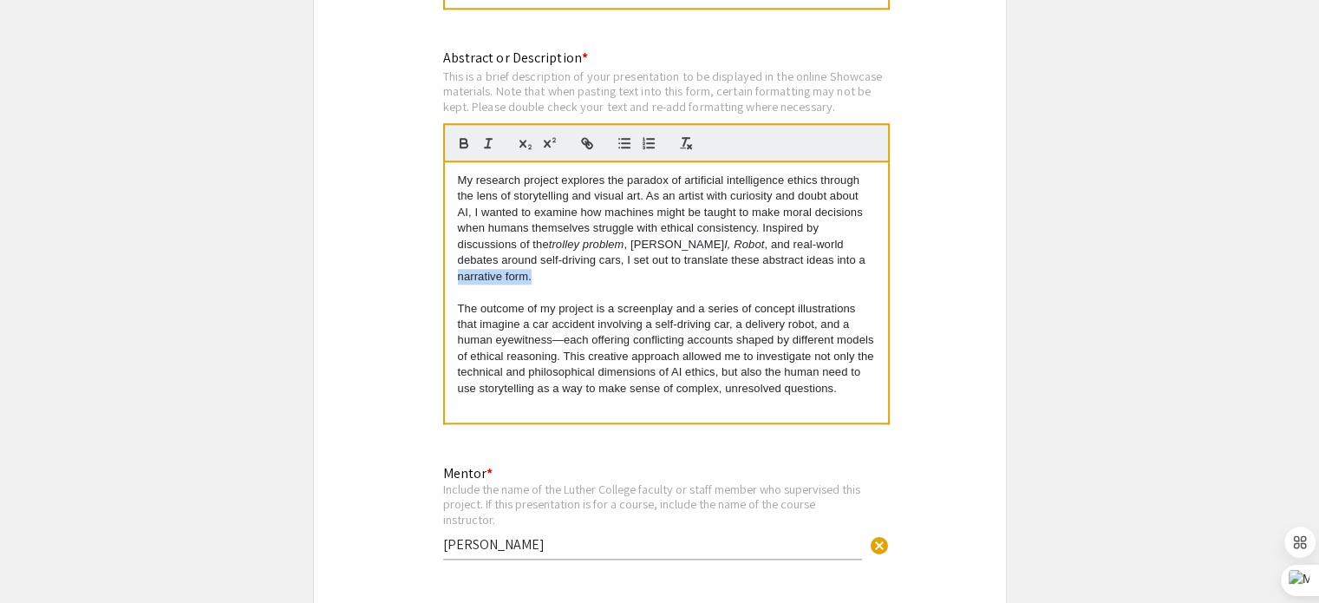
drag, startPoint x: 642, startPoint y: 245, endPoint x: 455, endPoint y: 250, distance: 186.5
click at [455, 250] on div "My research project explores the paradox of artificial intelligence ethics thro…" at bounding box center [666, 292] width 443 height 260
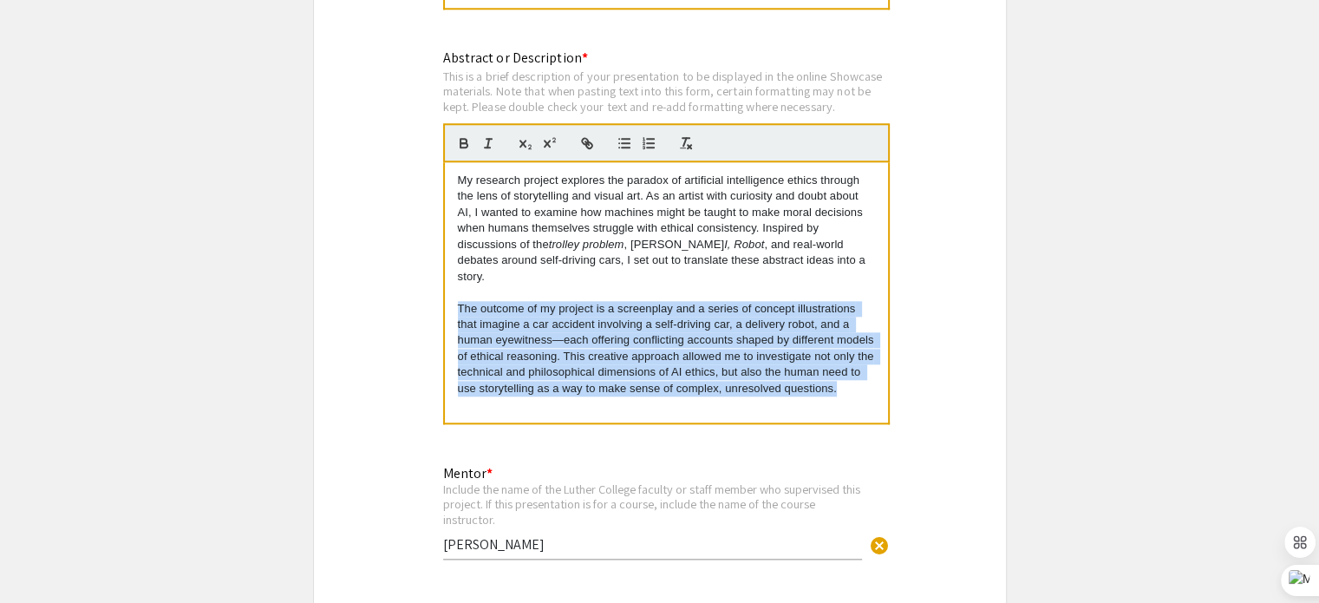
drag, startPoint x: 865, startPoint y: 367, endPoint x: 427, endPoint y: 277, distance: 447.1
click at [862, 366] on p "The outcome of my project is a screenplay and a series of concept illustrations…" at bounding box center [666, 349] width 417 height 96
click at [855, 362] on p "The outcome of my project is a screenplay and a series of concept illustrations…" at bounding box center [666, 349] width 417 height 96
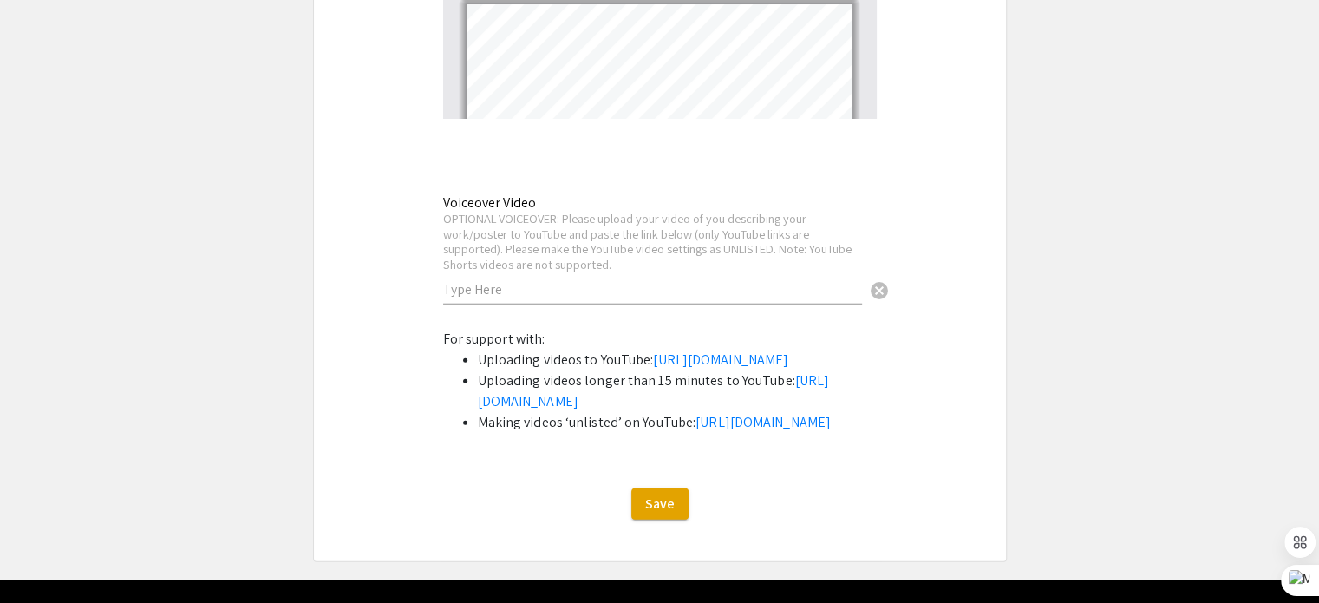
scroll to position [4692, 0]
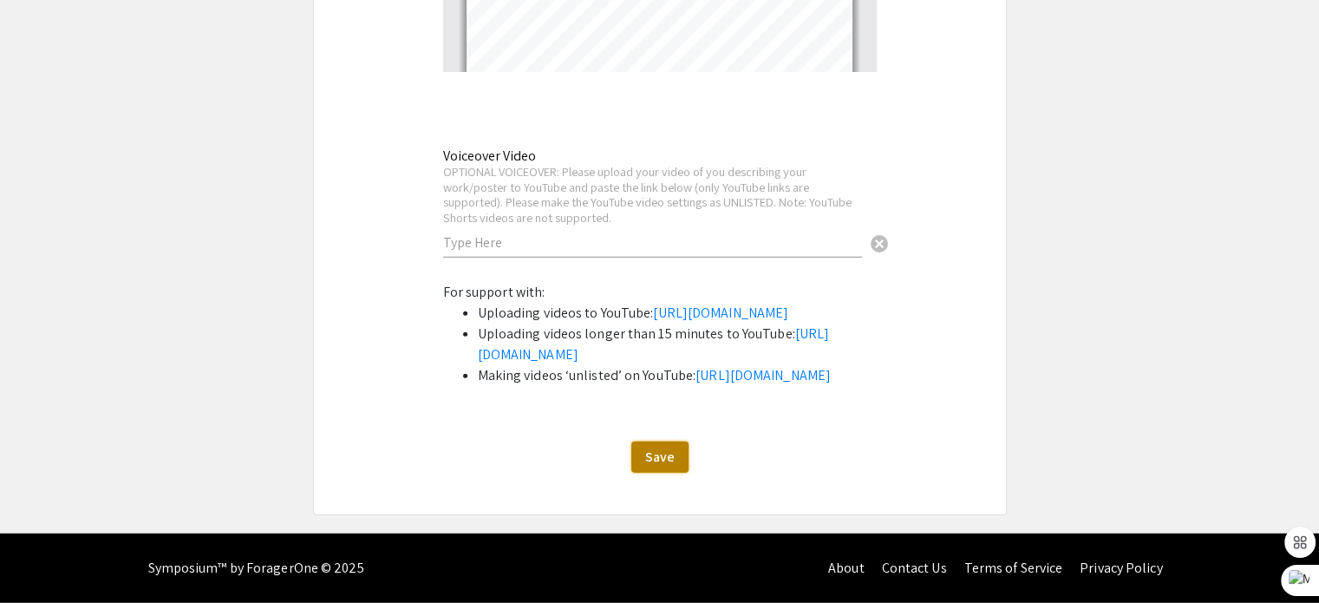
click at [638, 451] on button "Save" at bounding box center [659, 456] width 57 height 31
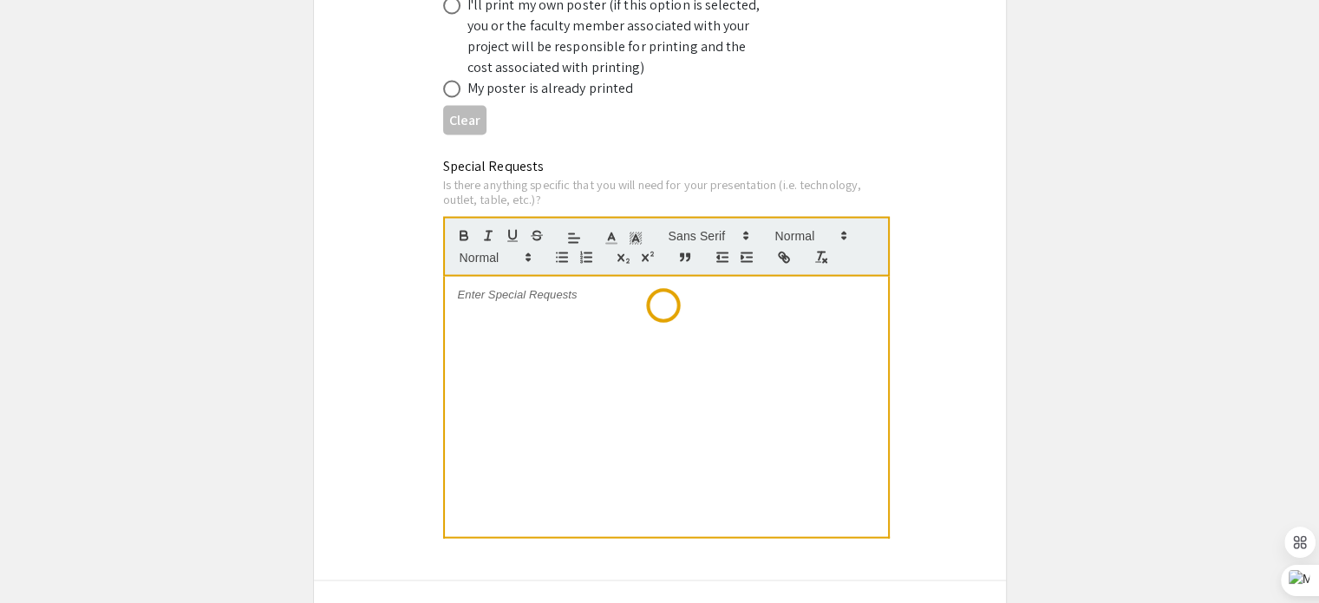
scroll to position [0, 0]
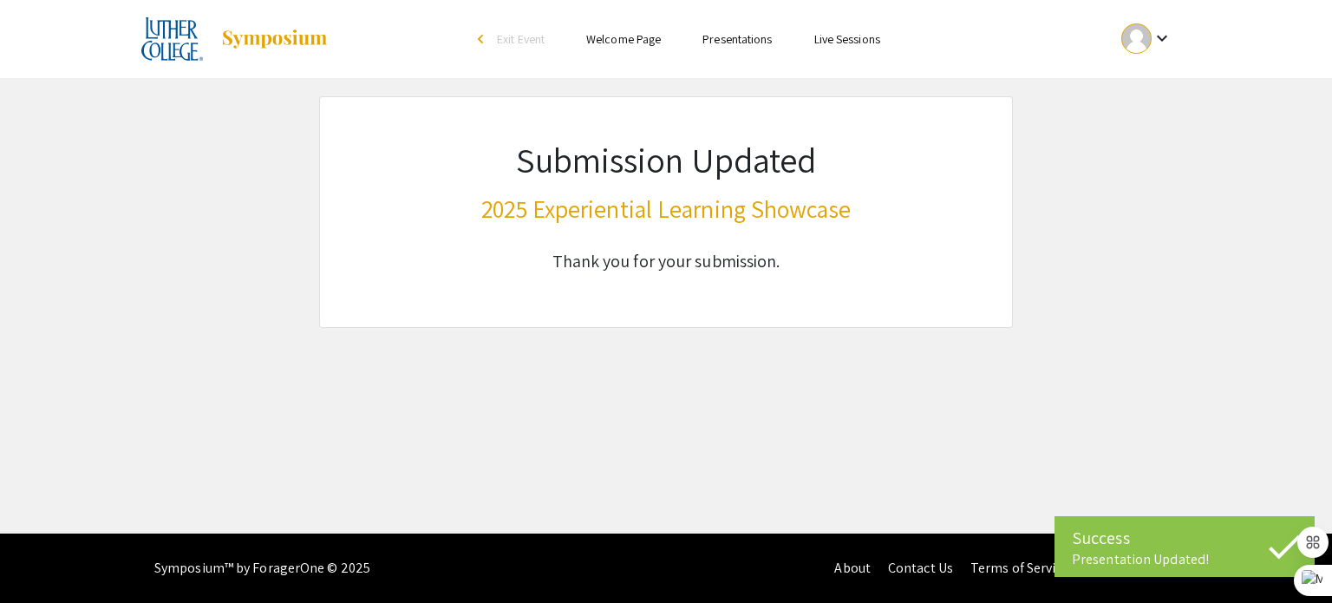
click at [1148, 23] on div "keyboard_arrow_down" at bounding box center [1147, 38] width 60 height 39
click at [1120, 72] on button "My Account" at bounding box center [1156, 86] width 107 height 42
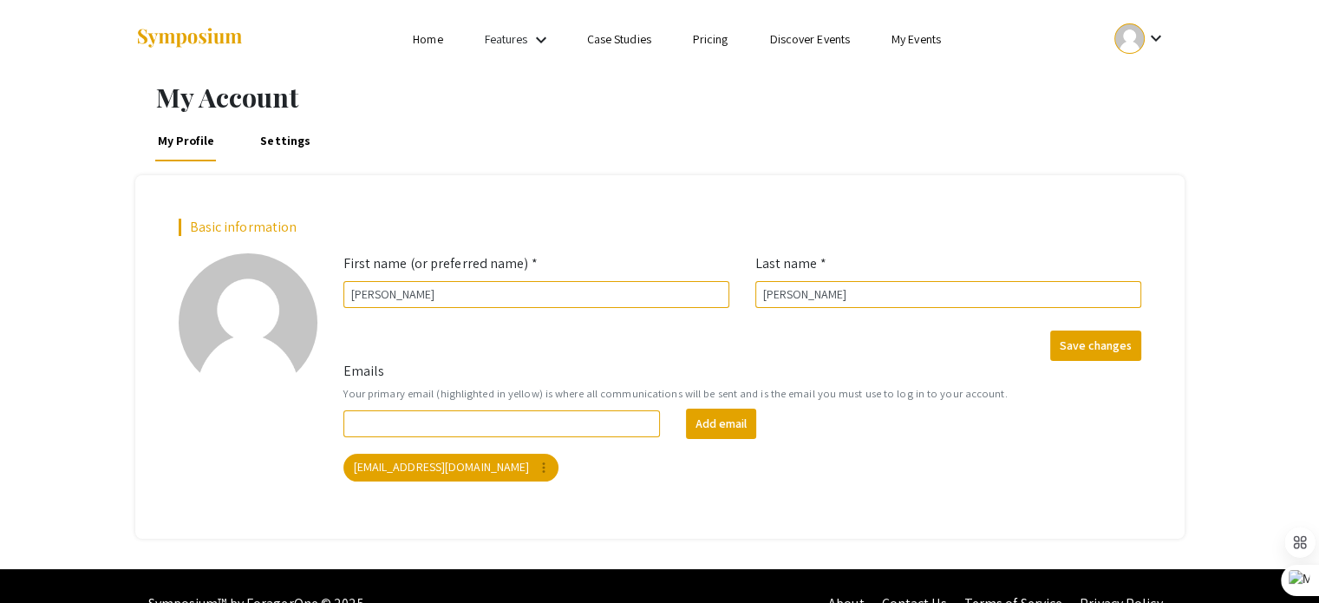
click at [186, 145] on link "My Profile" at bounding box center [185, 141] width 63 height 42
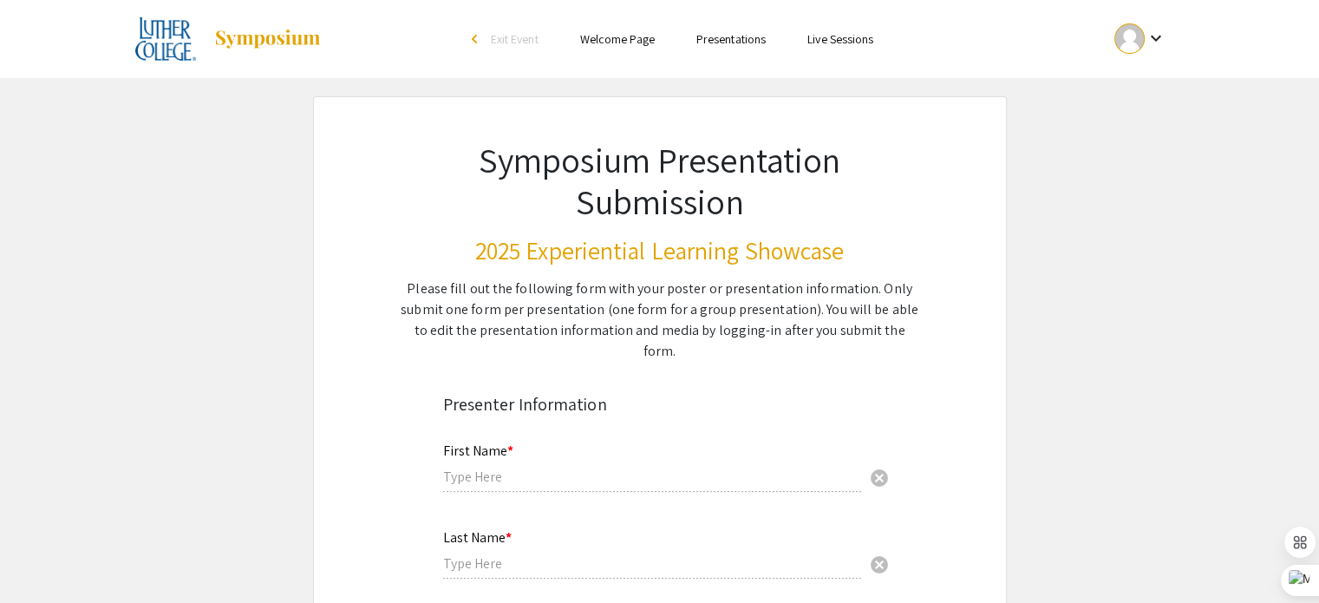
type input "[PERSON_NAME]"
type input "[EMAIL_ADDRESS][DOMAIN_NAME]"
radio input "true"
type input "Art"
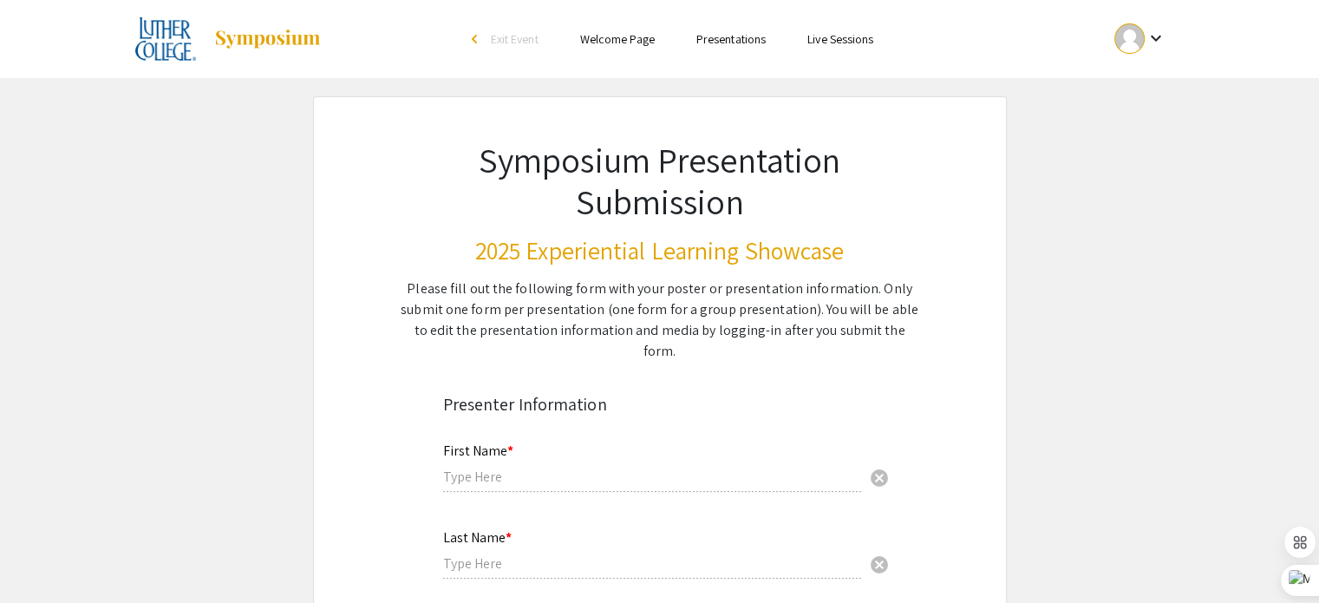
radio input "true"
type input "[PERSON_NAME]"
radio input "true"
select select "custom"
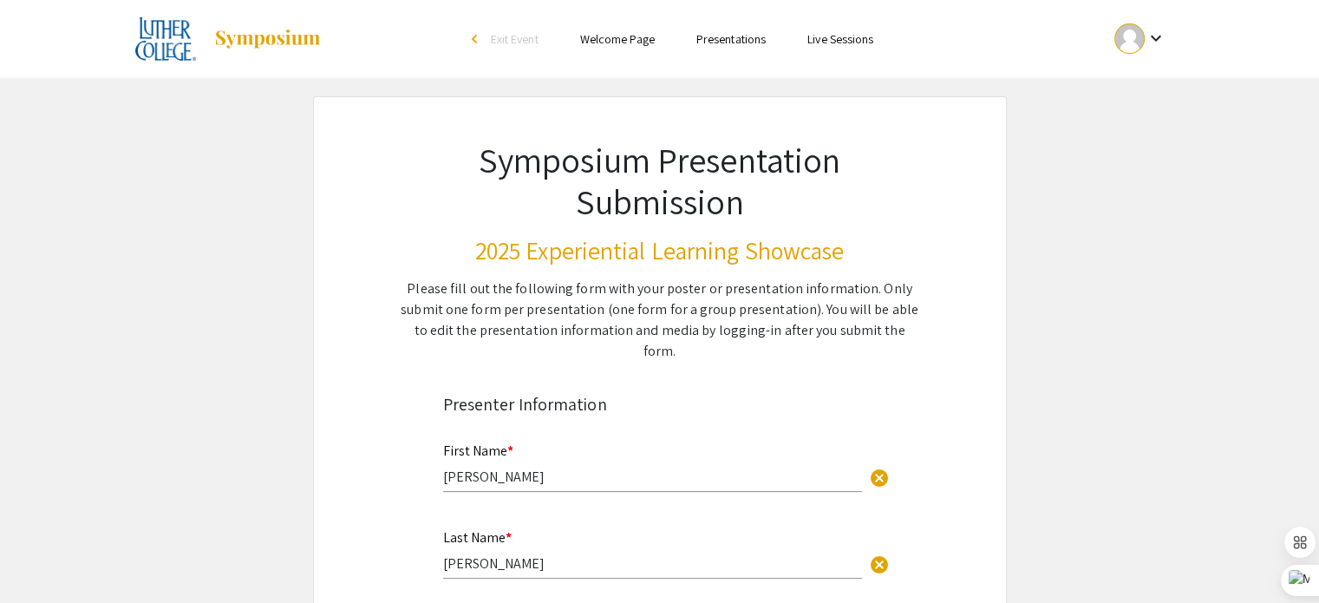
type input "0"
select select "custom"
click at [708, 36] on link "Presentations" at bounding box center [730, 39] width 69 height 16
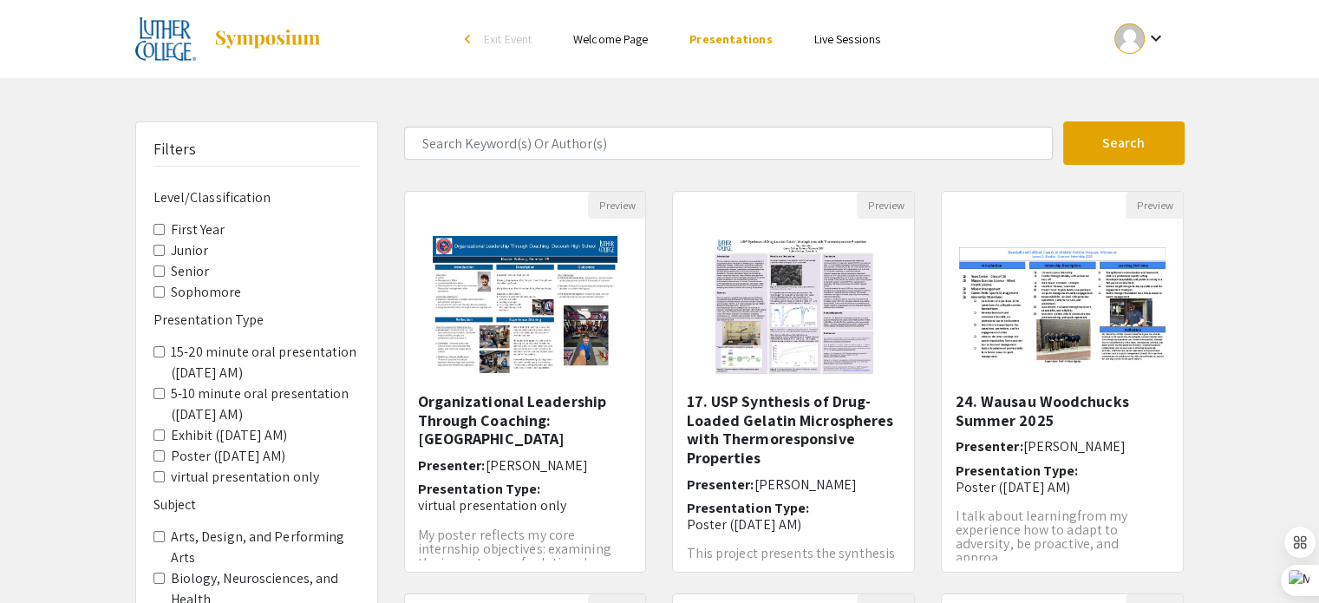
click at [221, 399] on label "5-10 minute oral presentation ([DATE] AM)" at bounding box center [265, 404] width 189 height 42
click at [165, 399] on AM\) "5-10 minute oral presentation ([DATE] AM)" at bounding box center [158, 393] width 11 height 11
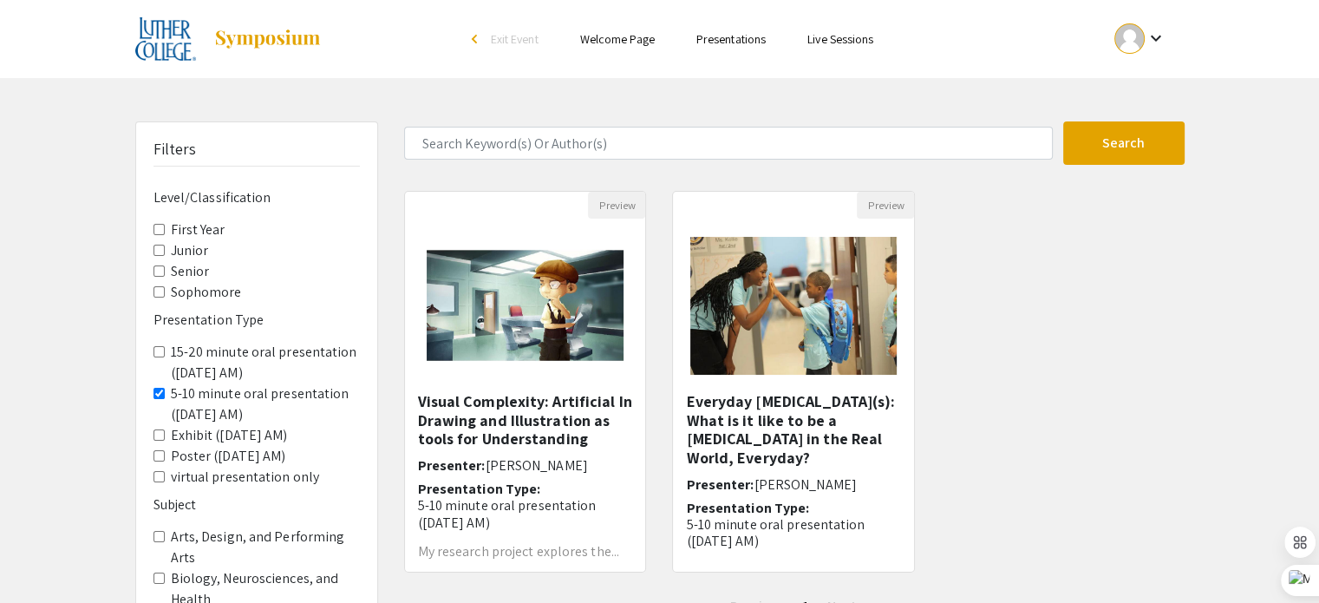
scroll to position [1, 0]
click at [603, 274] on img at bounding box center [525, 305] width 232 height 173
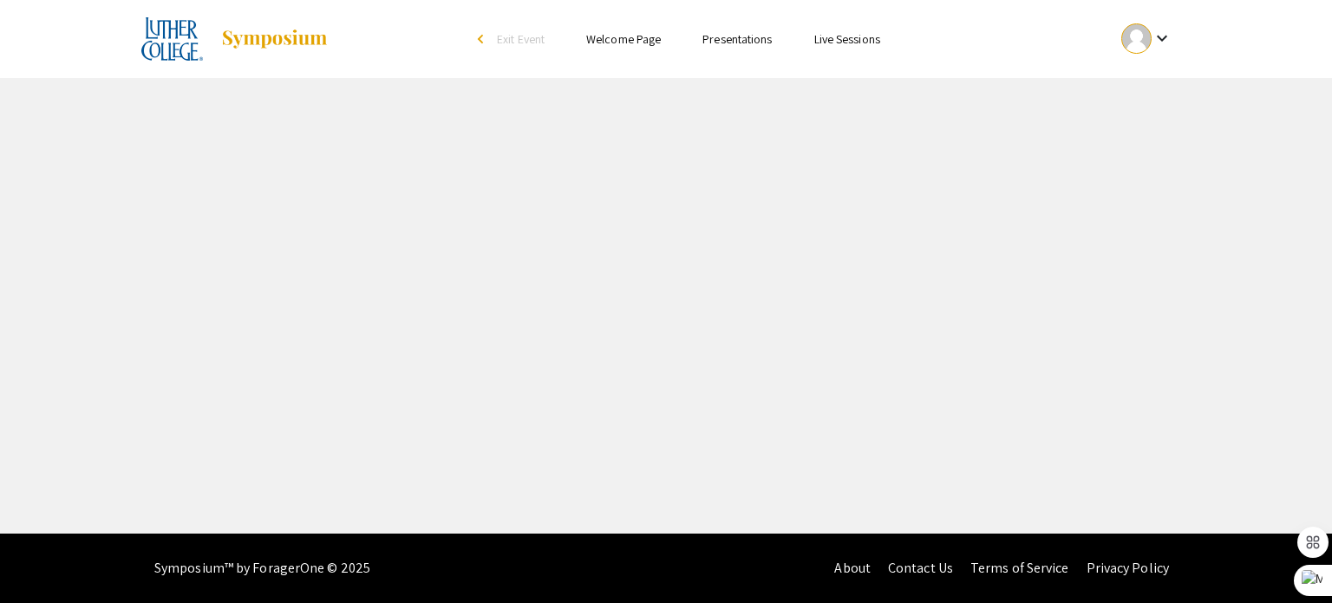
select select "custom"
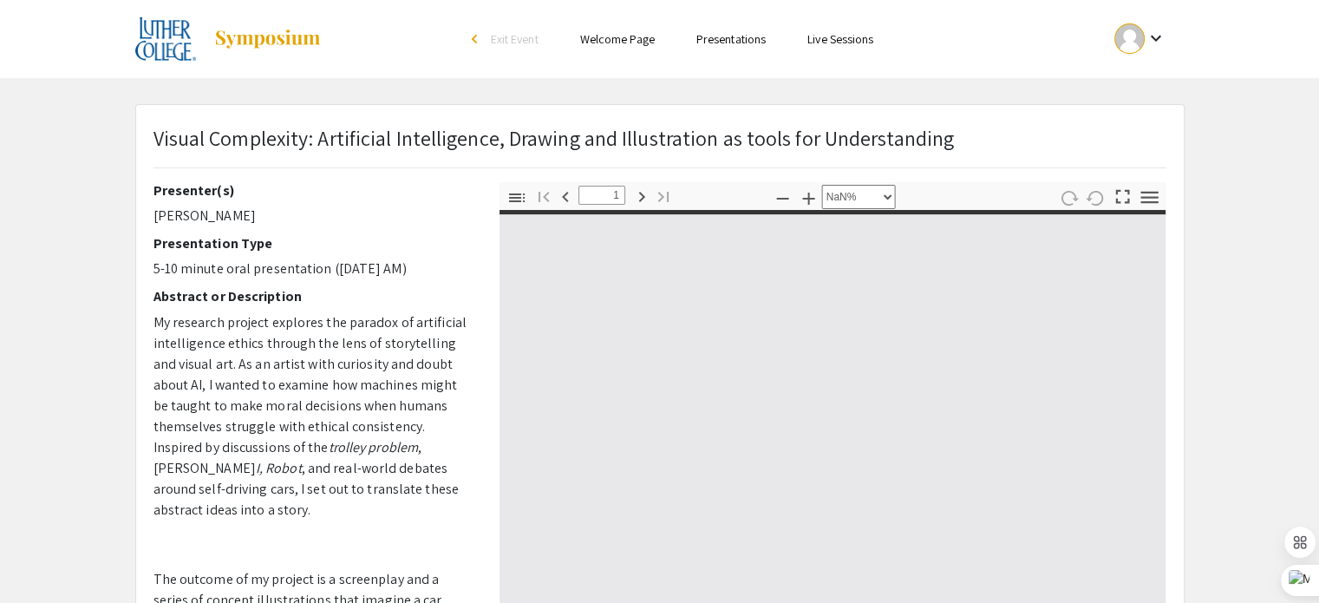
type input "0"
select select "custom"
type input "1"
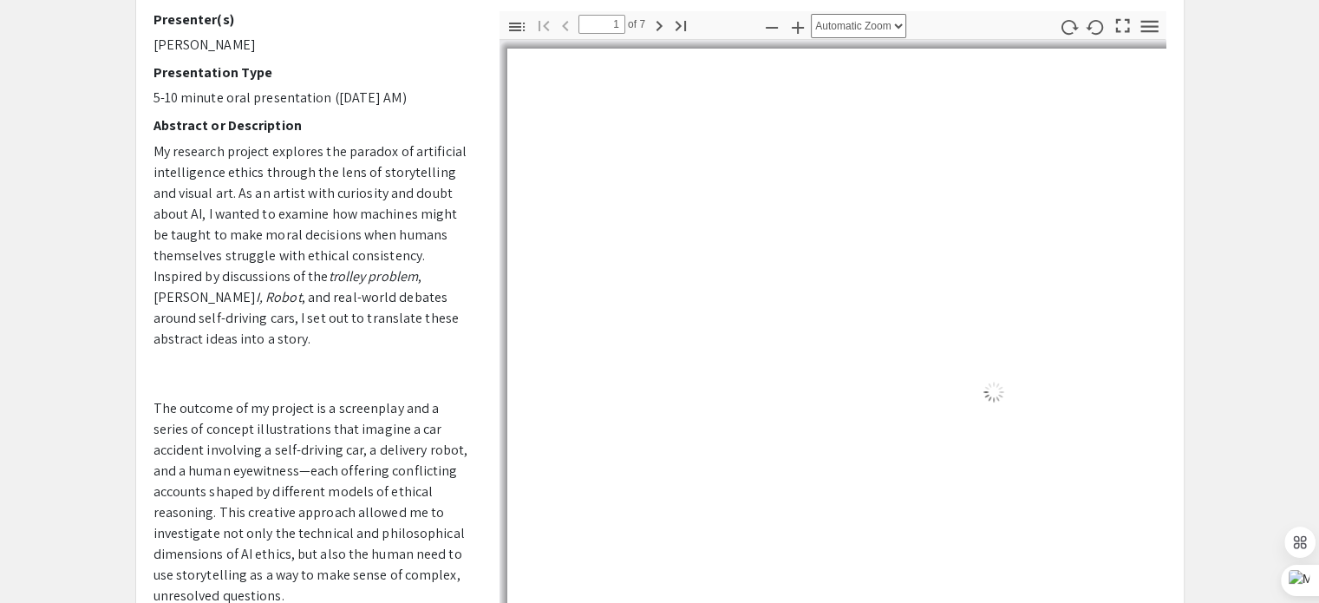
scroll to position [173, 0]
select select "auto"
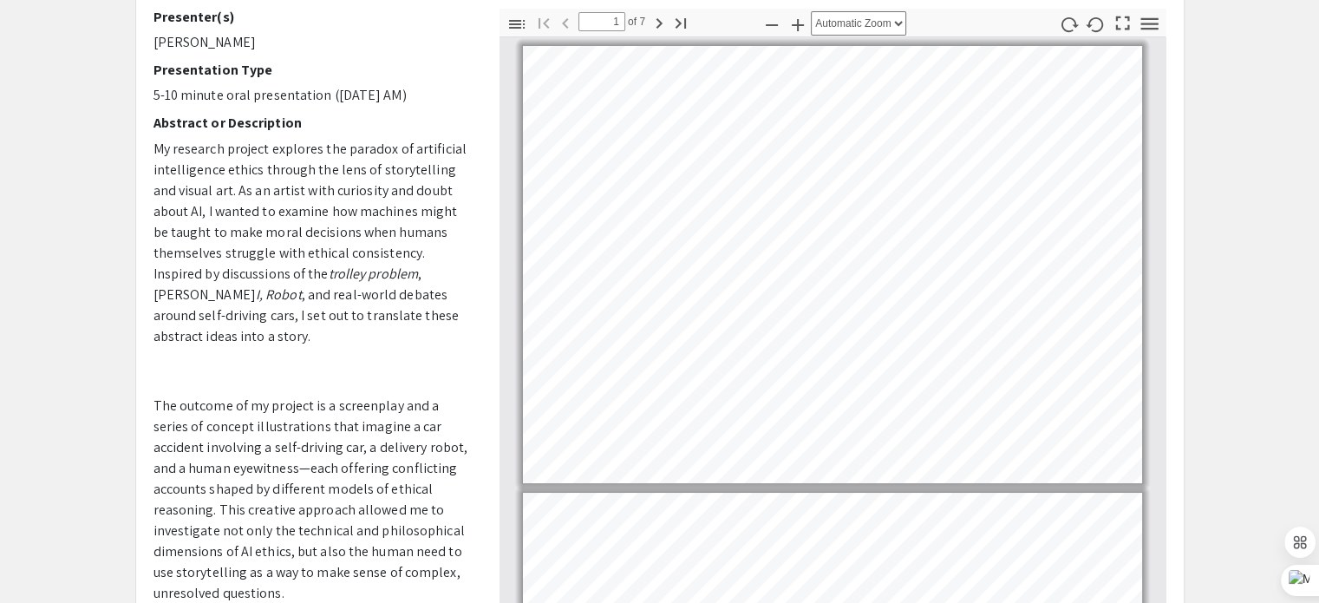
scroll to position [3, 0]
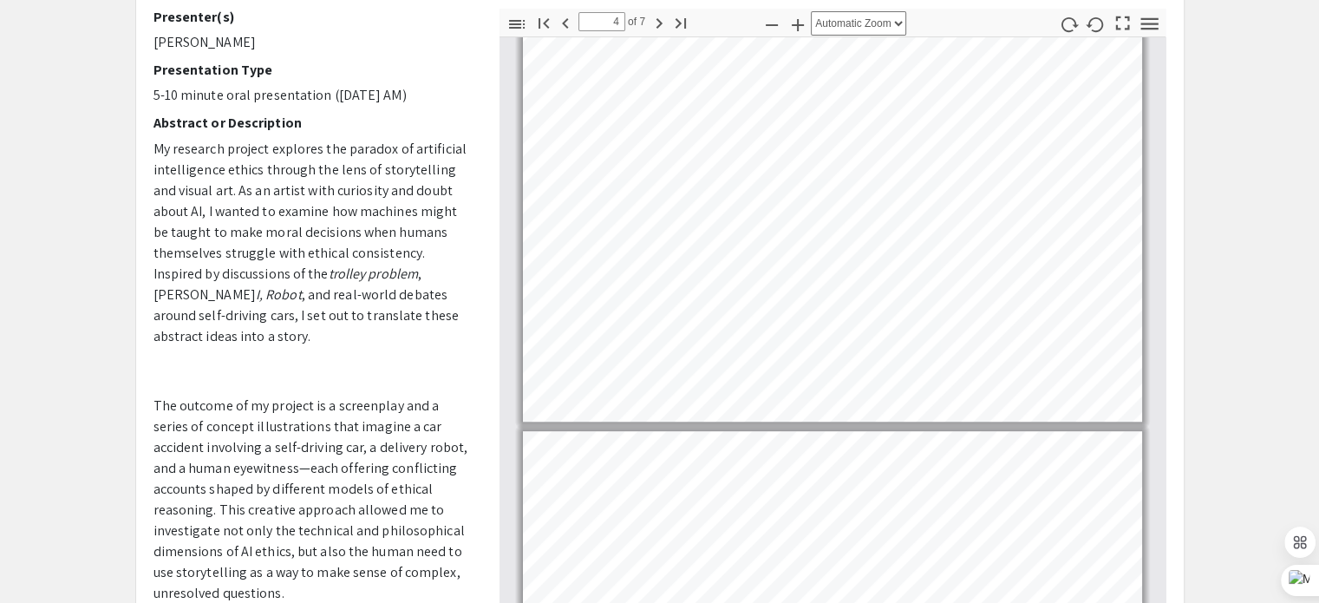
type input "5"
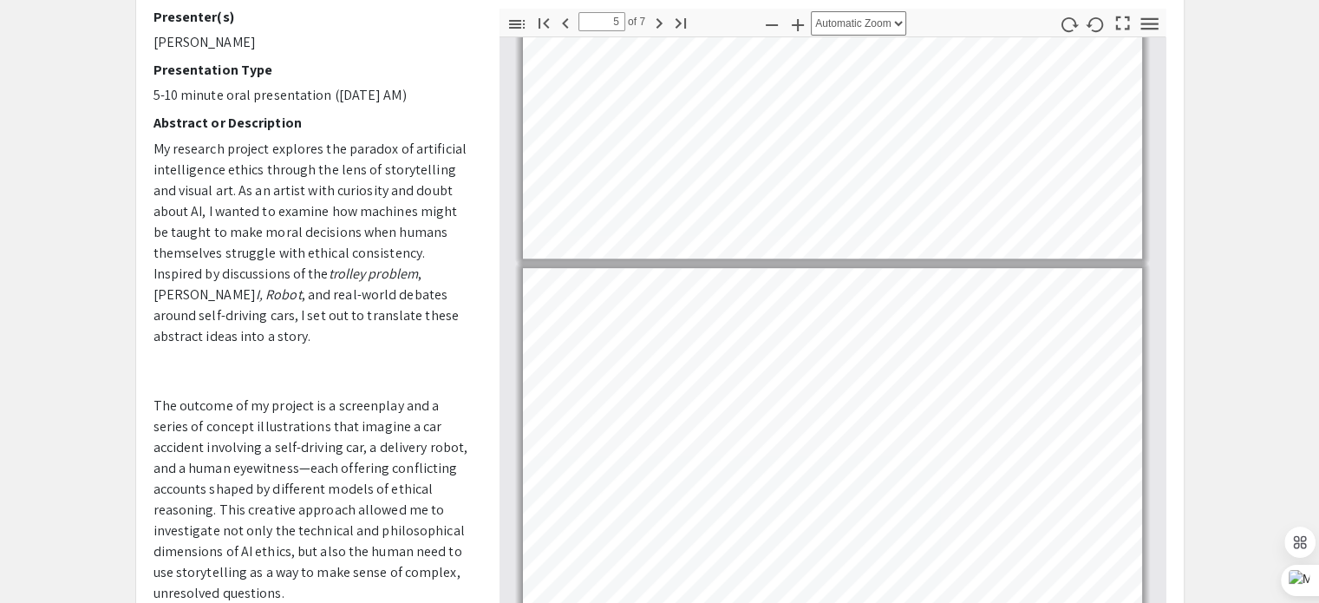
scroll to position [401, 0]
